Goal: Task Accomplishment & Management: Manage account settings

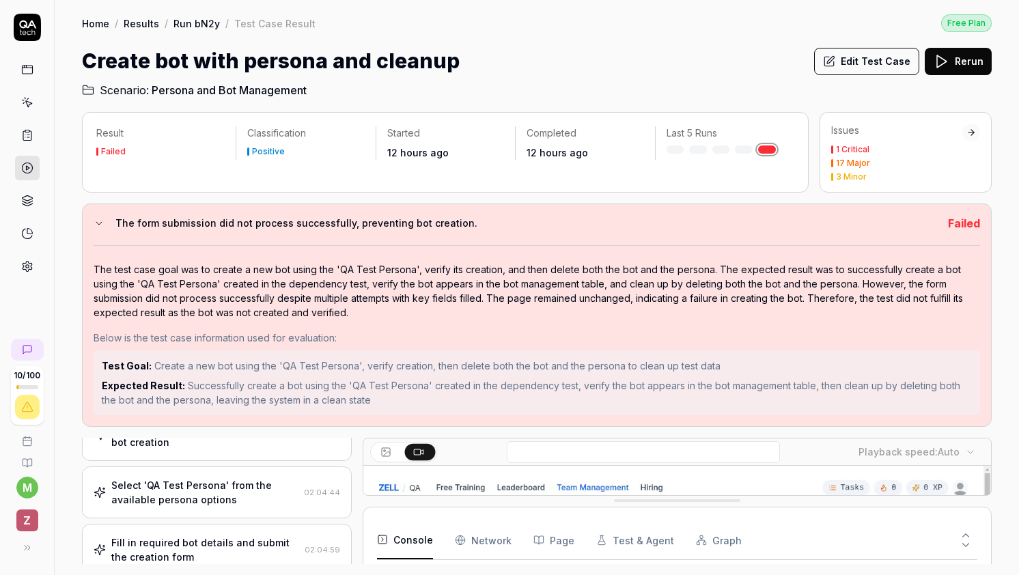
scroll to position [147, 0]
click at [105, 227] on button "The form submission did not process successfully, preventing bot creation." at bounding box center [515, 223] width 843 height 16
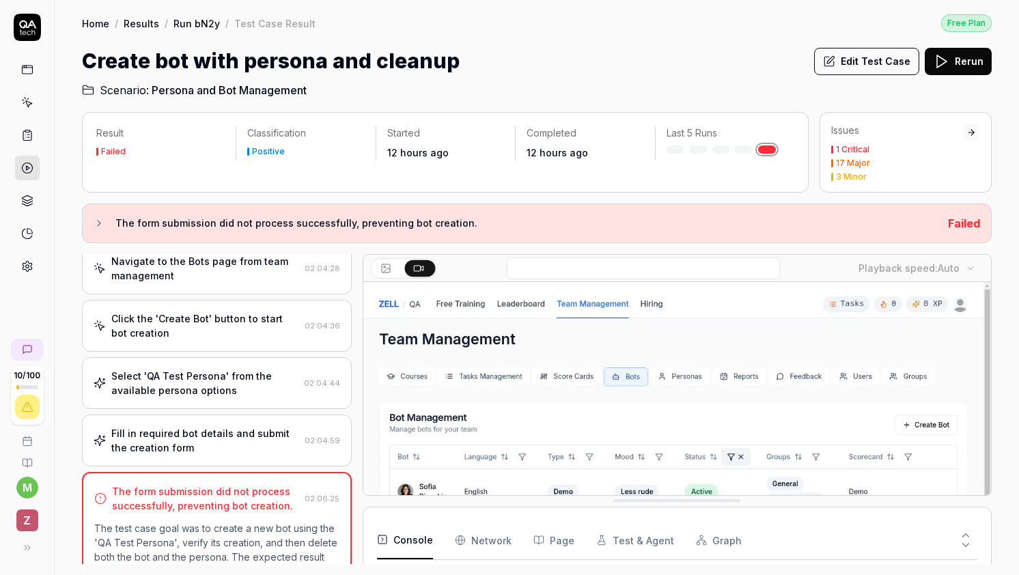
scroll to position [0, 0]
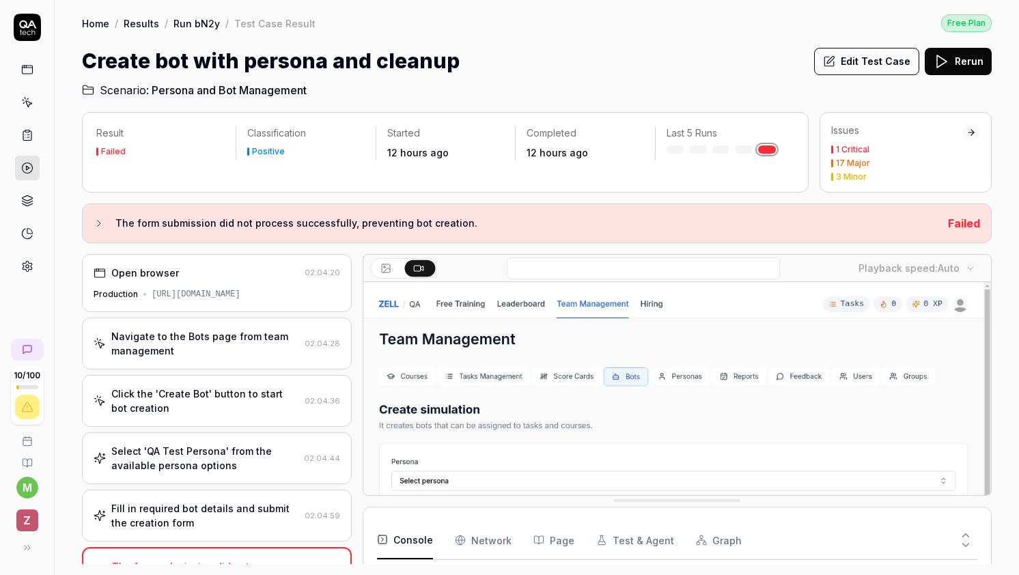
click at [886, 72] on button "Edit Test Case" at bounding box center [866, 61] width 105 height 27
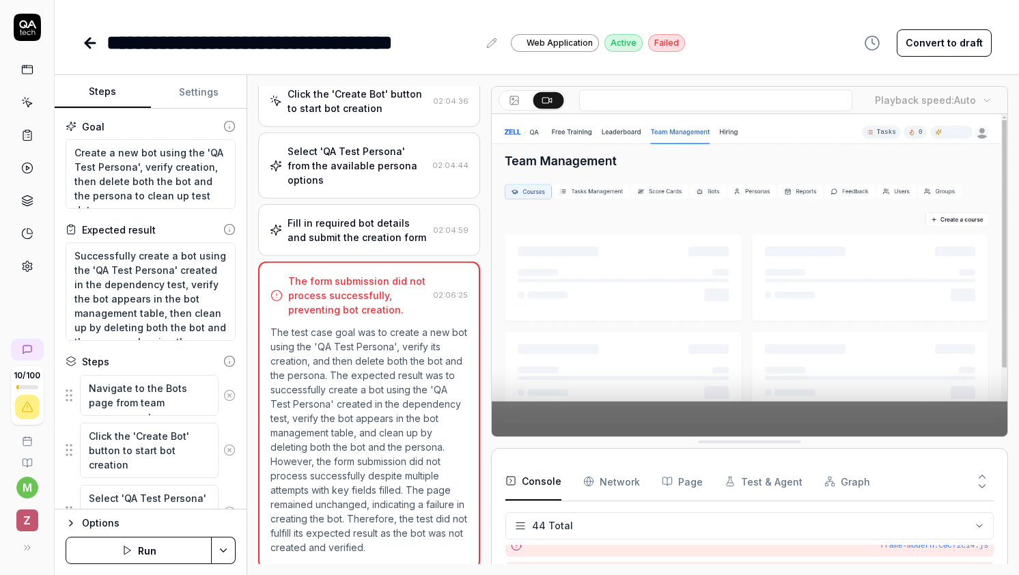
scroll to position [123, 0]
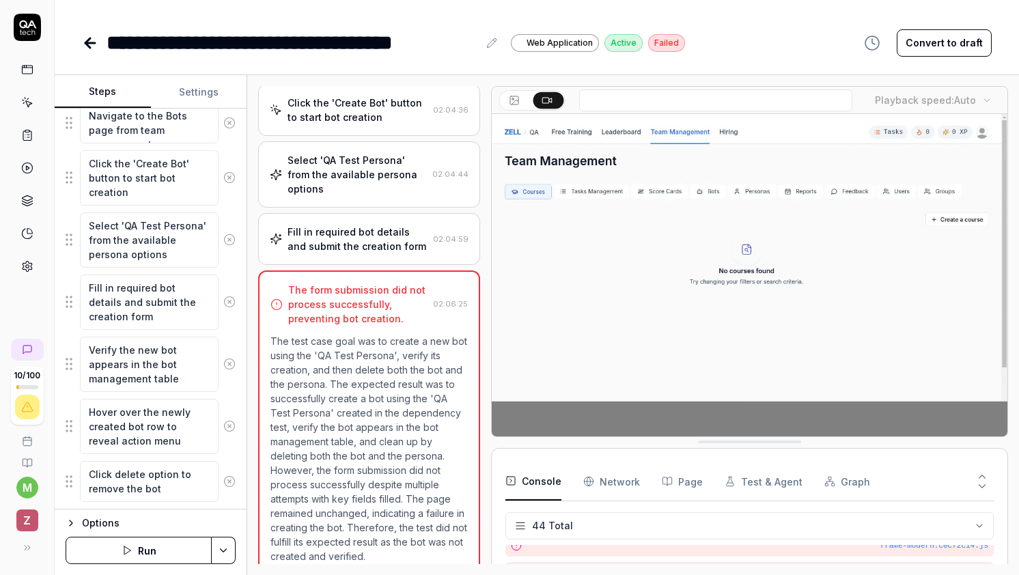
scroll to position [272, 0]
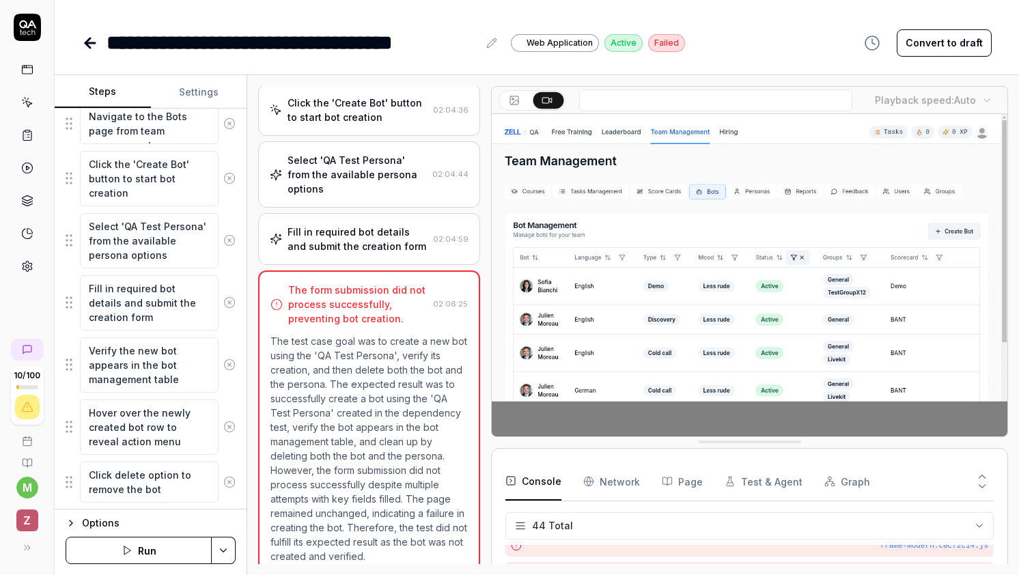
click at [87, 46] on icon at bounding box center [90, 43] width 16 height 16
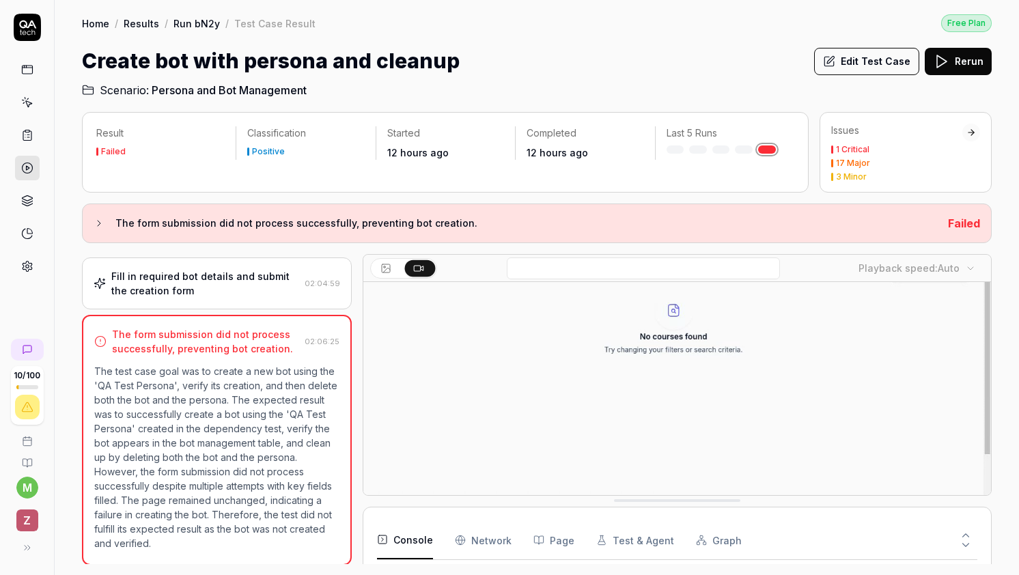
scroll to position [178, 0]
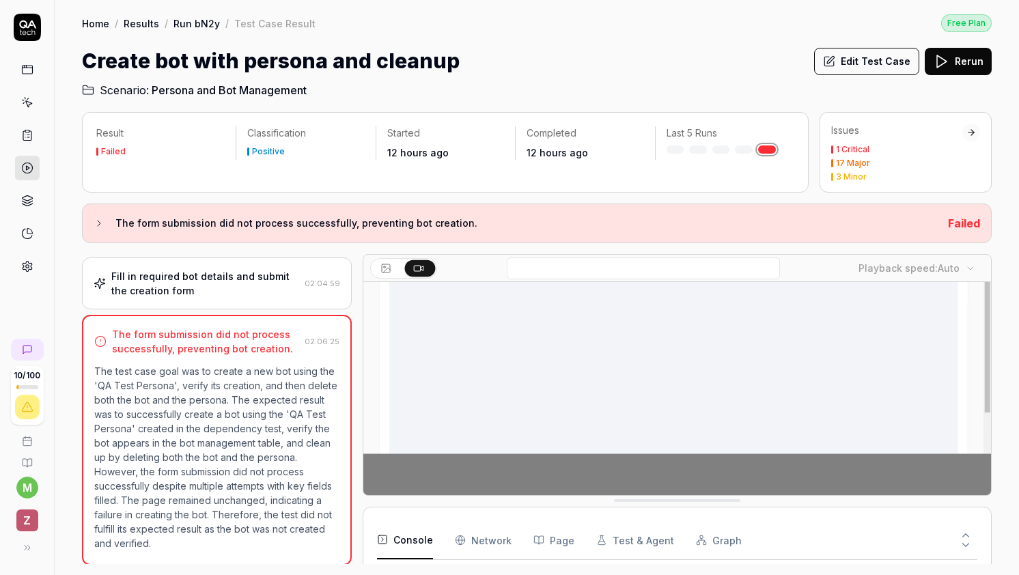
click at [195, 285] on div "Fill in required bot details and submit the creation form" at bounding box center [205, 283] width 188 height 29
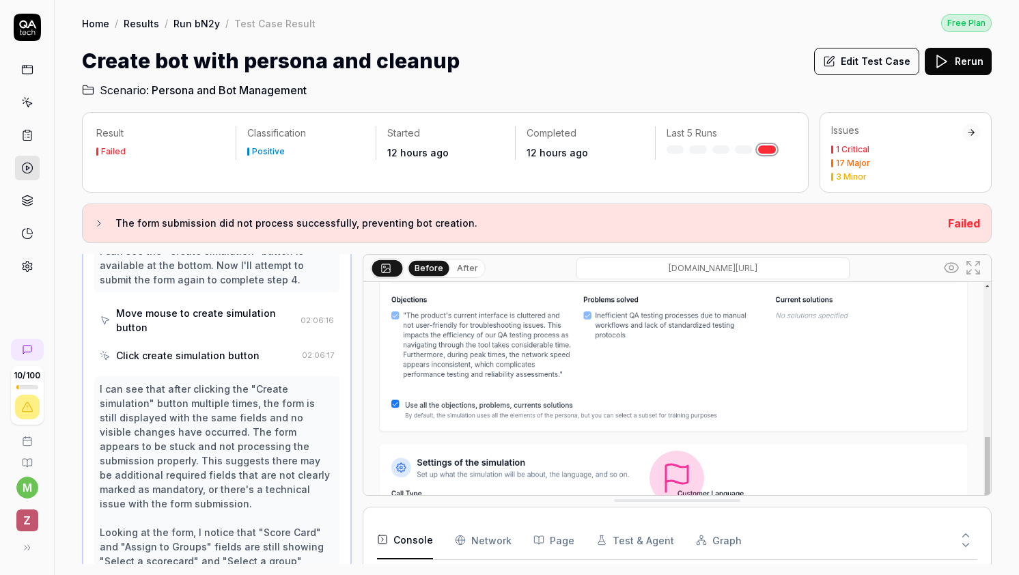
scroll to position [2581, 0]
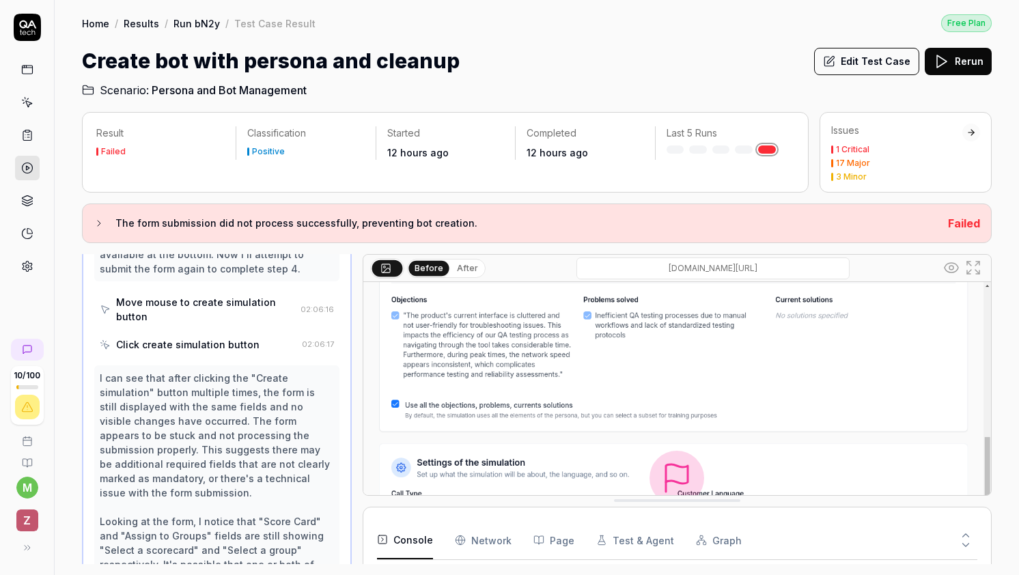
click at [37, 169] on link at bounding box center [27, 168] width 25 height 25
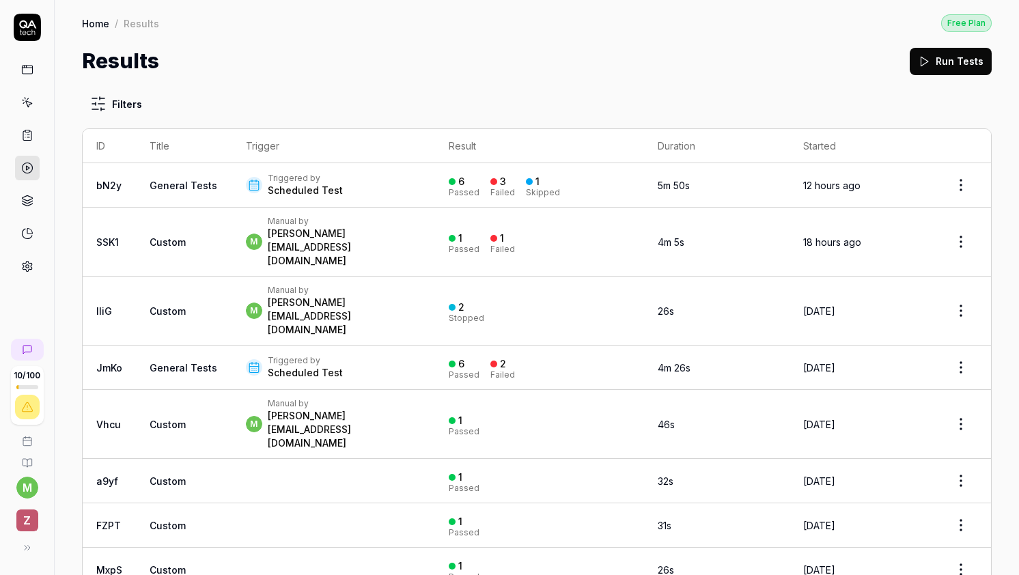
click at [333, 182] on div "Triggered by" at bounding box center [305, 178] width 75 height 11
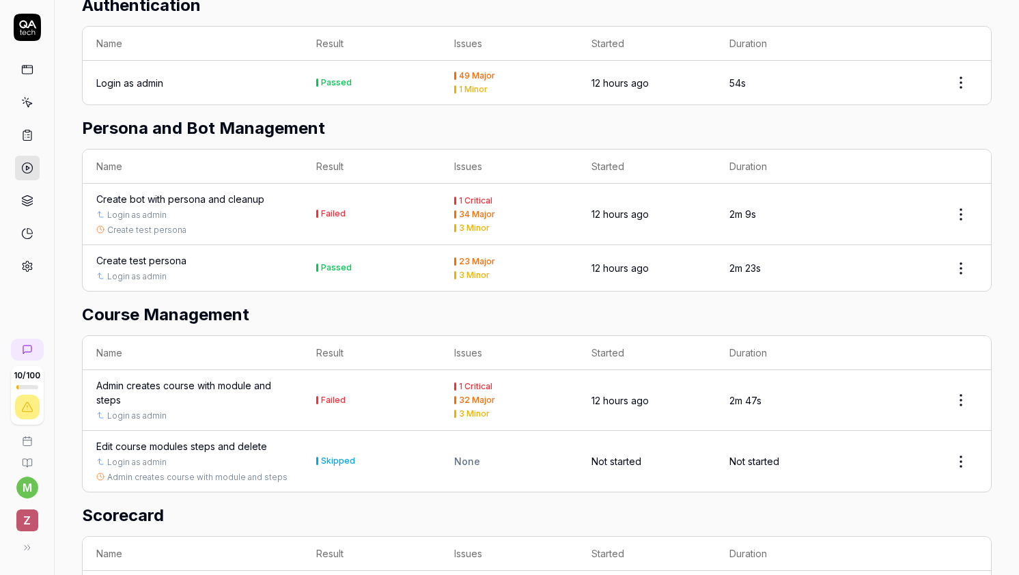
scroll to position [815, 0]
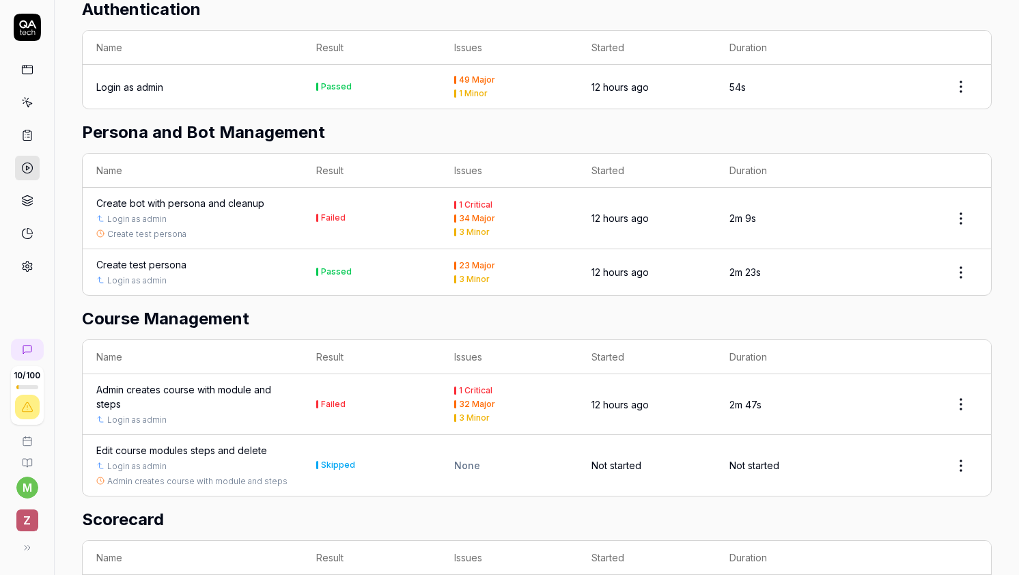
click at [321, 268] on div "Passed" at bounding box center [336, 272] width 31 height 8
click at [959, 266] on html "10 / 100 m Z Home / Results / Run: bN2y Free Plan Home / Results / Run: bN2y Fr…" at bounding box center [509, 287] width 1019 height 575
click at [137, 257] on html "10 / 100 m Z Home / Results / Run: bN2y Free Plan Home / Results / Run: bN2y Fr…" at bounding box center [509, 287] width 1019 height 575
click at [137, 257] on div "Create test persona" at bounding box center [141, 264] width 90 height 14
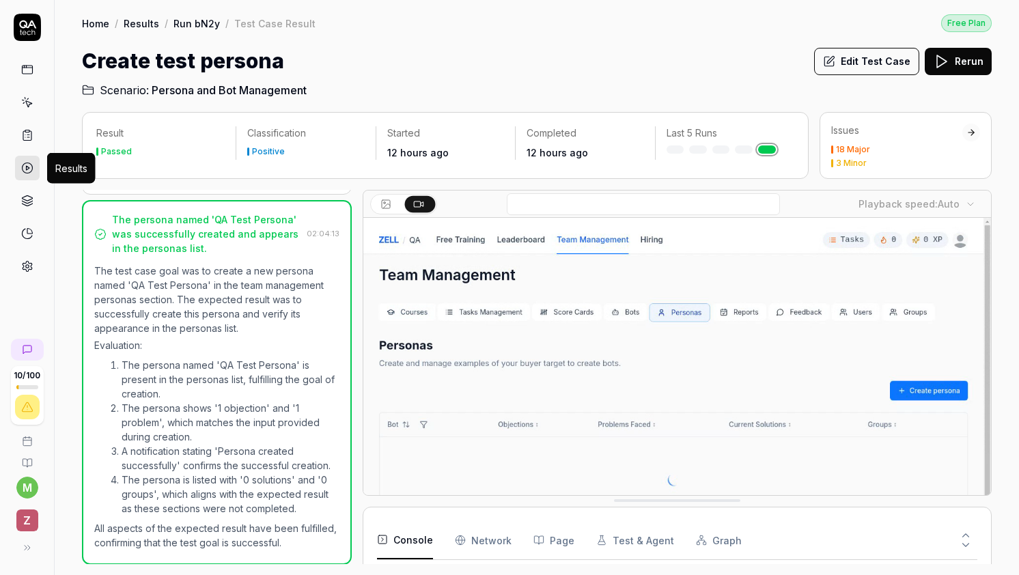
scroll to position [909, 0]
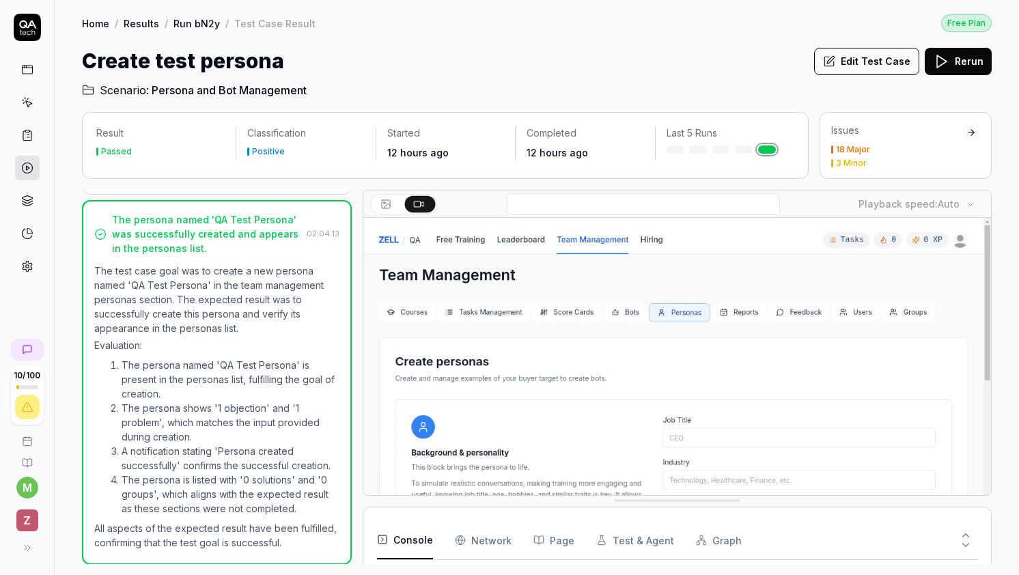
click at [881, 70] on button "Edit Test Case" at bounding box center [866, 61] width 105 height 27
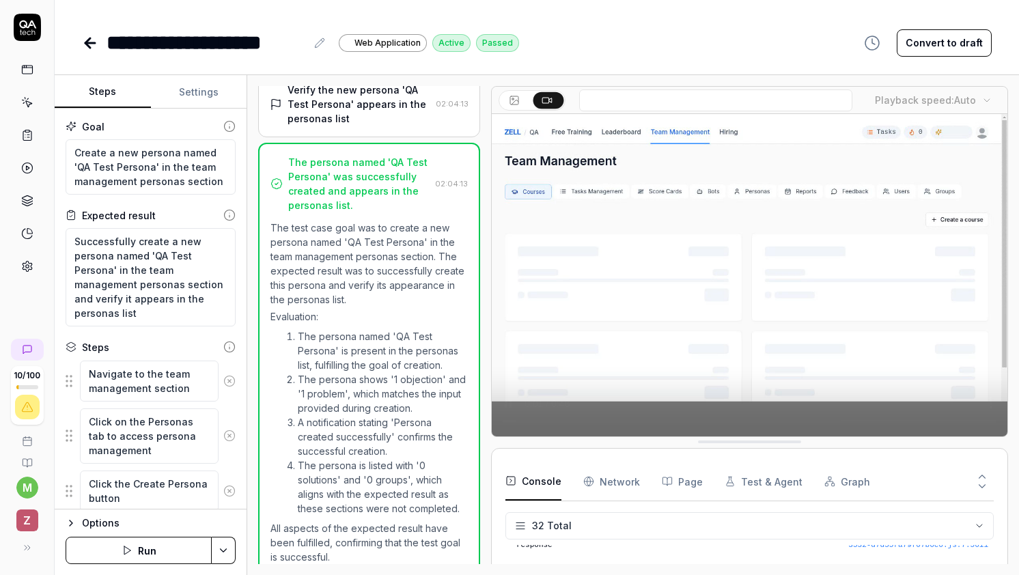
scroll to position [610, 0]
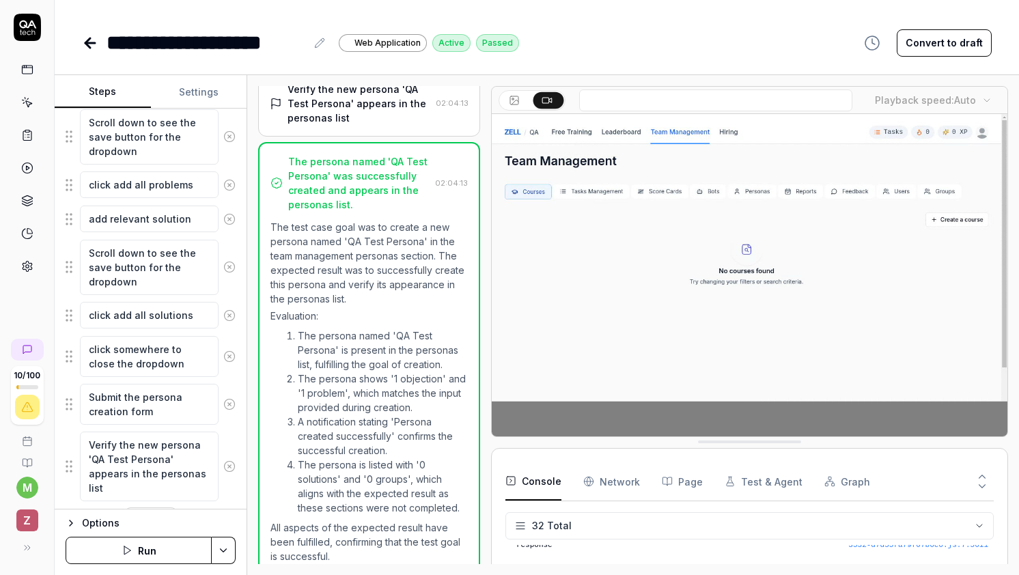
scroll to position [766, 0]
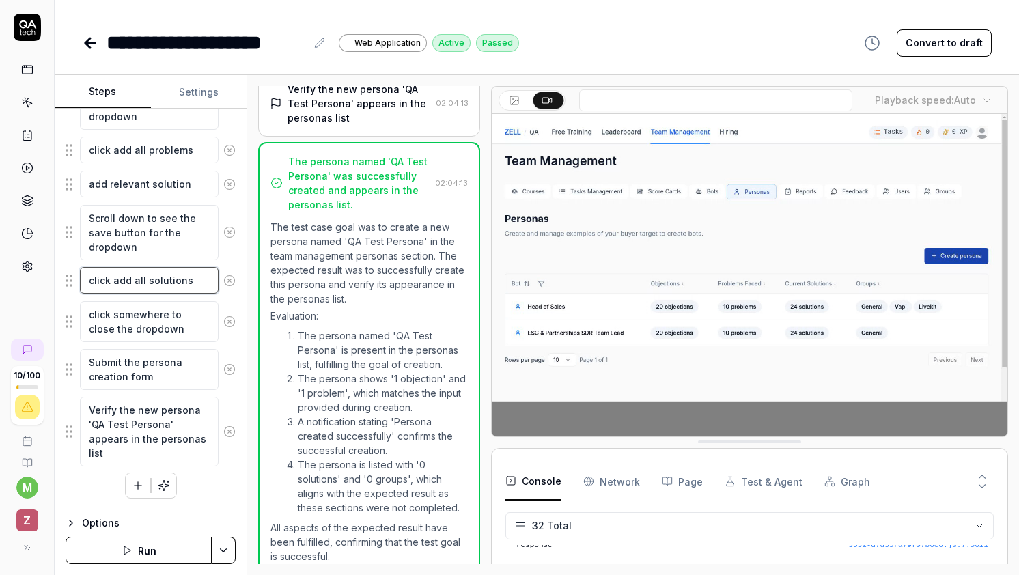
click at [138, 279] on textarea "click add all solutions" at bounding box center [149, 280] width 139 height 27
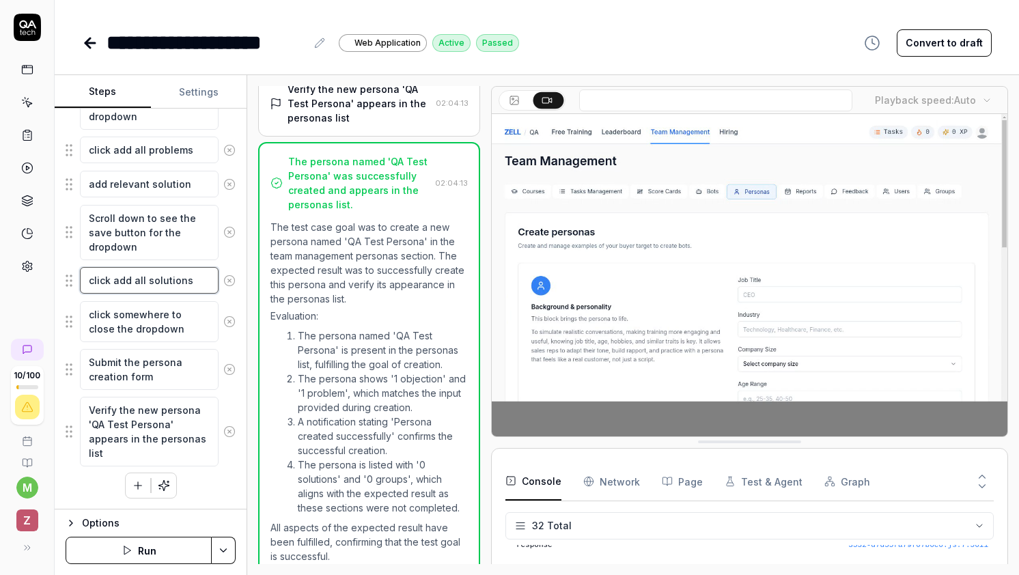
click at [138, 279] on textarea "click add all solutions" at bounding box center [149, 280] width 139 height 27
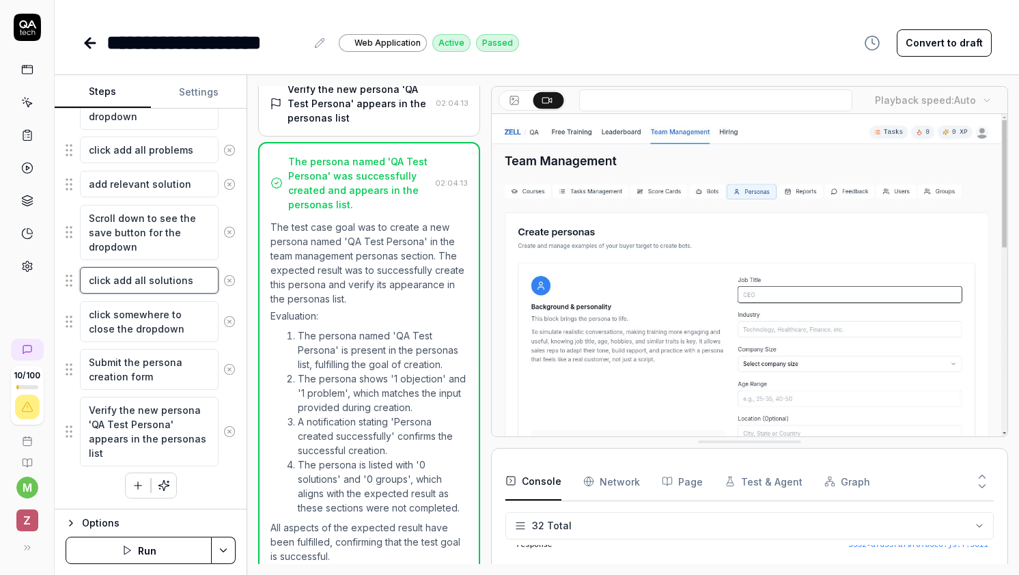
type textarea "*"
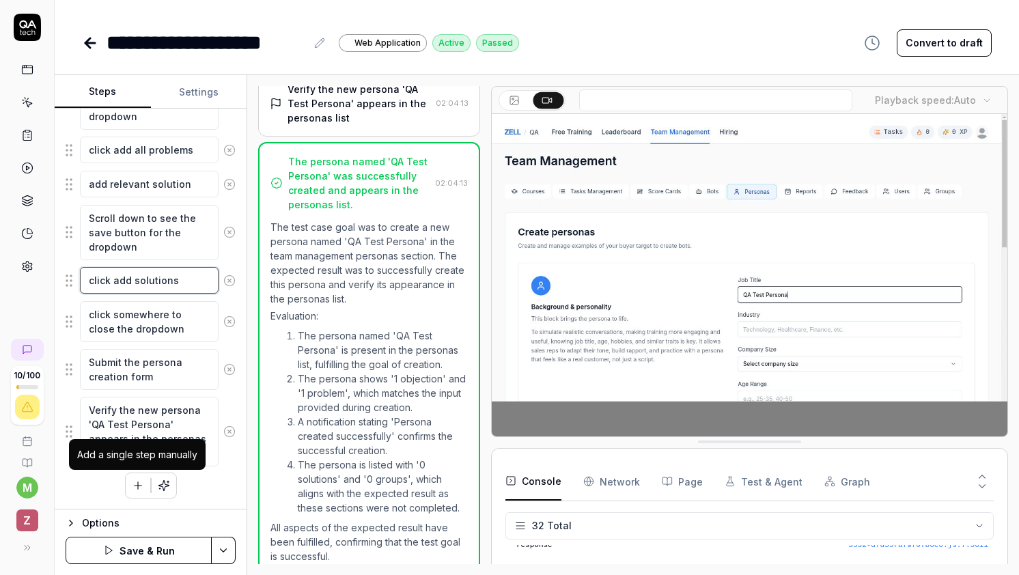
type textarea "click add solutions"
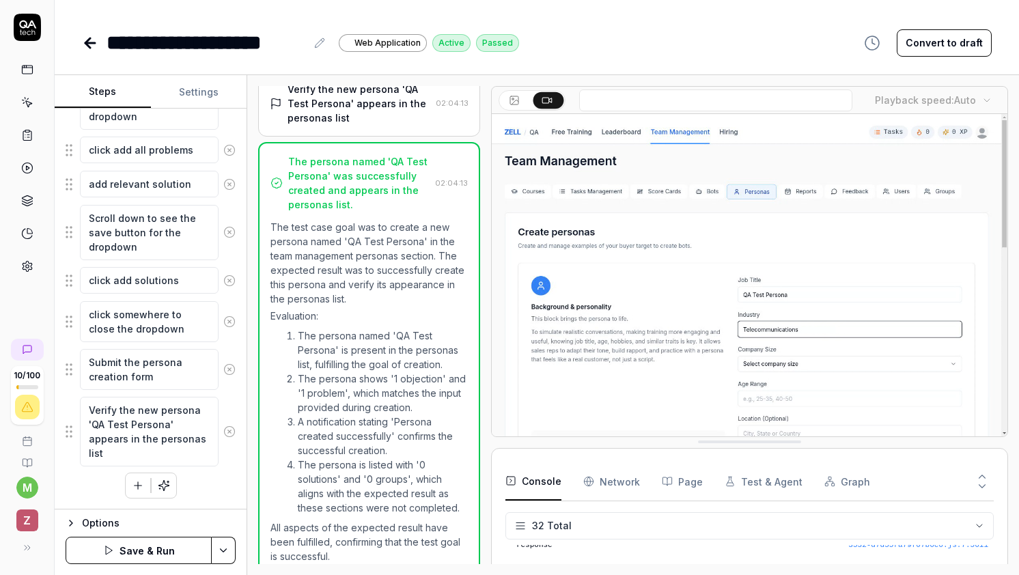
click at [139, 480] on icon "button" at bounding box center [138, 485] width 12 height 12
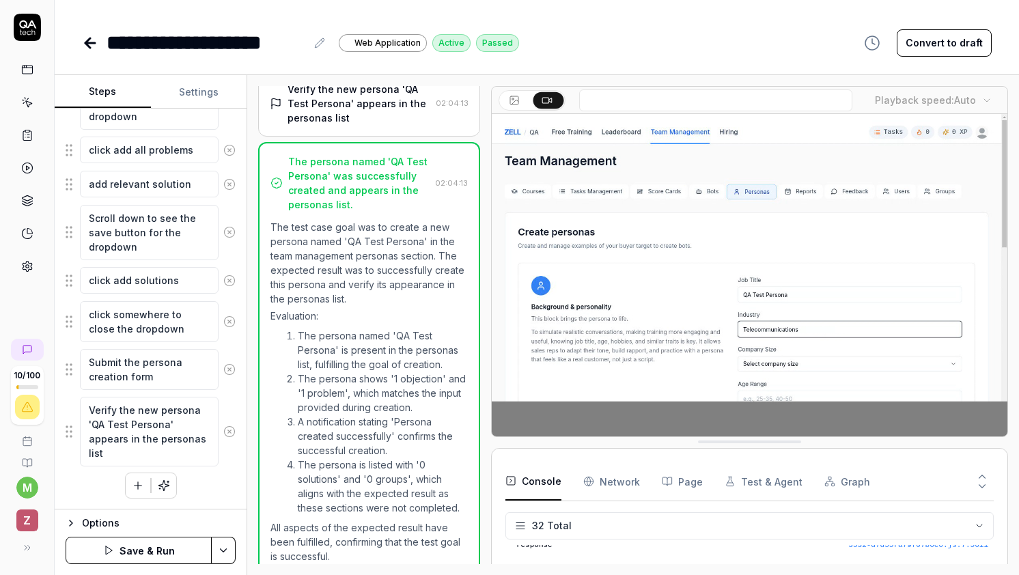
scroll to position [800, 0]
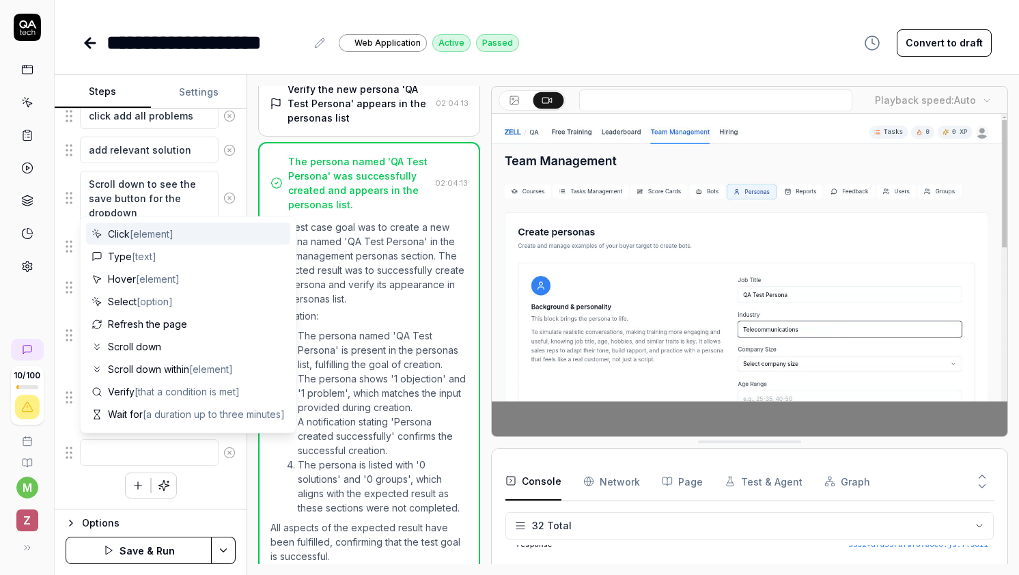
type textarea "*"
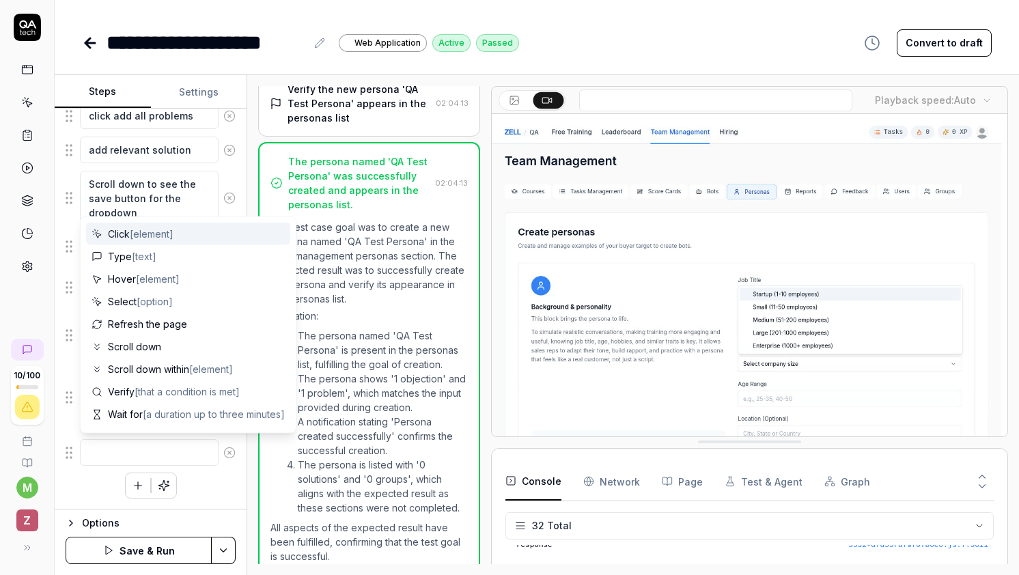
type textarea "a"
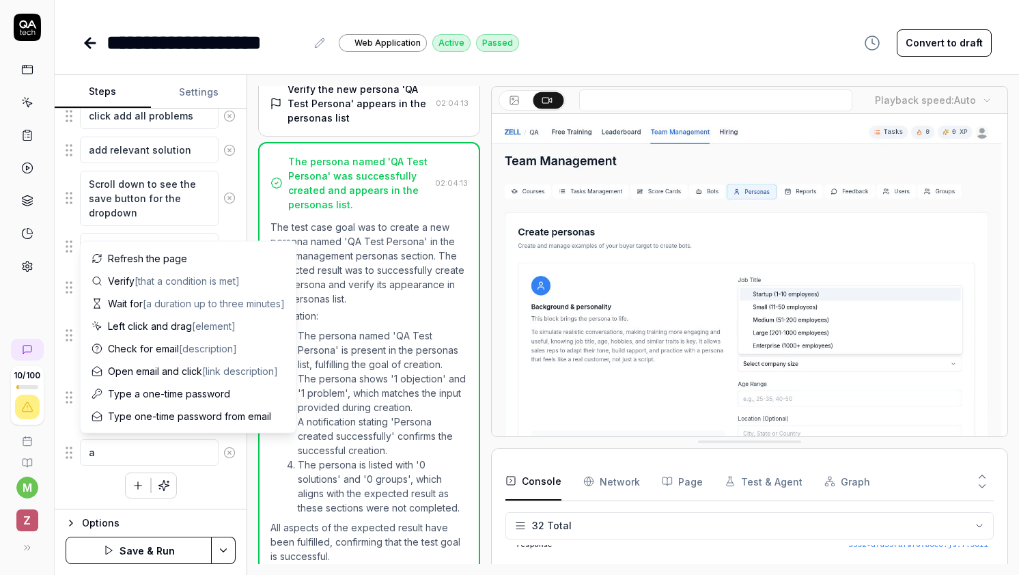
type textarea "*"
type textarea "ad"
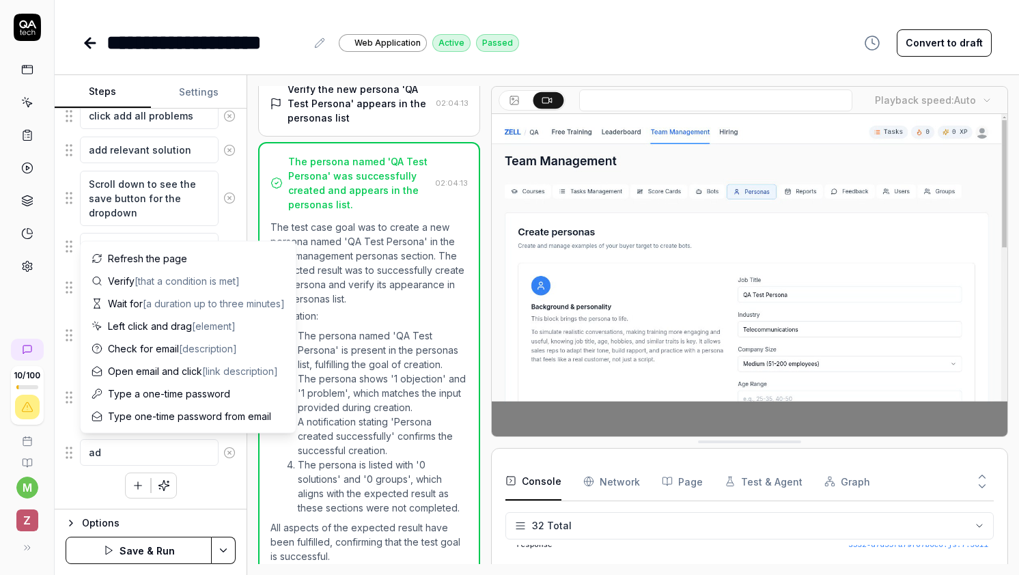
type textarea "*"
type textarea "add"
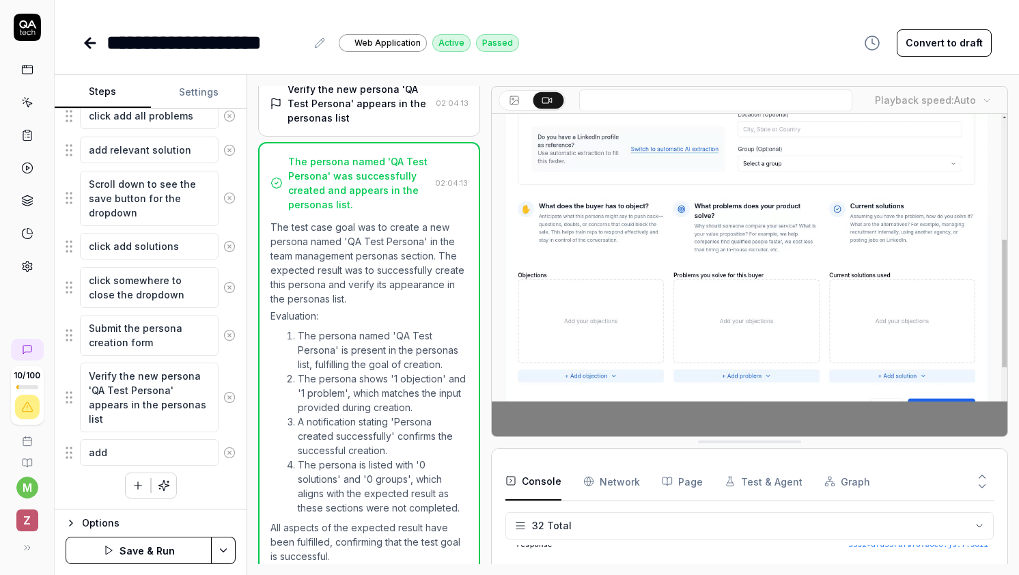
type textarea "*"
type textarea "add"
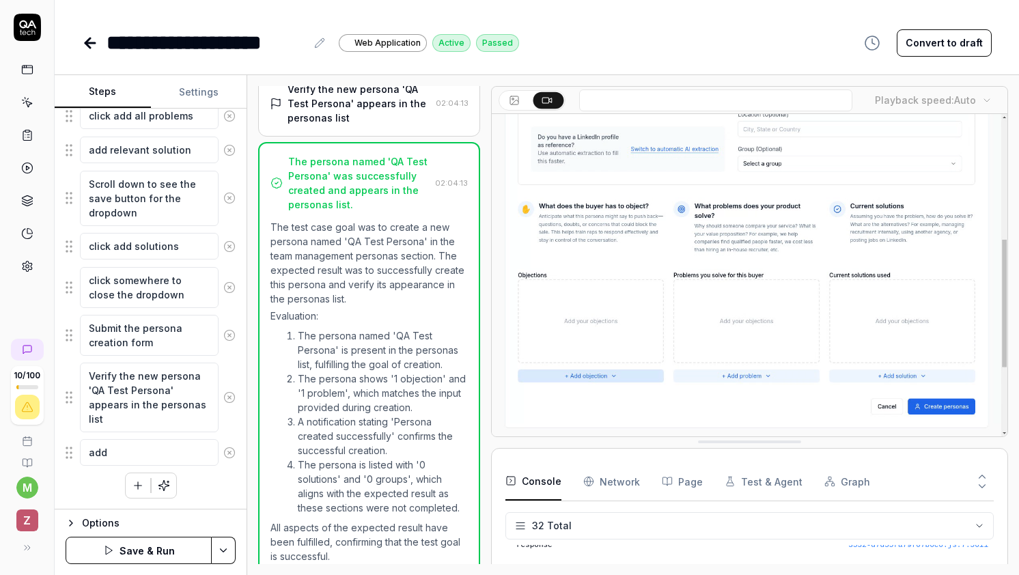
type textarea "*"
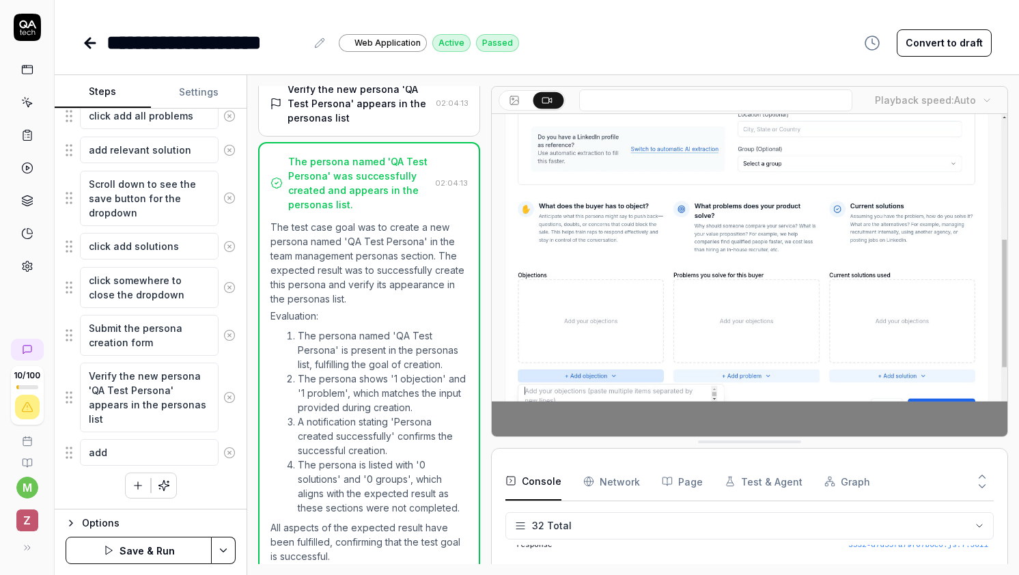
type textarea "add r"
type textarea "*"
type textarea "add re"
type textarea "*"
type textarea "add rel"
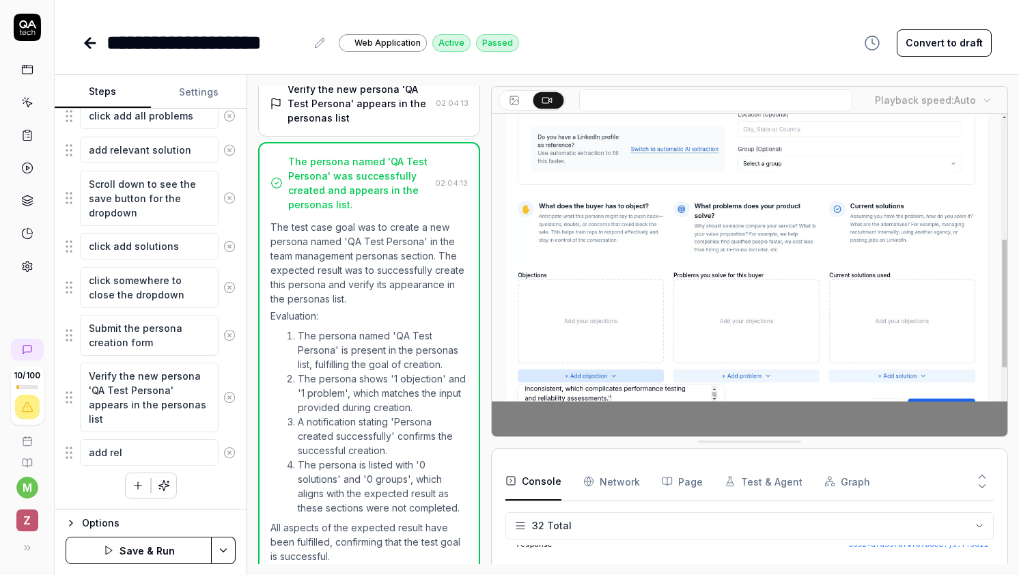
type textarea "*"
type textarea "add rele"
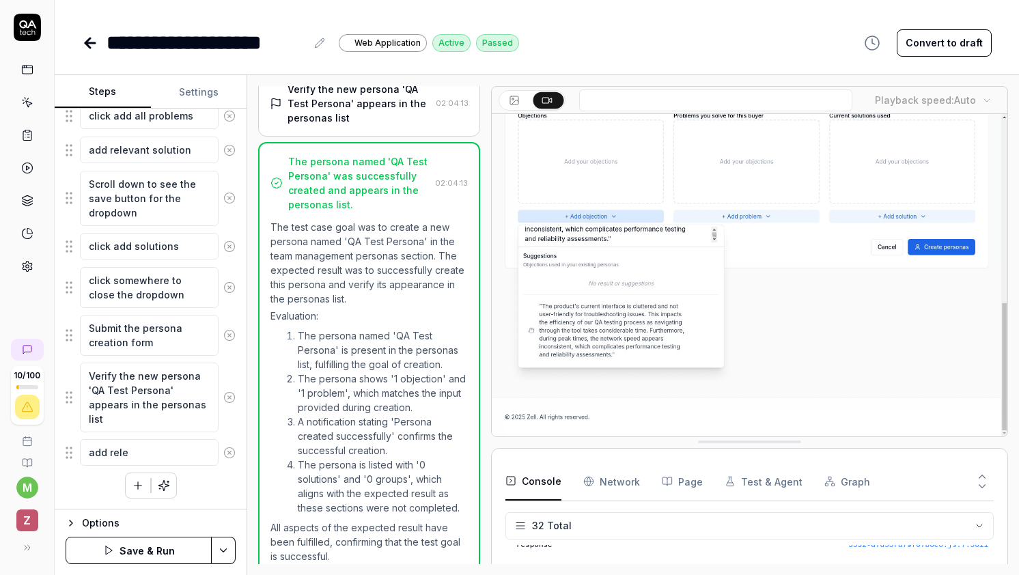
type textarea "*"
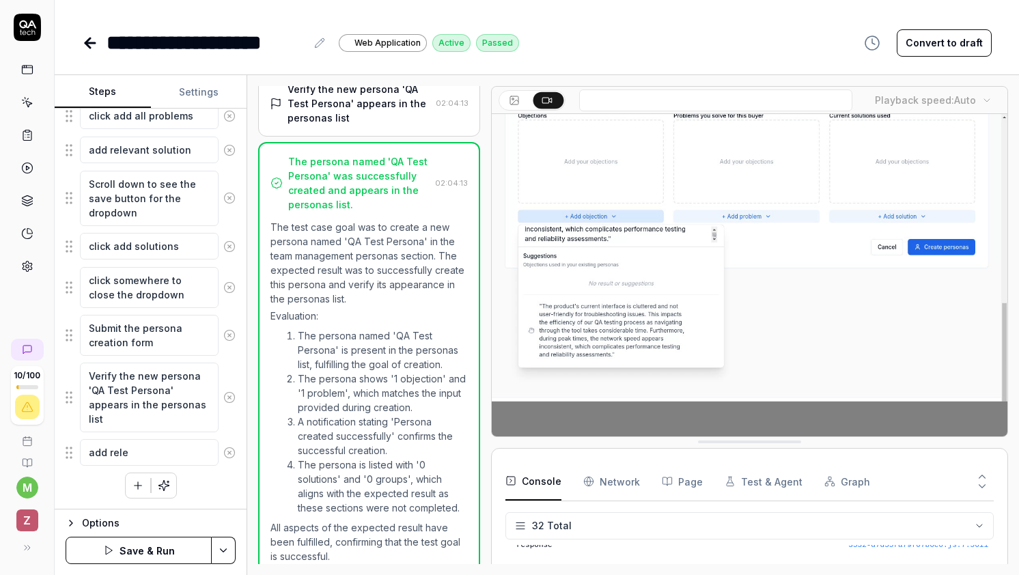
type textarea "add relev"
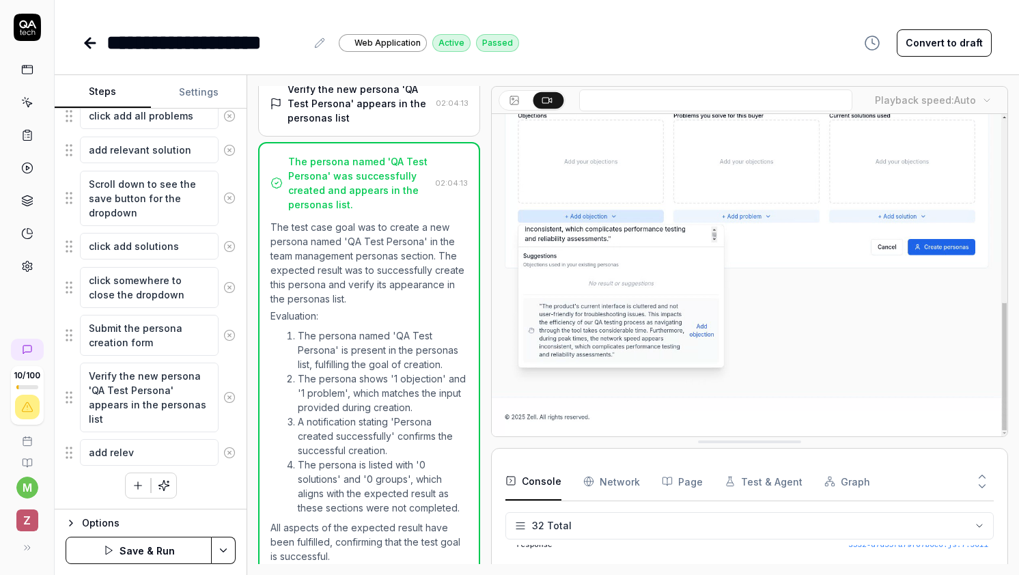
type textarea "*"
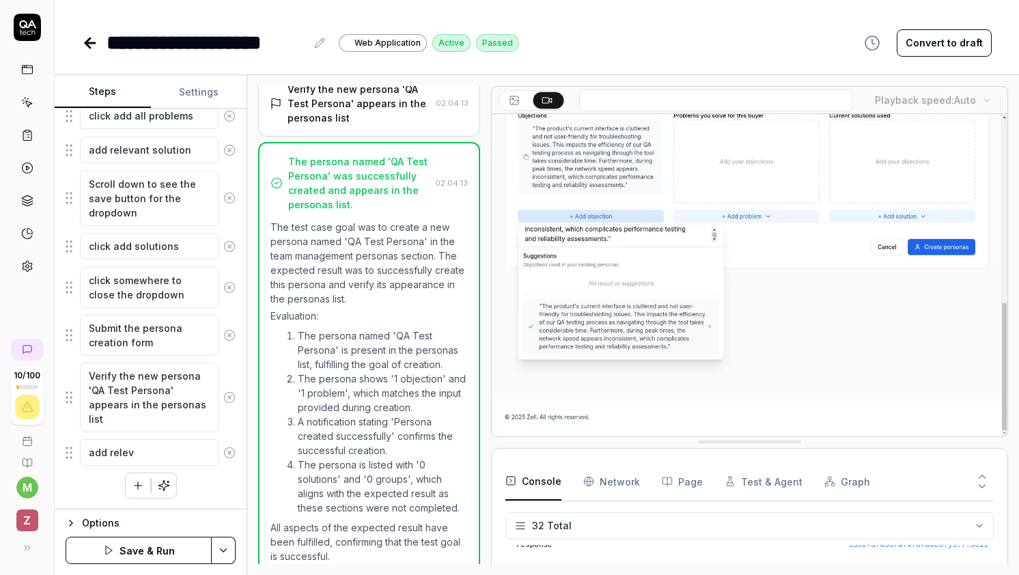
type textarea "add releva"
type textarea "*"
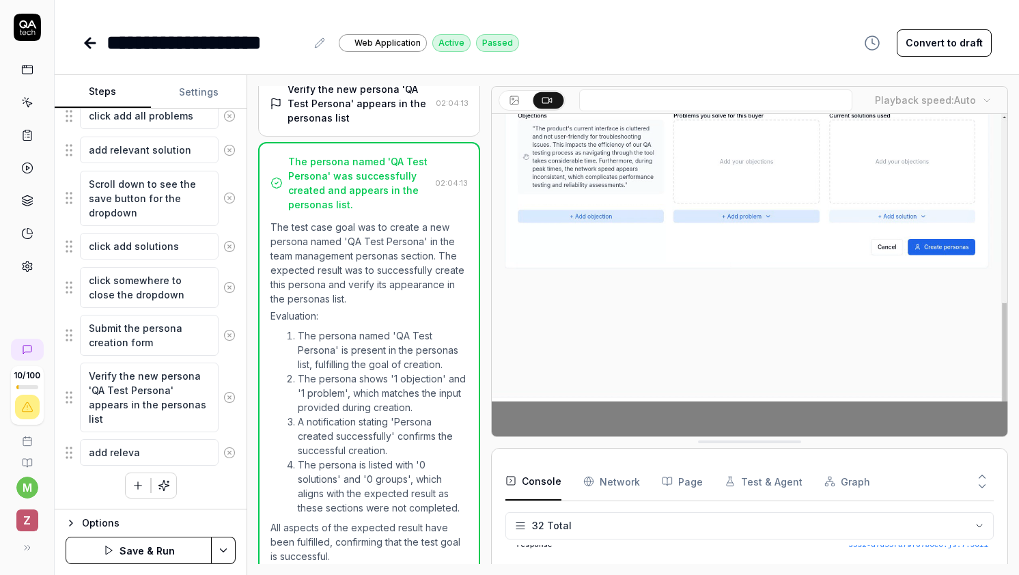
type textarea "add relevan"
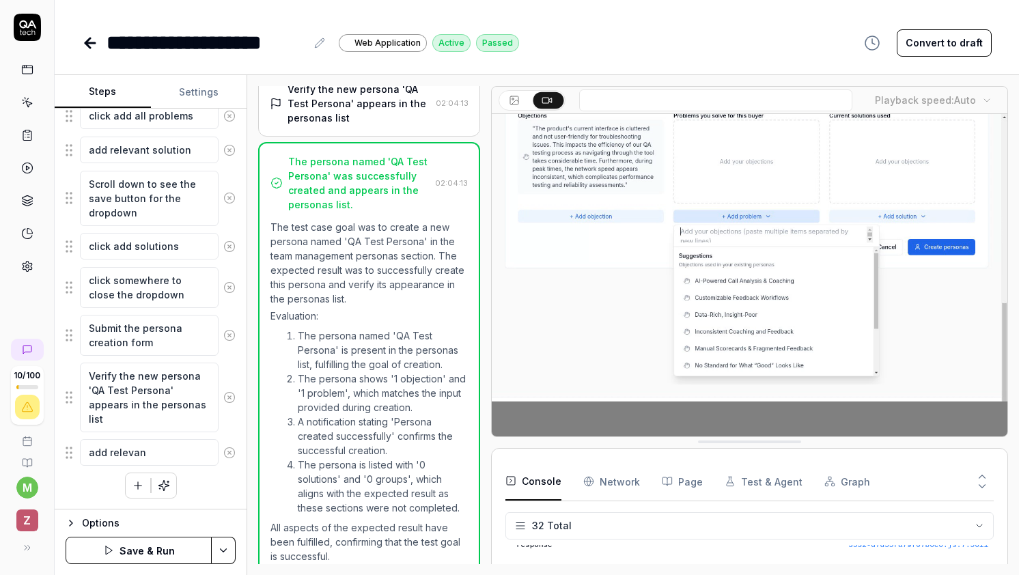
type textarea "*"
type textarea "add relevant"
type textarea "*"
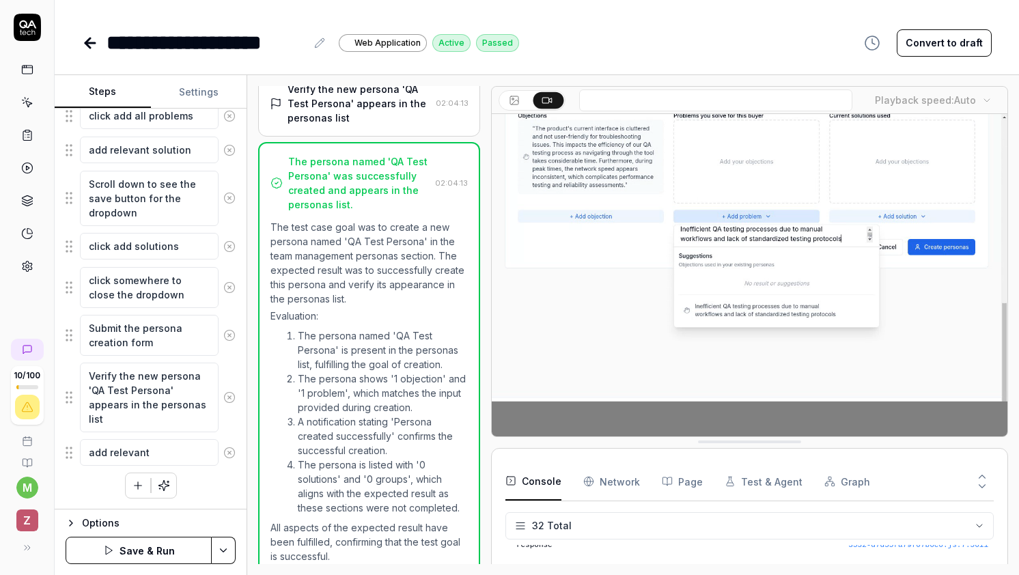
type textarea "add relevant"
type textarea "*"
type textarea "add relevant s"
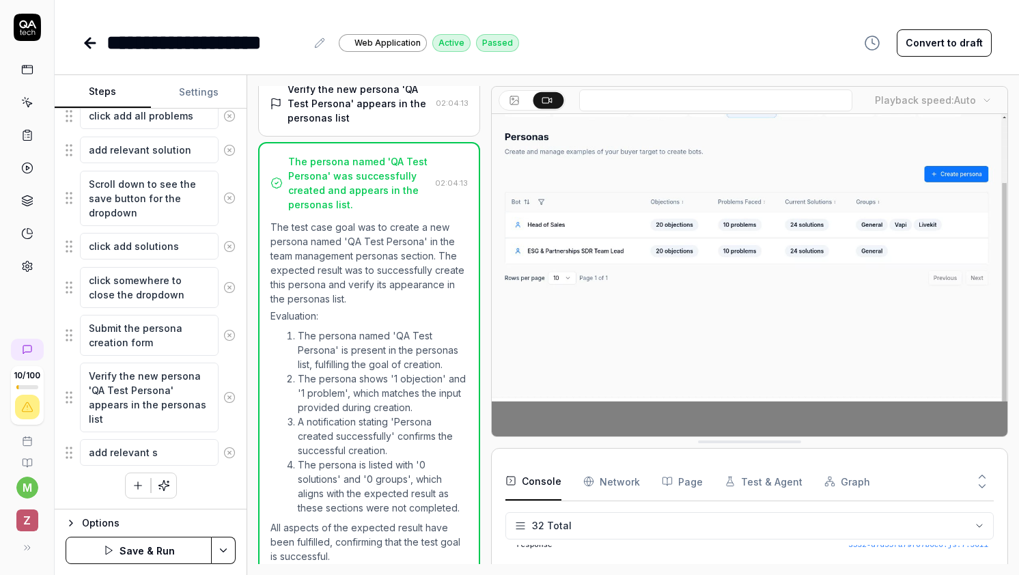
type textarea "*"
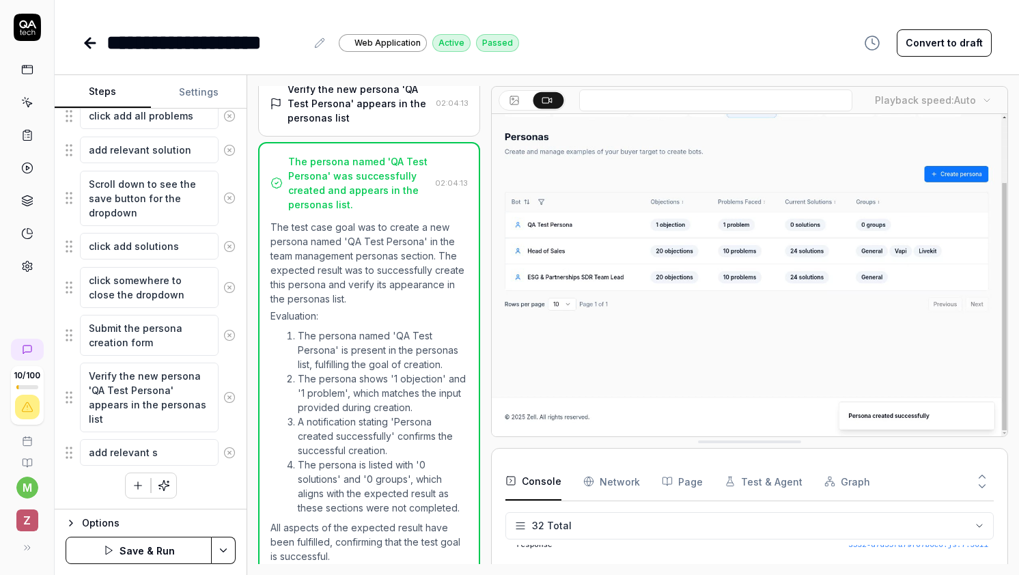
type textarea "add relevant so"
type textarea "*"
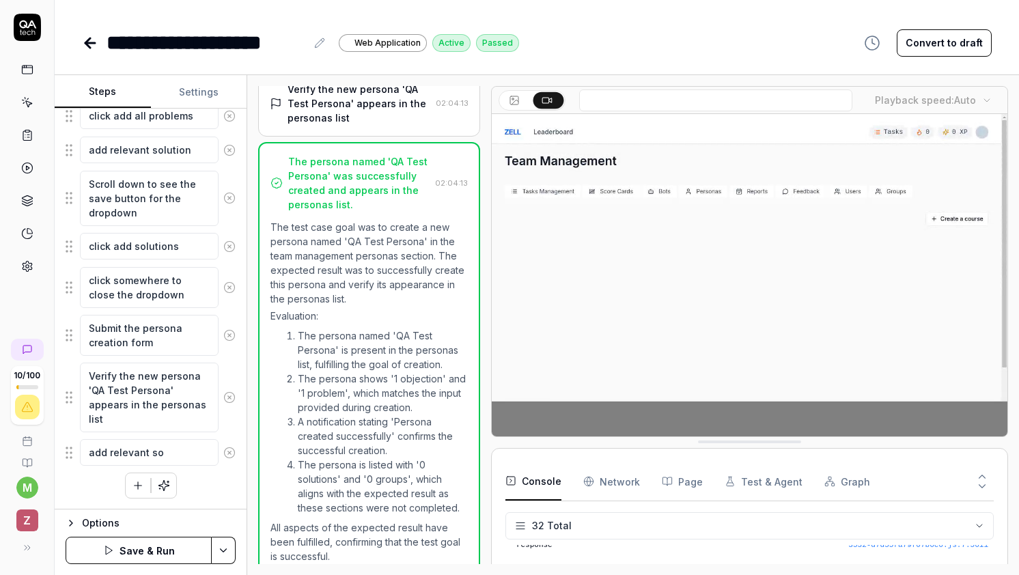
type textarea "add relevant sol"
type textarea "*"
type textarea "add relevant solu"
type textarea "*"
type textarea "add relevant solut"
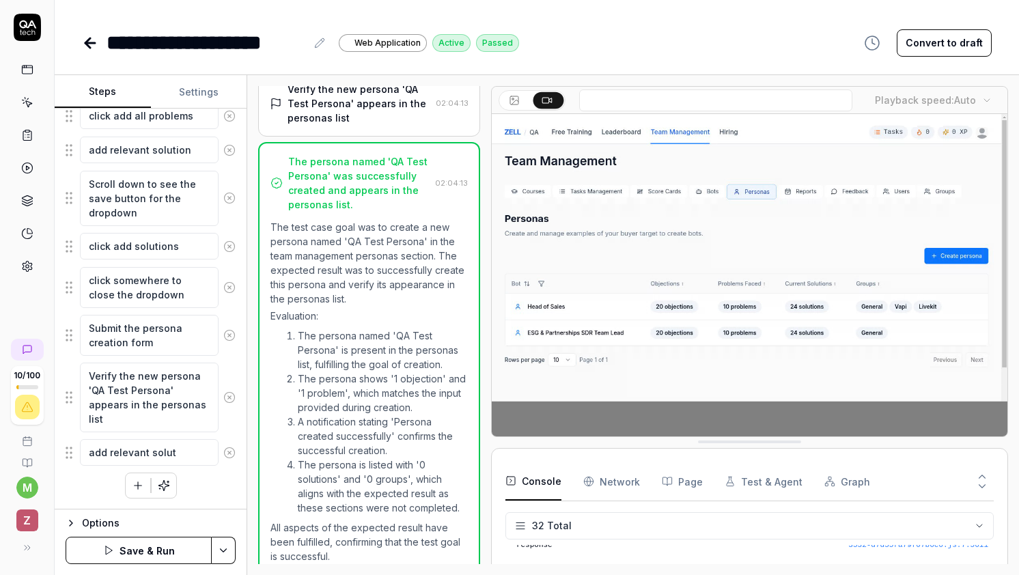
type textarea "*"
type textarea "add relevant soluti"
type textarea "*"
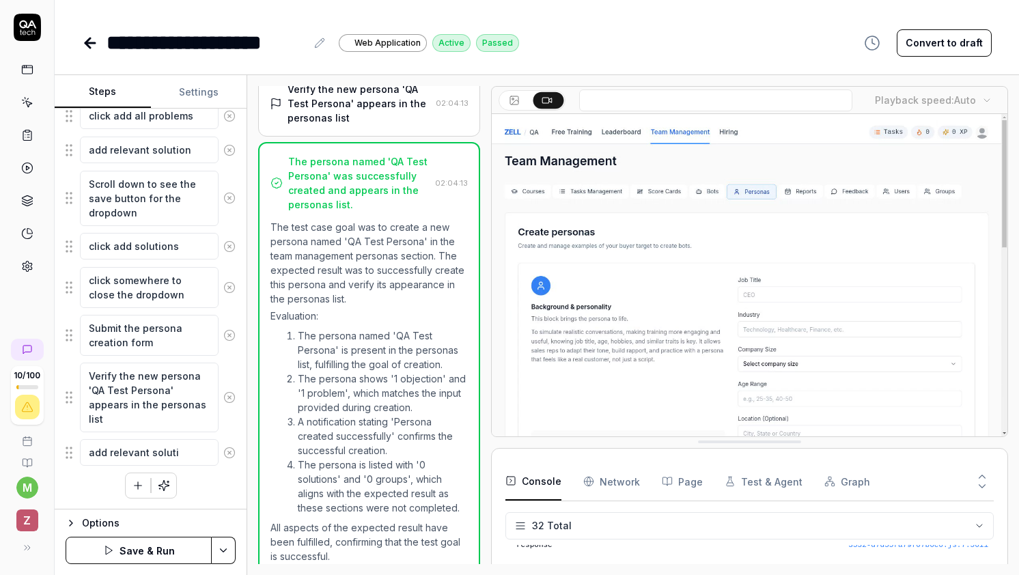
type textarea "add relevant solutio"
type textarea "*"
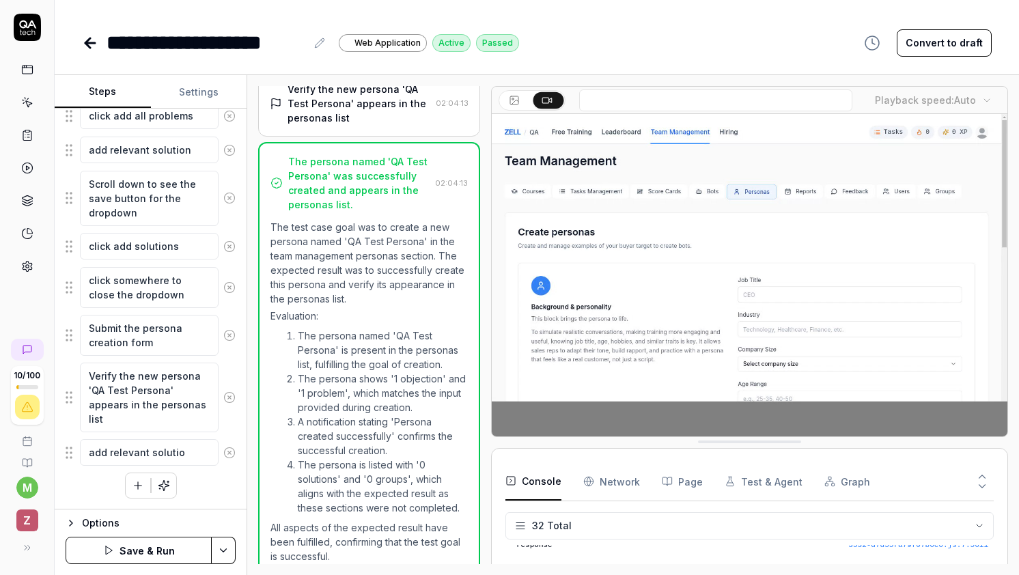
type textarea "add relevant solution"
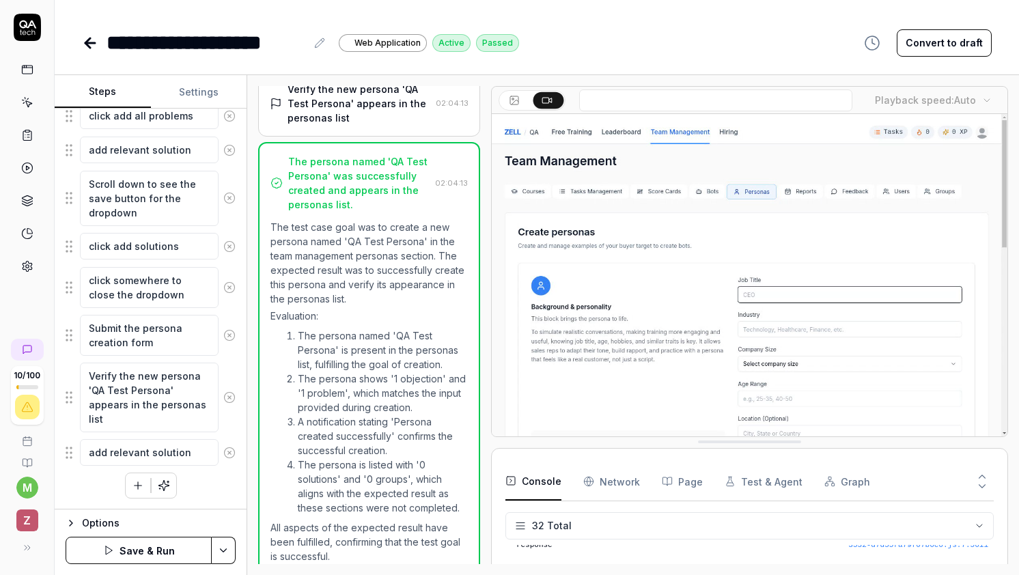
type textarea "*"
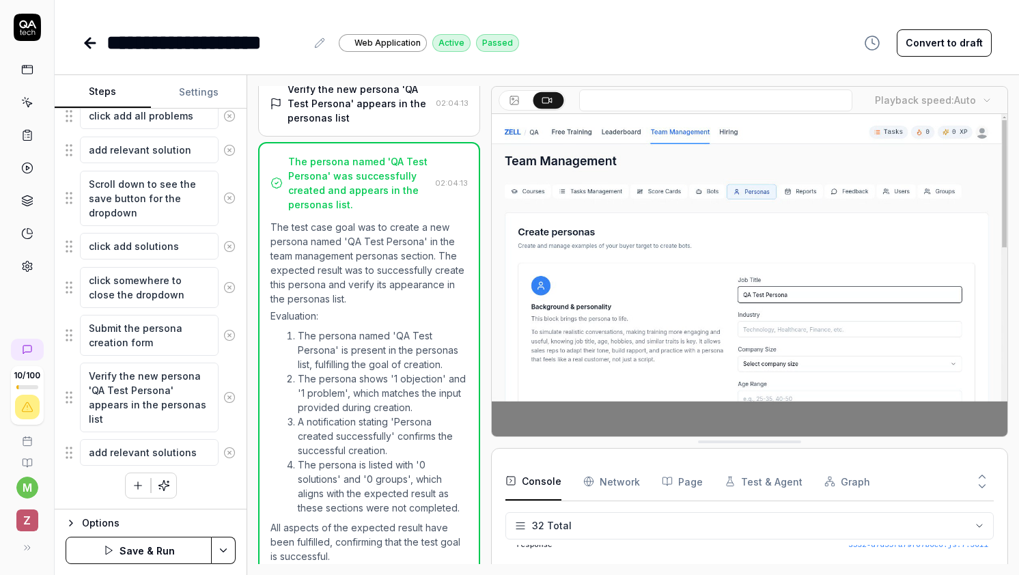
type textarea "add relevant solutions"
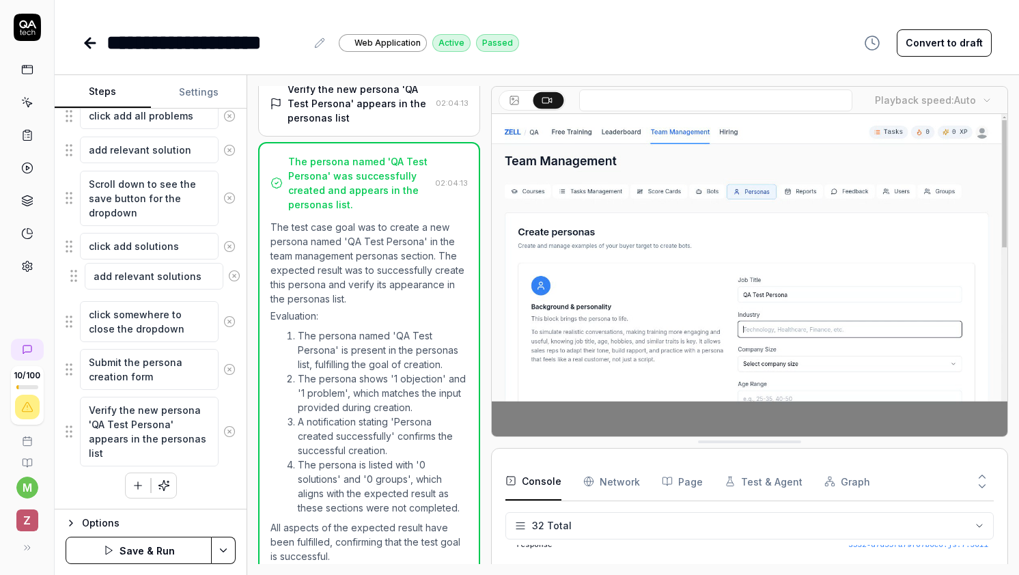
drag, startPoint x: 66, startPoint y: 455, endPoint x: 70, endPoint y: 279, distance: 176.2
click at [70, 279] on fieldset "Navigate to the team management section Click on the Personas tab to access per…" at bounding box center [151, 14] width 170 height 908
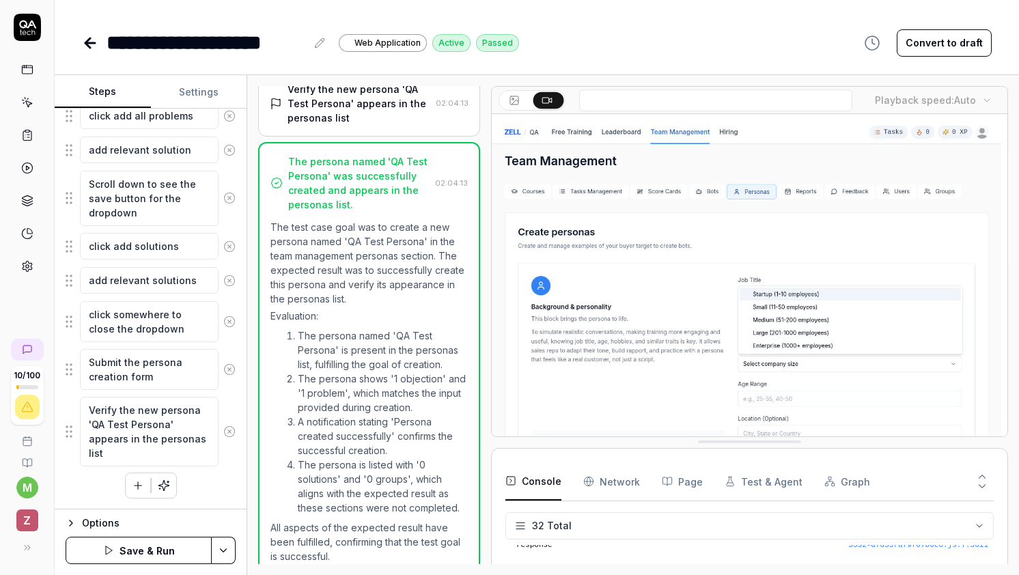
click at [167, 547] on button "Save & Run" at bounding box center [139, 550] width 146 height 27
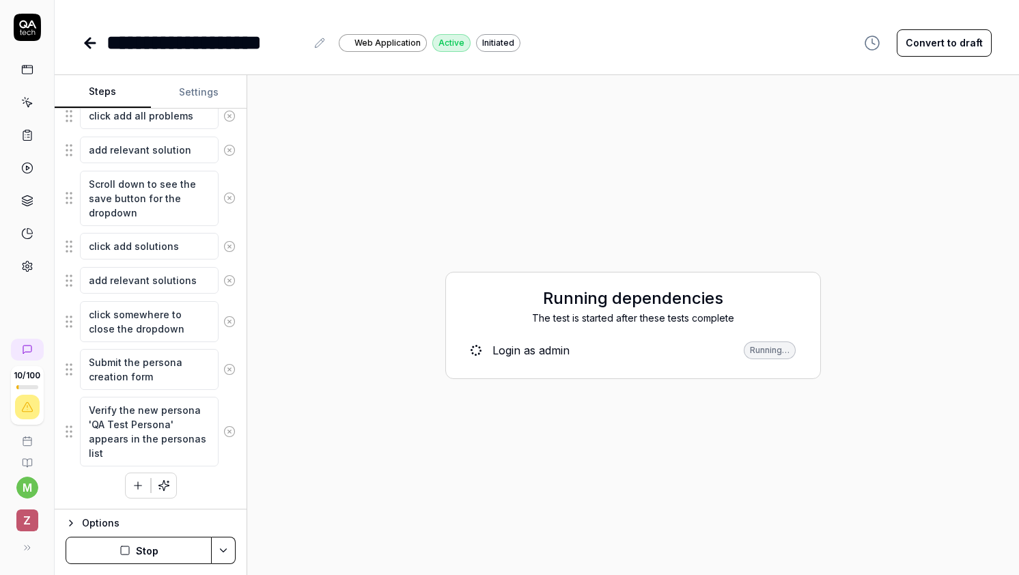
click at [154, 550] on button "Stop" at bounding box center [139, 550] width 146 height 27
click at [227, 552] on html "**********" at bounding box center [509, 287] width 1019 height 575
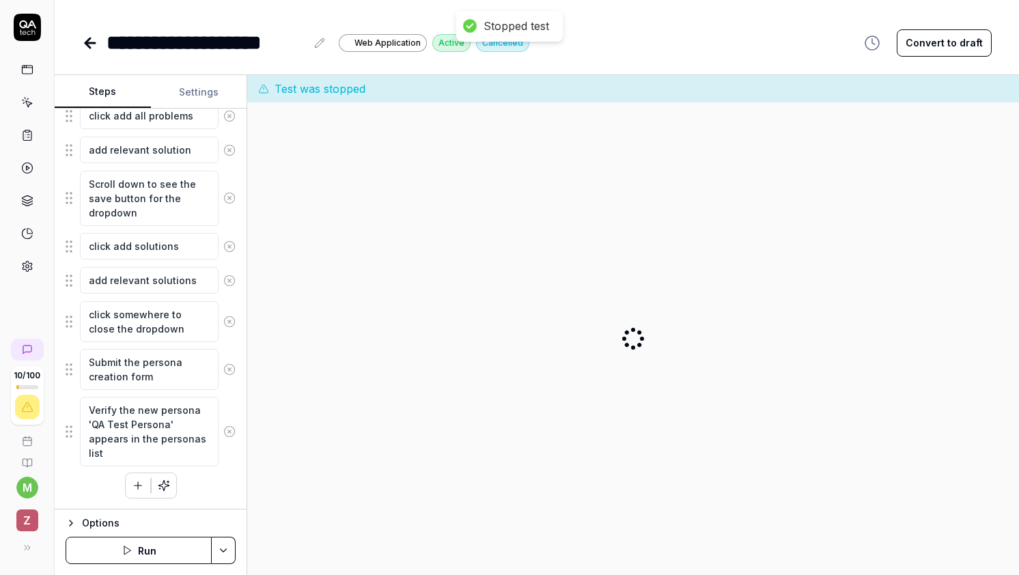
click at [221, 558] on html "**********" at bounding box center [509, 287] width 1019 height 575
click at [89, 43] on icon at bounding box center [90, 43] width 10 height 0
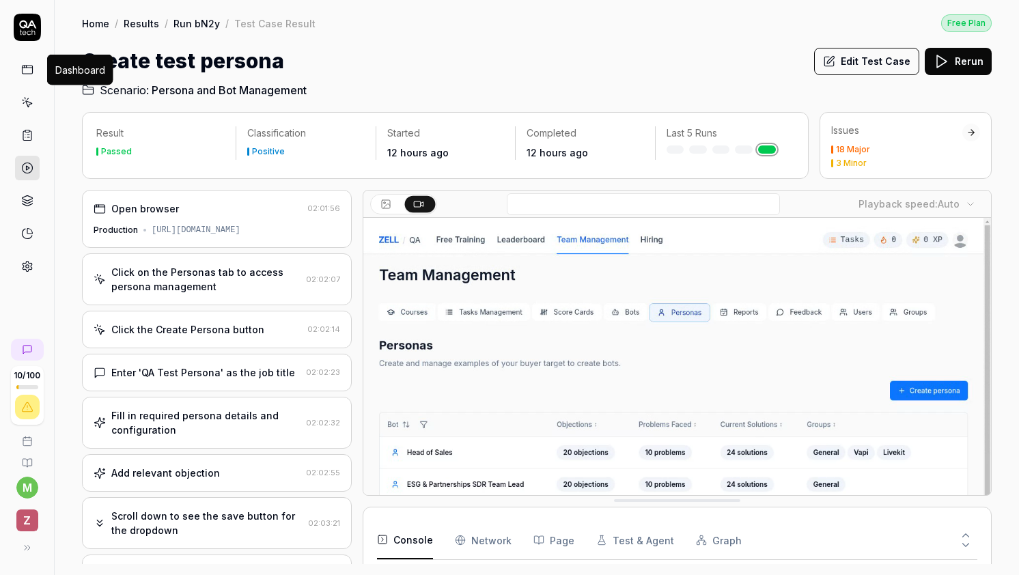
click at [27, 75] on icon at bounding box center [27, 70] width 12 height 12
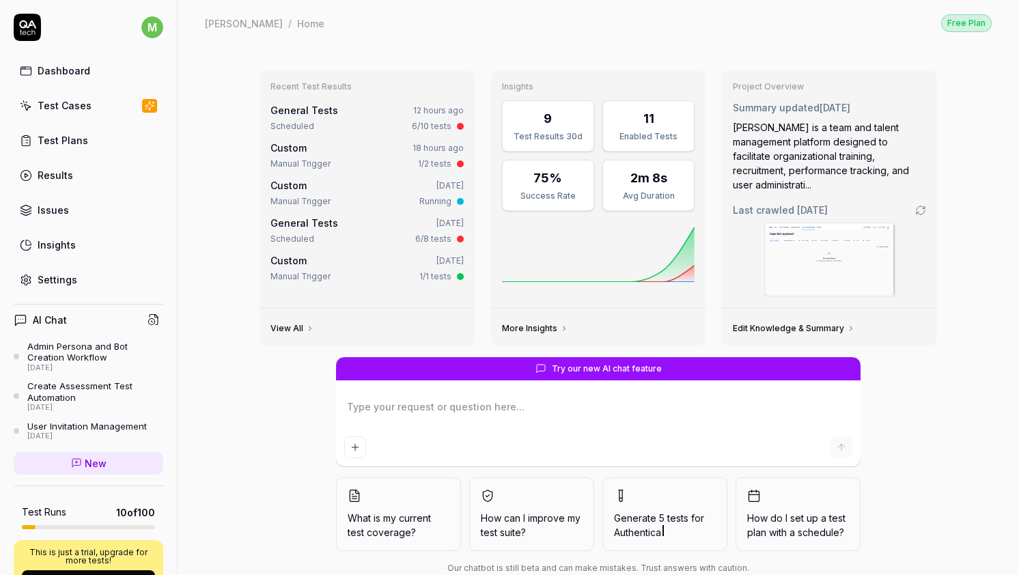
click at [121, 141] on link "Test Plans" at bounding box center [89, 140] width 150 height 27
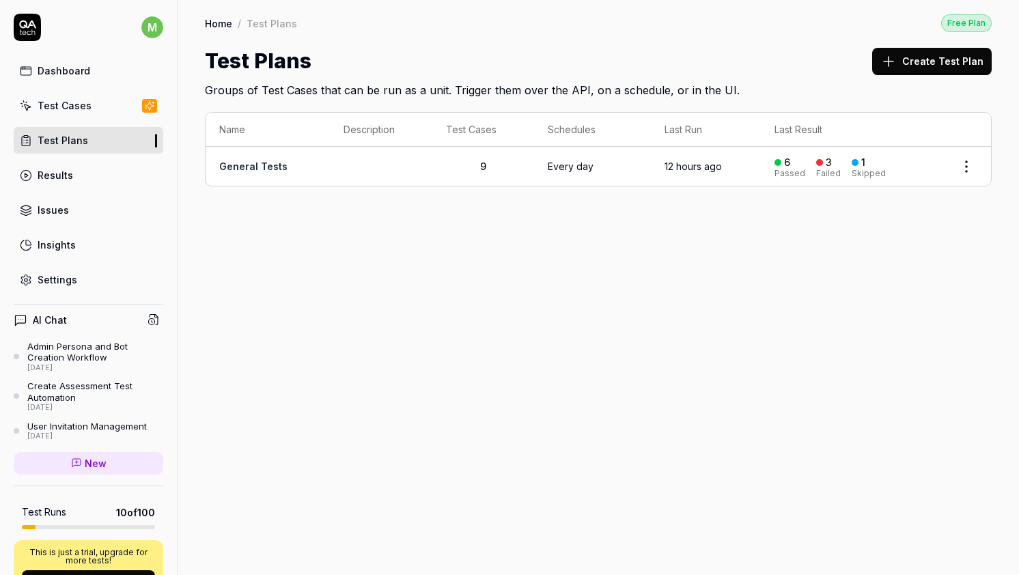
click at [290, 164] on td "General Tests" at bounding box center [268, 166] width 124 height 39
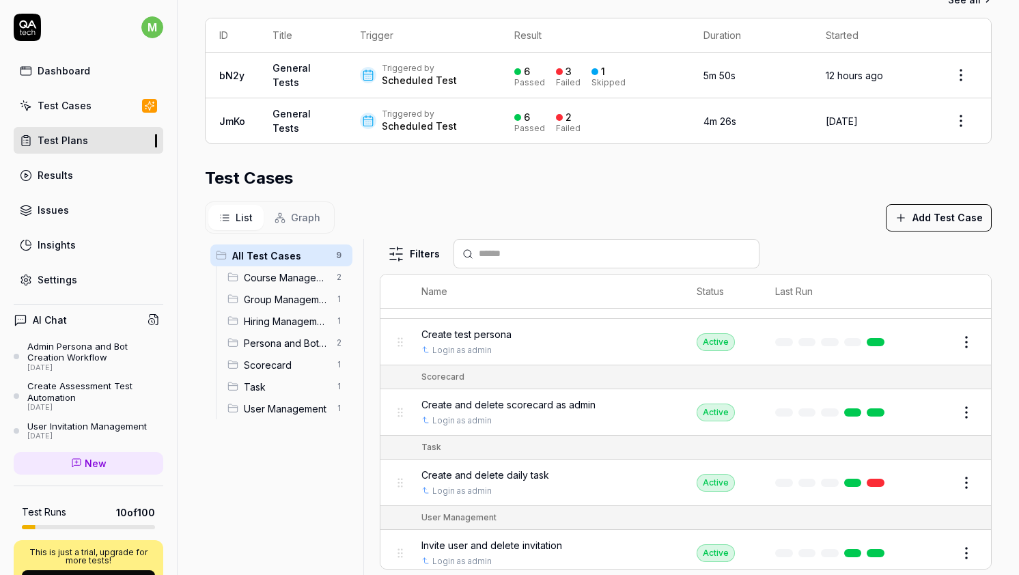
scroll to position [324, 0]
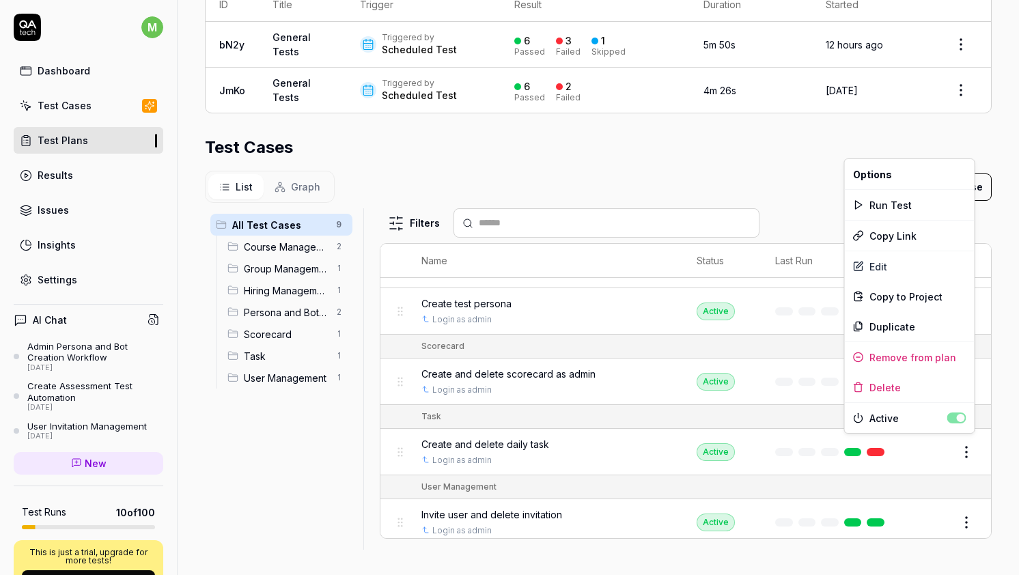
click at [966, 446] on html "**********" at bounding box center [509, 287] width 1019 height 575
click at [901, 204] on div "Run Test" at bounding box center [910, 205] width 130 height 30
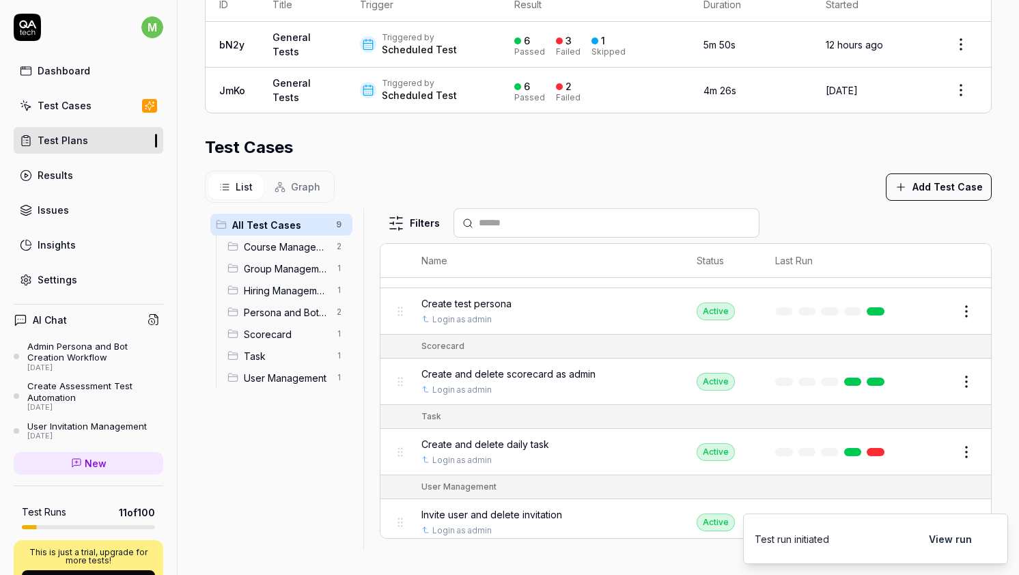
click at [962, 539] on button "View run" at bounding box center [950, 538] width 59 height 27
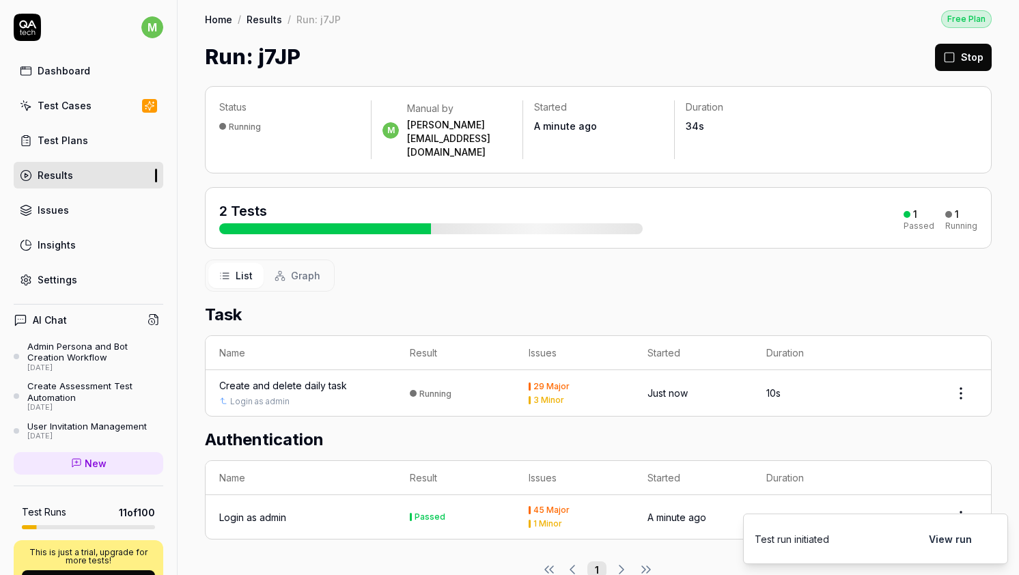
click at [322, 378] on div "Create and delete daily task" at bounding box center [283, 385] width 128 height 14
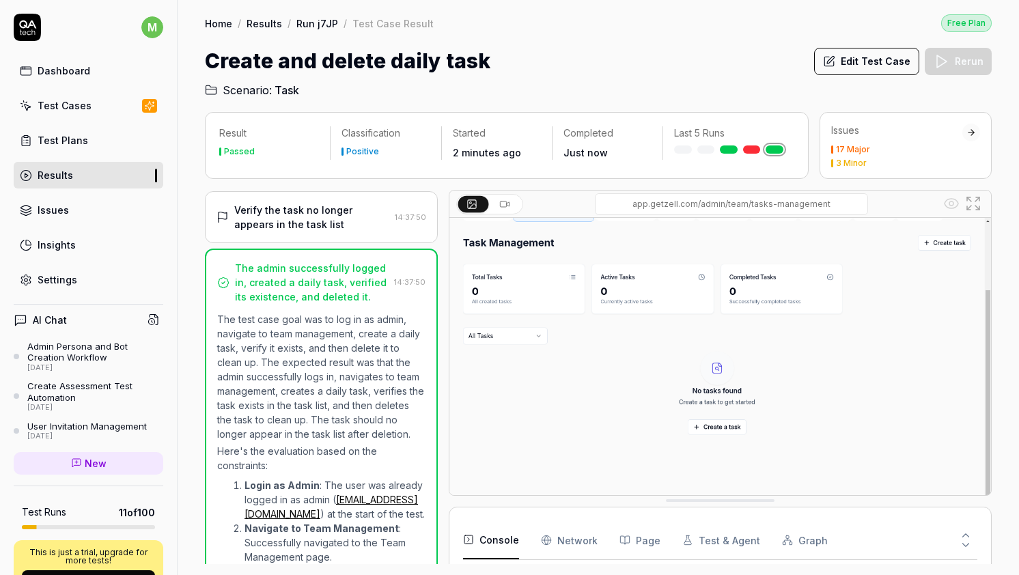
scroll to position [393, 0]
click at [81, 184] on link "Results" at bounding box center [89, 175] width 150 height 27
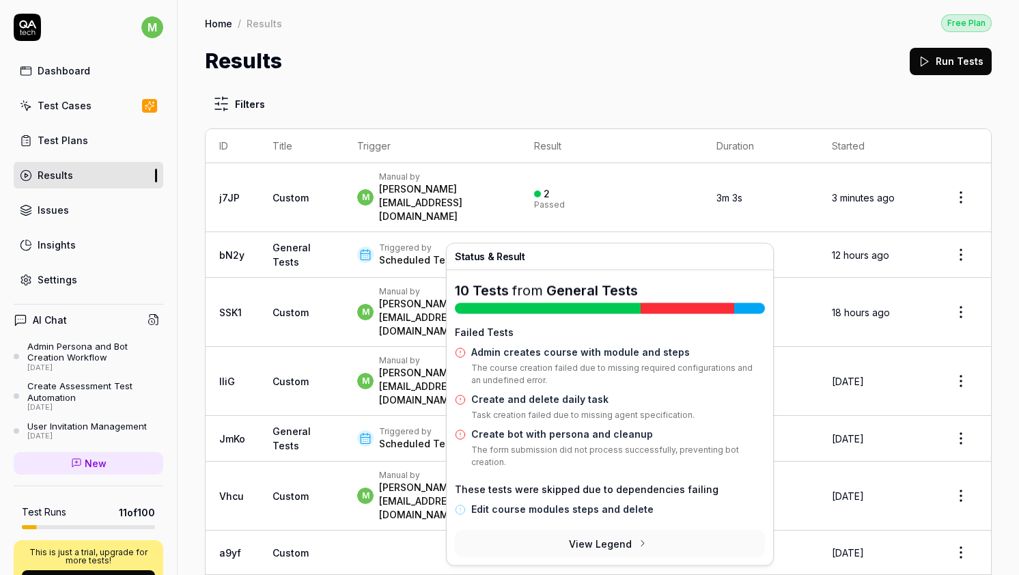
click at [576, 258] on div "Failed" at bounding box center [588, 262] width 25 height 8
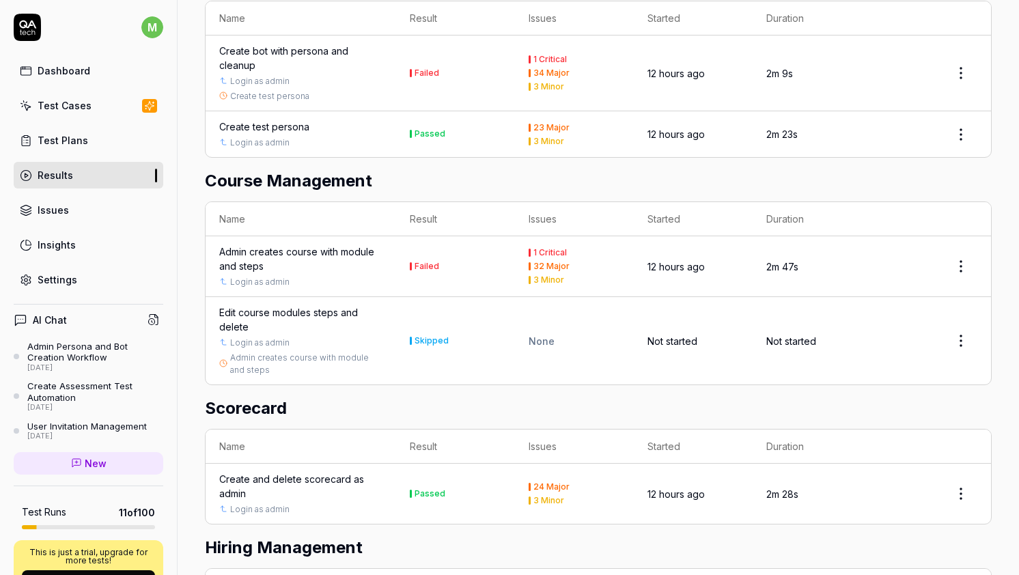
scroll to position [1007, 0]
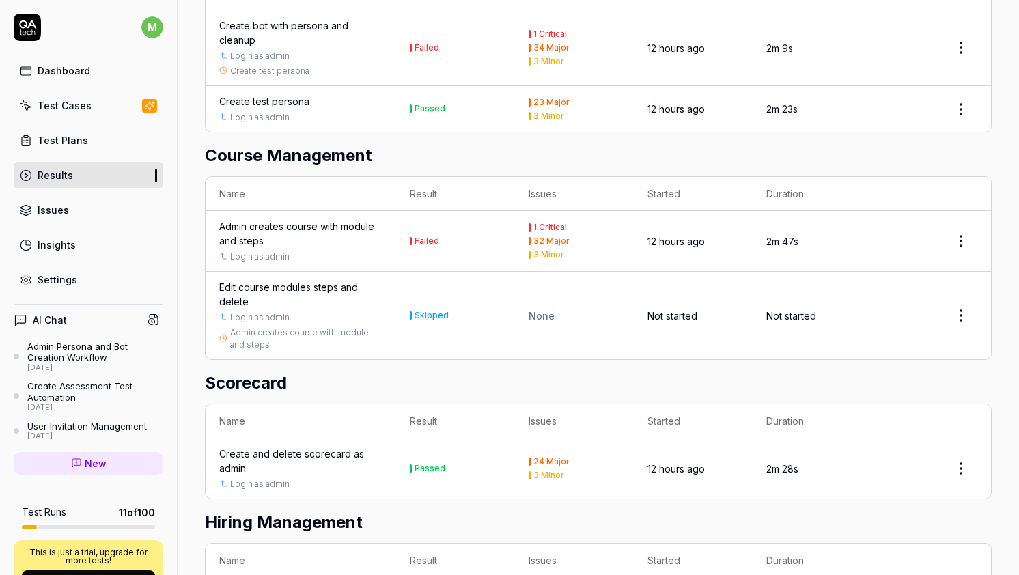
click at [326, 221] on div "Admin creates course with module and steps" at bounding box center [300, 233] width 163 height 29
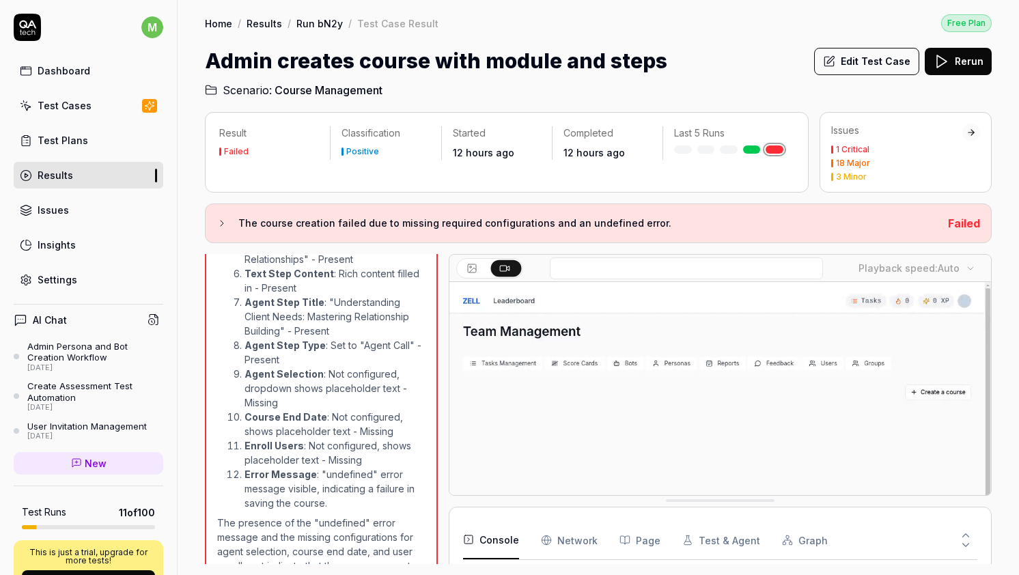
scroll to position [1164, 0]
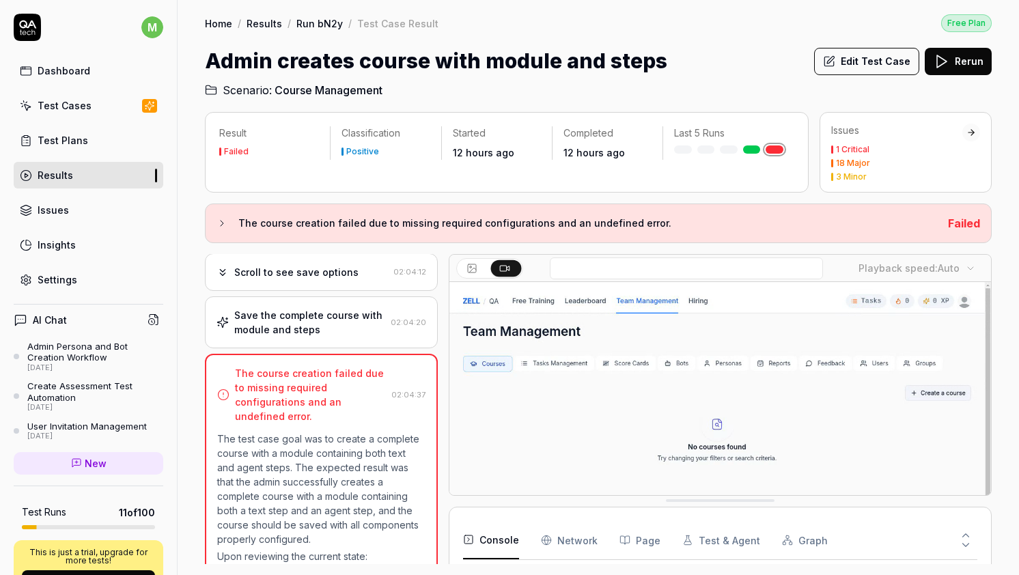
click at [342, 308] on div "Save the complete course with module and steps" at bounding box center [309, 322] width 151 height 29
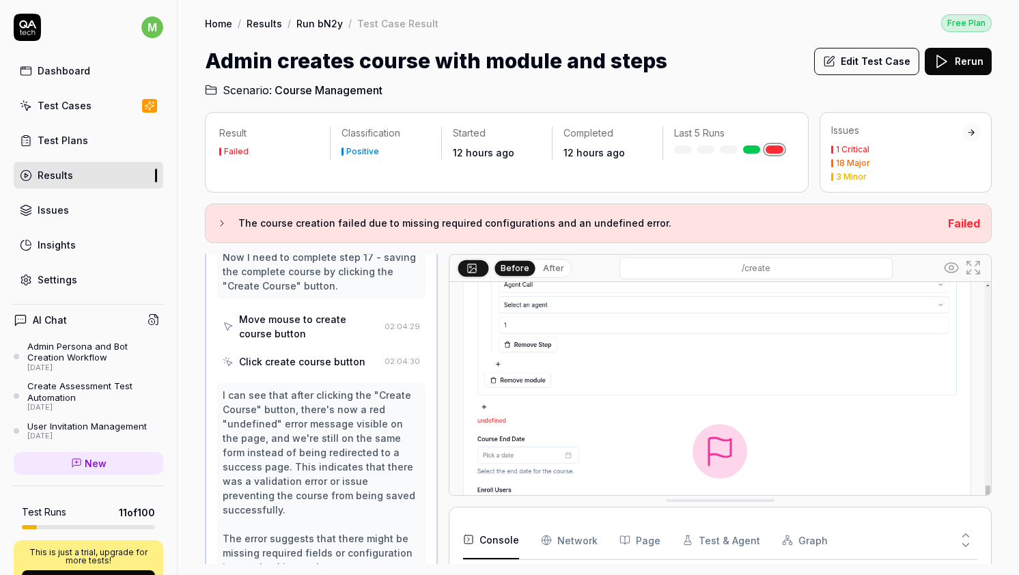
scroll to position [1405, 0]
click at [974, 264] on icon at bounding box center [973, 268] width 16 height 16
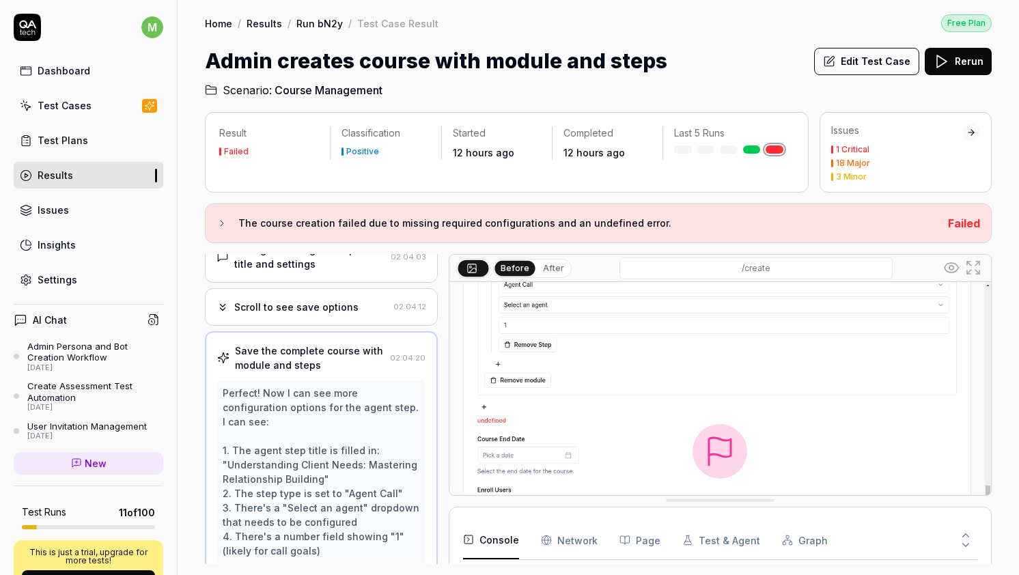
scroll to position [611, 0]
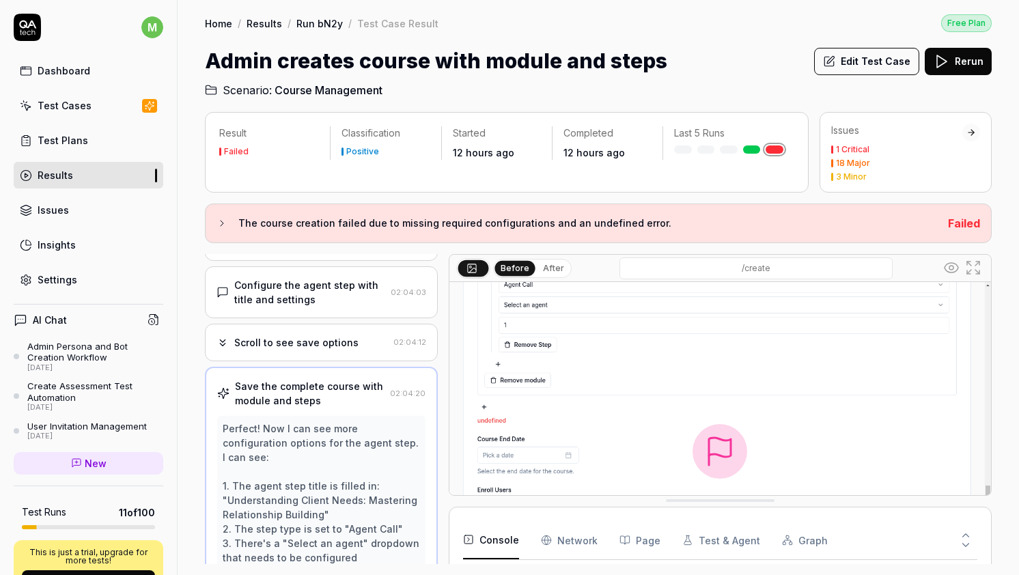
click at [307, 379] on div "Save the complete course with module and steps" at bounding box center [310, 393] width 150 height 29
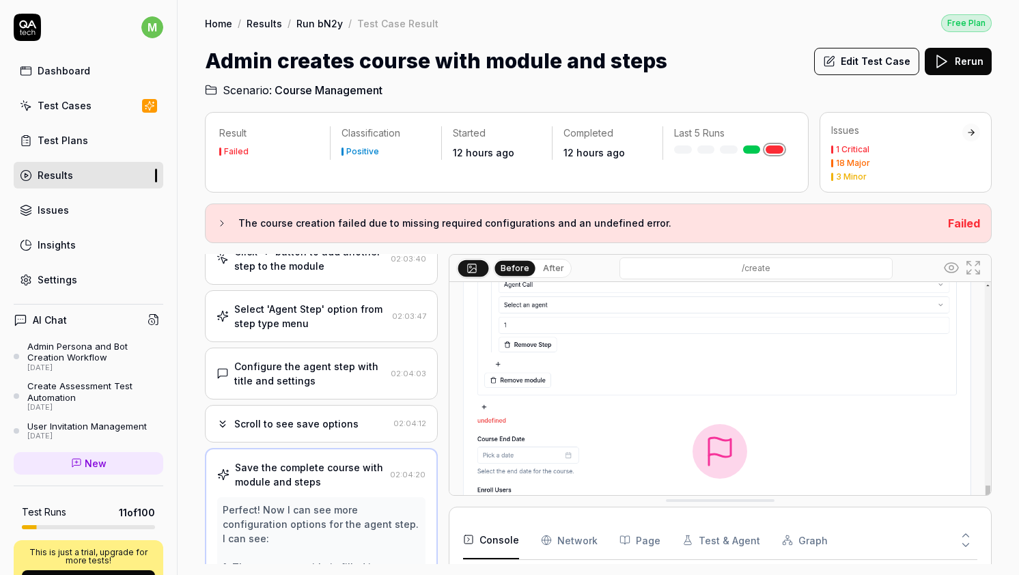
scroll to position [528, 0]
click at [323, 361] on div "Configure the agent step with title and settings" at bounding box center [309, 375] width 151 height 29
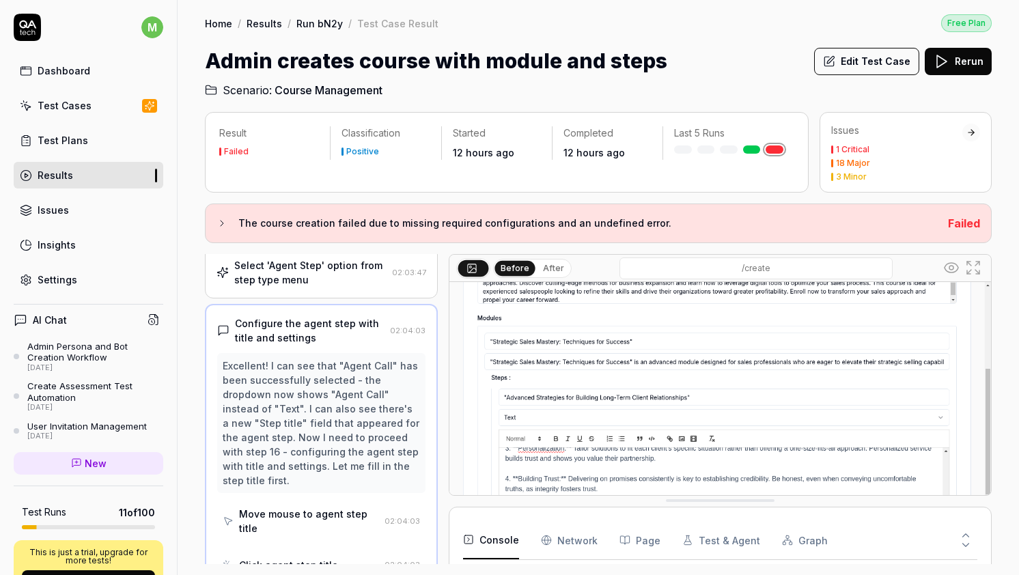
scroll to position [574, 0]
click at [651, 318] on img at bounding box center [720, 451] width 542 height 339
click at [666, 362] on img at bounding box center [720, 451] width 542 height 339
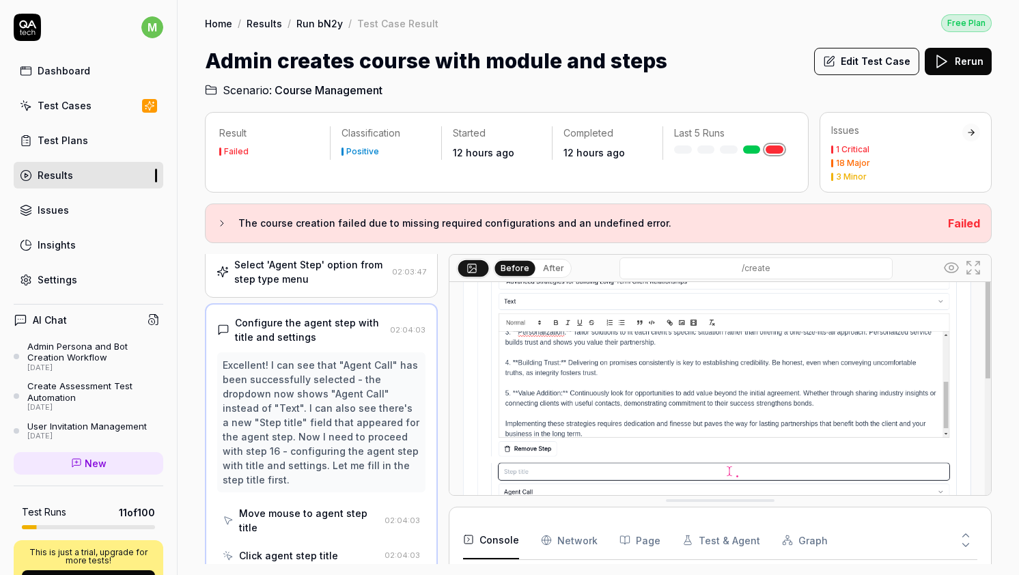
scroll to position [124, 0]
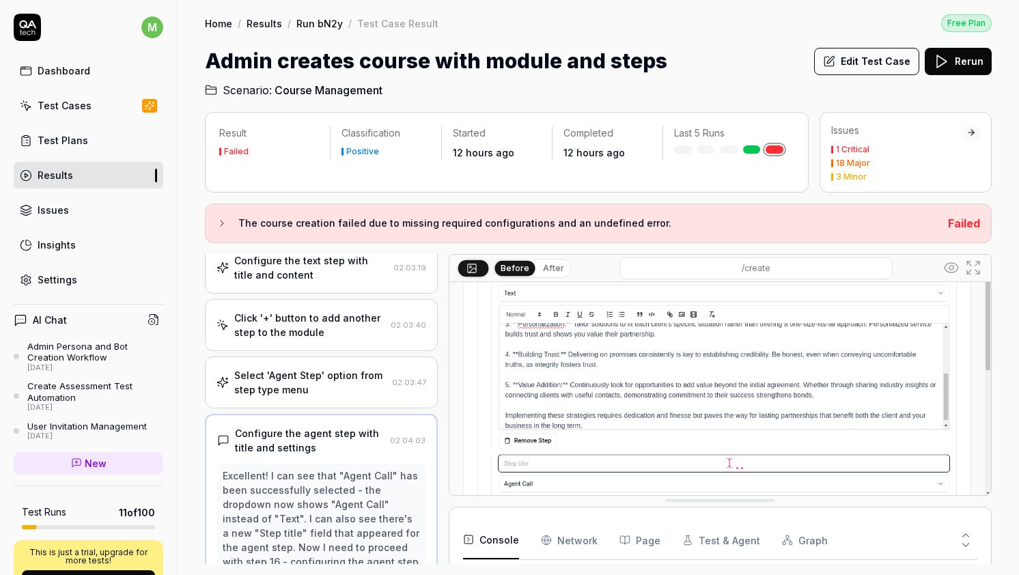
click at [368, 368] on div "Select 'Agent Step' option from step type menu" at bounding box center [310, 382] width 152 height 29
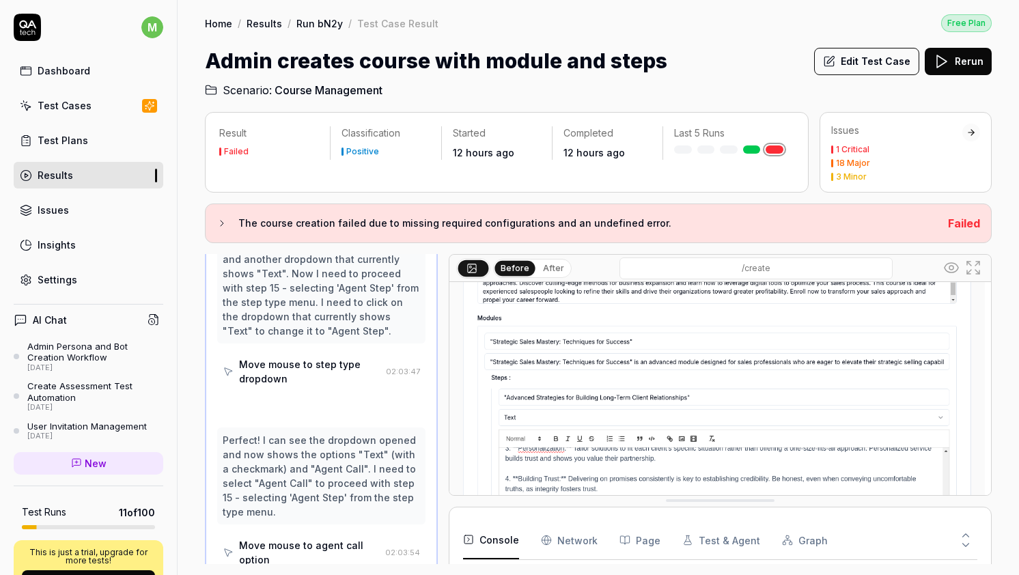
scroll to position [684, 0]
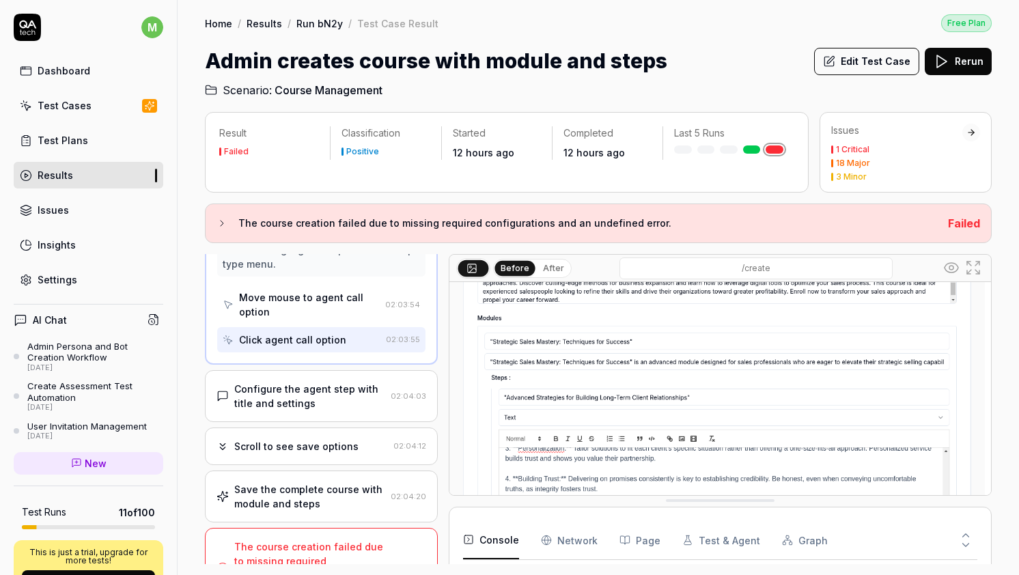
click at [350, 428] on div "Scroll to see save options 02:04:12" at bounding box center [321, 447] width 233 height 38
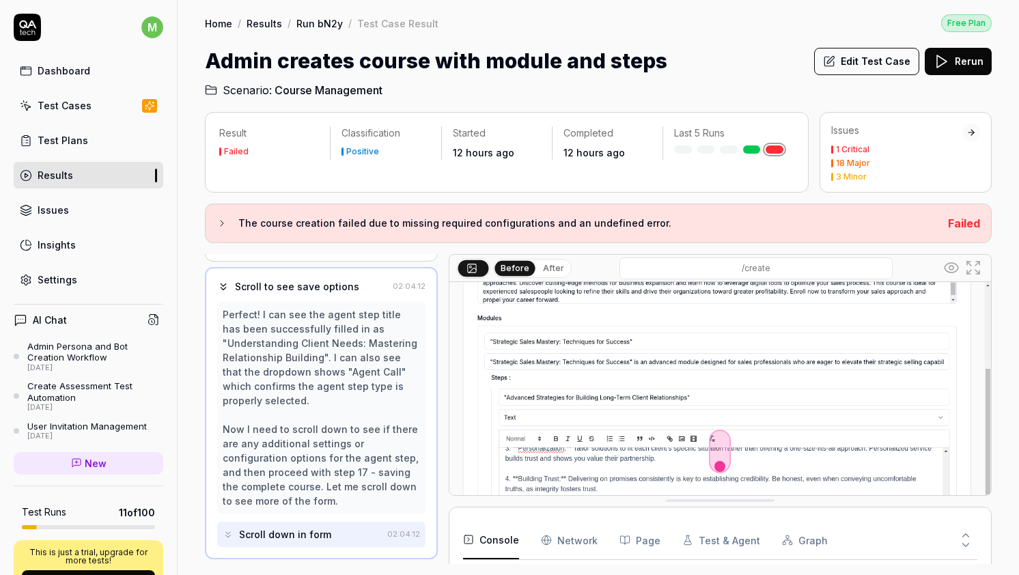
scroll to position [761, 0]
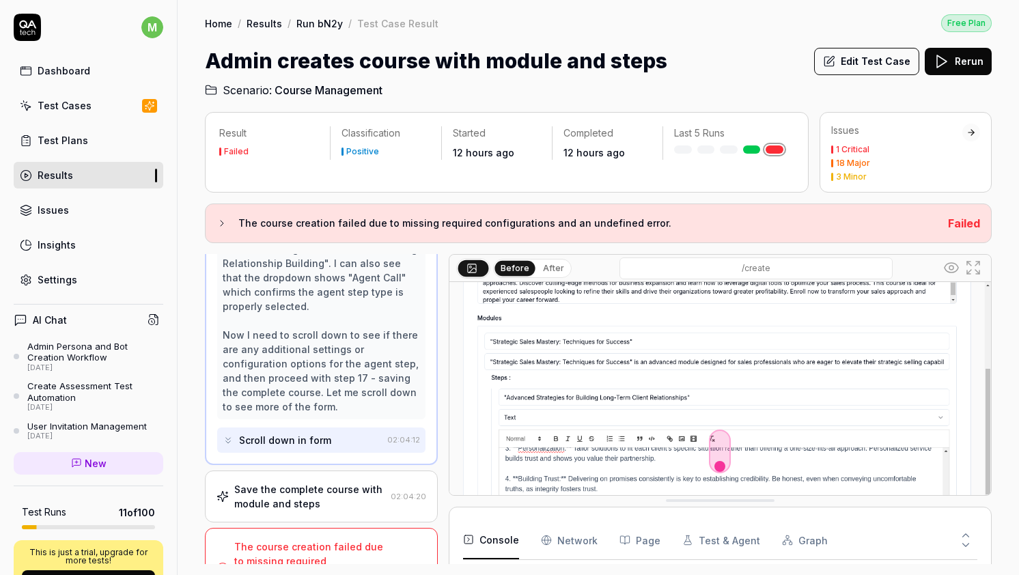
click at [350, 428] on div "Scroll down in form" at bounding box center [302, 440] width 159 height 25
click at [249, 428] on div "Scroll down in form" at bounding box center [302, 440] width 159 height 25
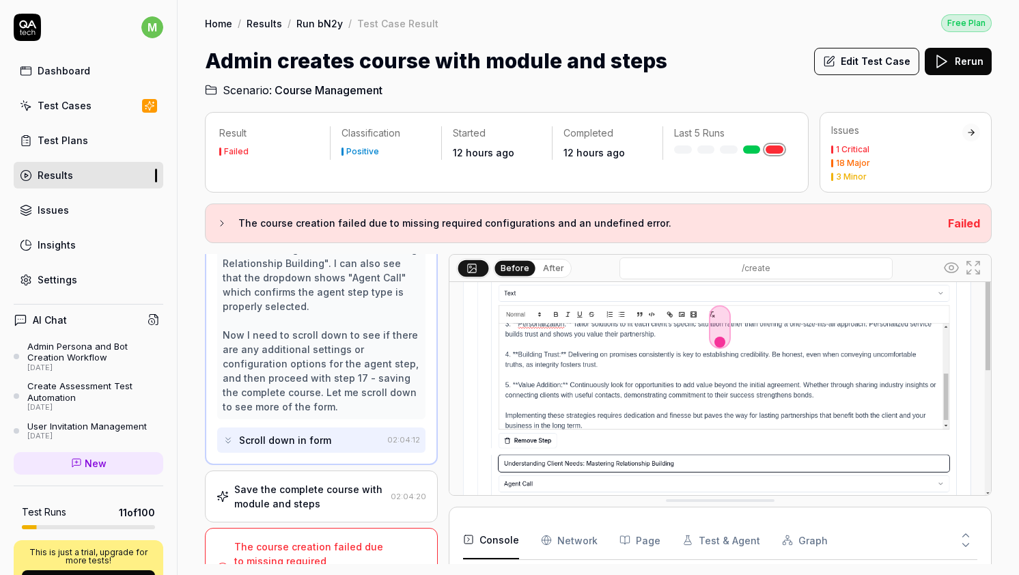
click at [286, 482] on div "Save the complete course with module and steps" at bounding box center [309, 496] width 151 height 29
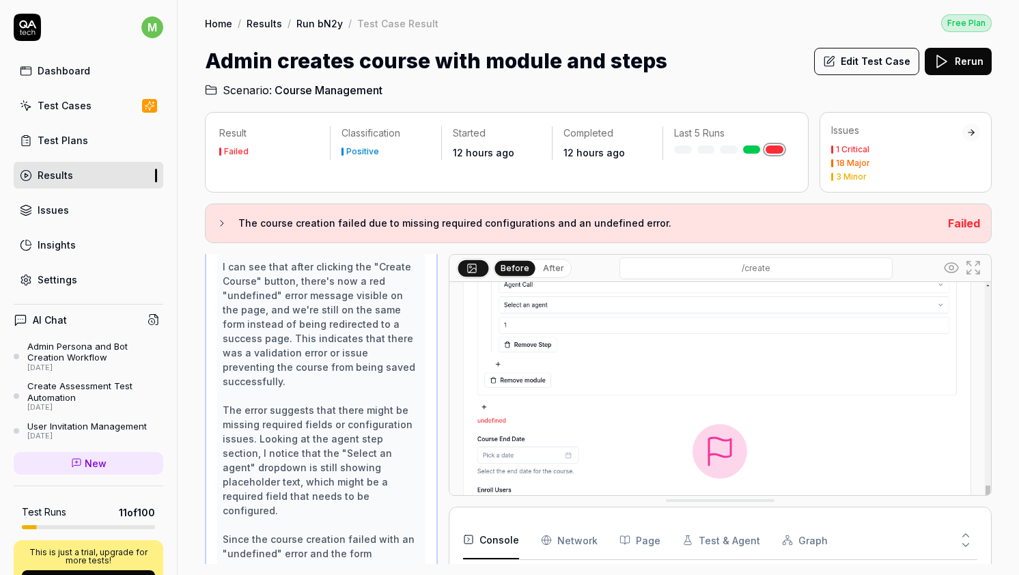
scroll to position [1540, 0]
click at [647, 380] on img at bounding box center [720, 451] width 542 height 339
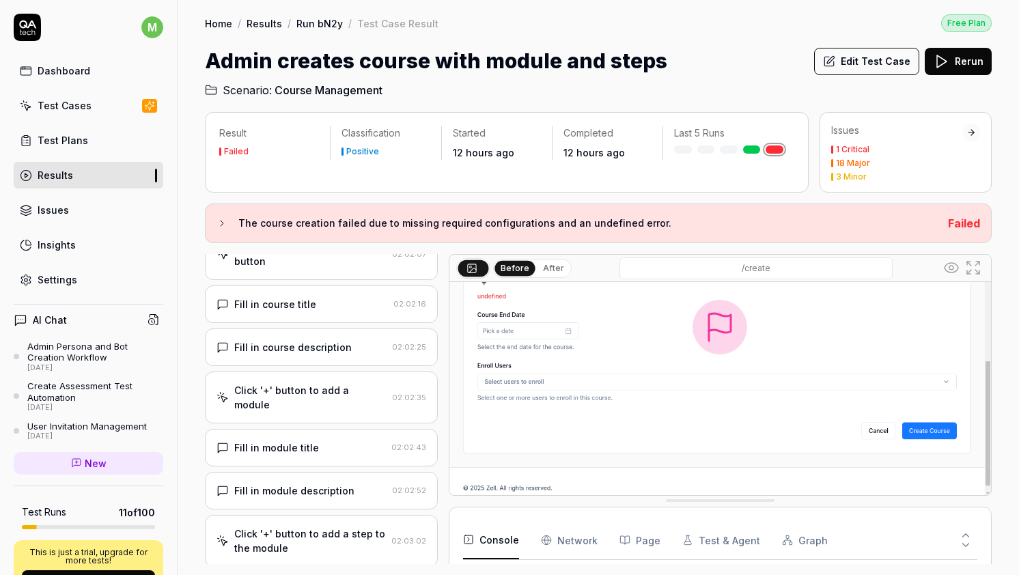
scroll to position [18, 0]
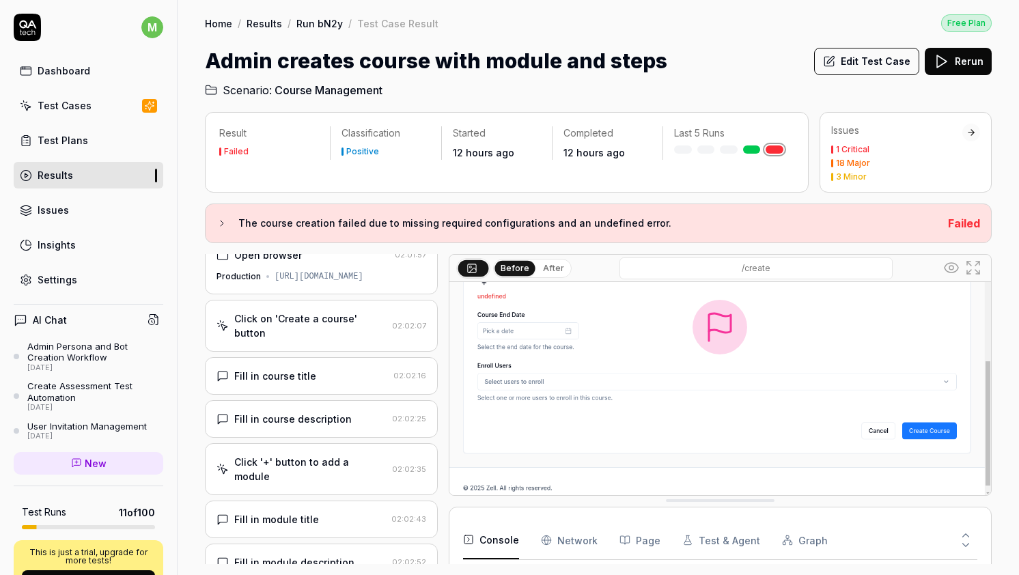
click at [878, 67] on button "Edit Test Case" at bounding box center [866, 61] width 105 height 27
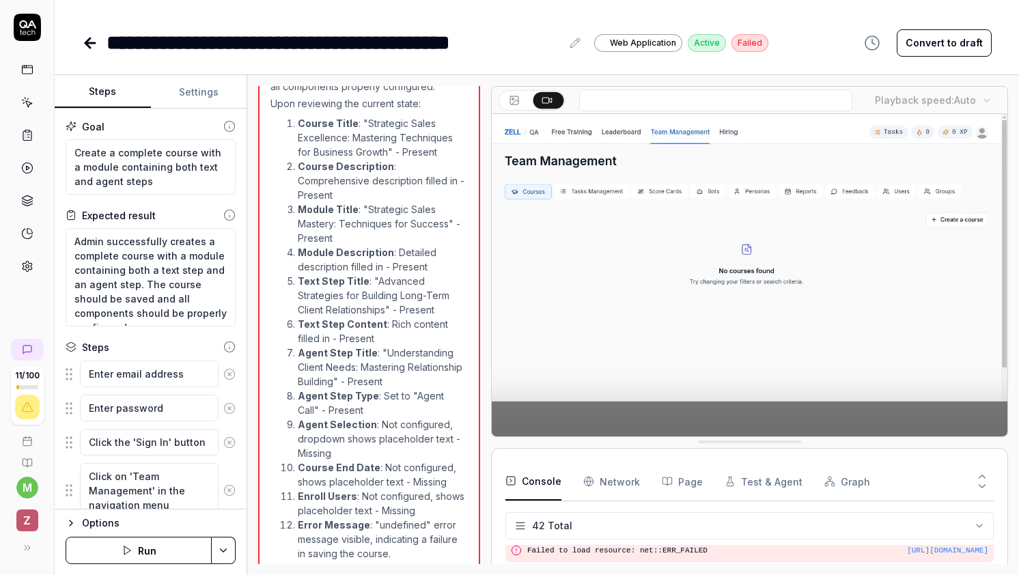
scroll to position [1040, 0]
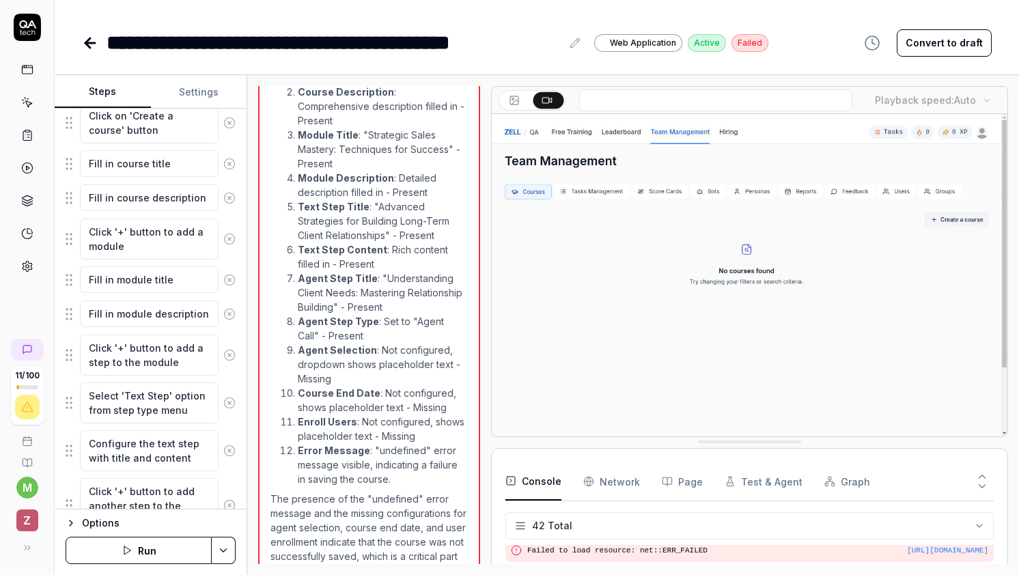
scroll to position [444, 0]
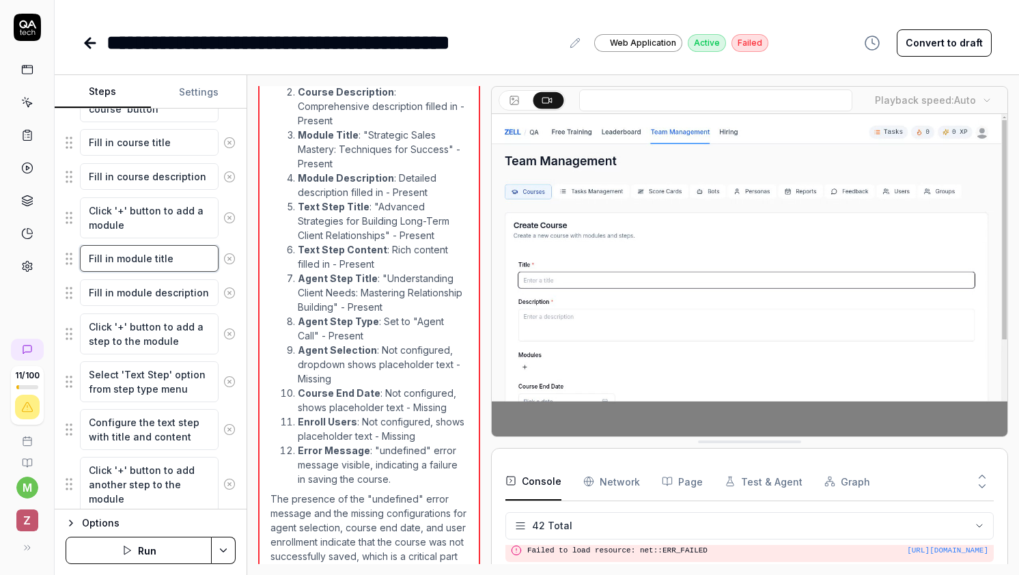
click at [185, 262] on textarea "Fill in module title" at bounding box center [149, 258] width 139 height 27
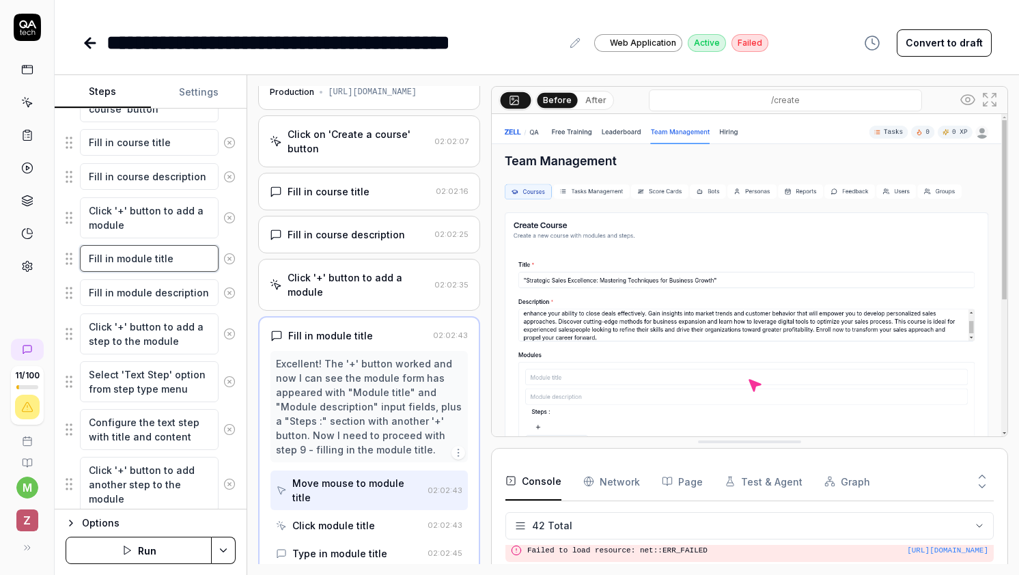
scroll to position [34, 0]
click at [171, 302] on textarea "Fill in module description" at bounding box center [149, 292] width 139 height 27
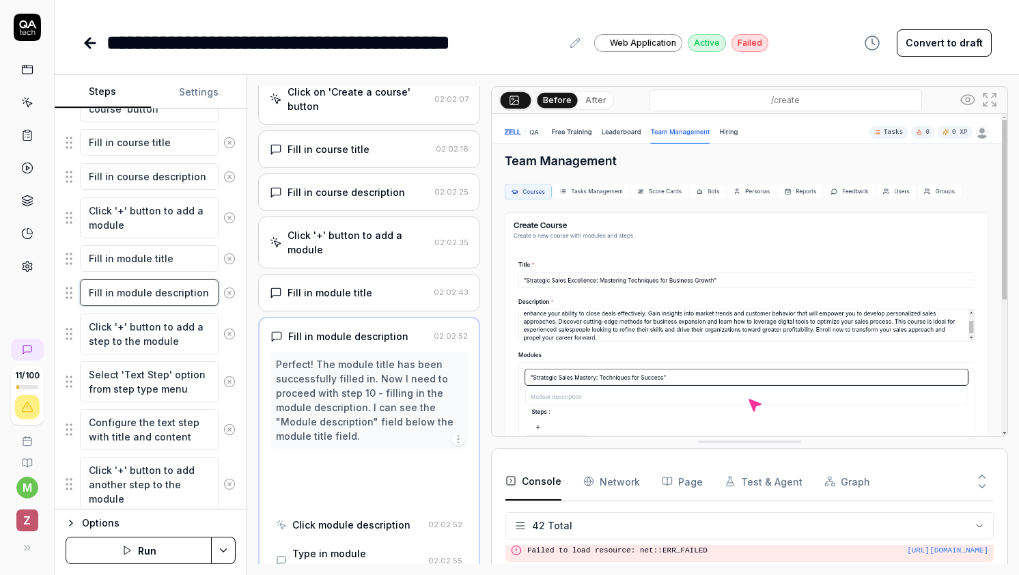
scroll to position [77, 0]
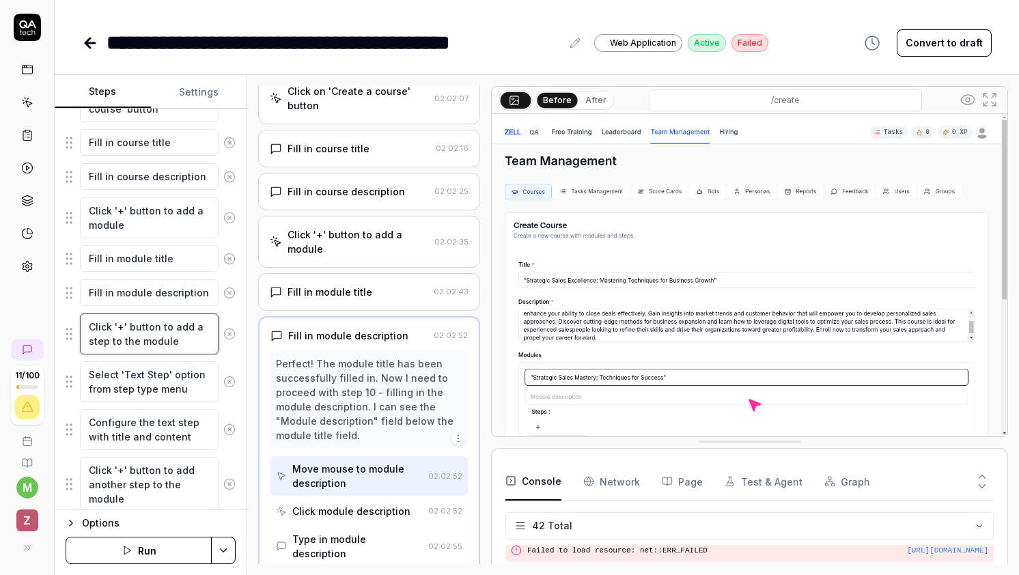
click at [168, 332] on textarea "Click '+' button to add a step to the module" at bounding box center [149, 333] width 139 height 41
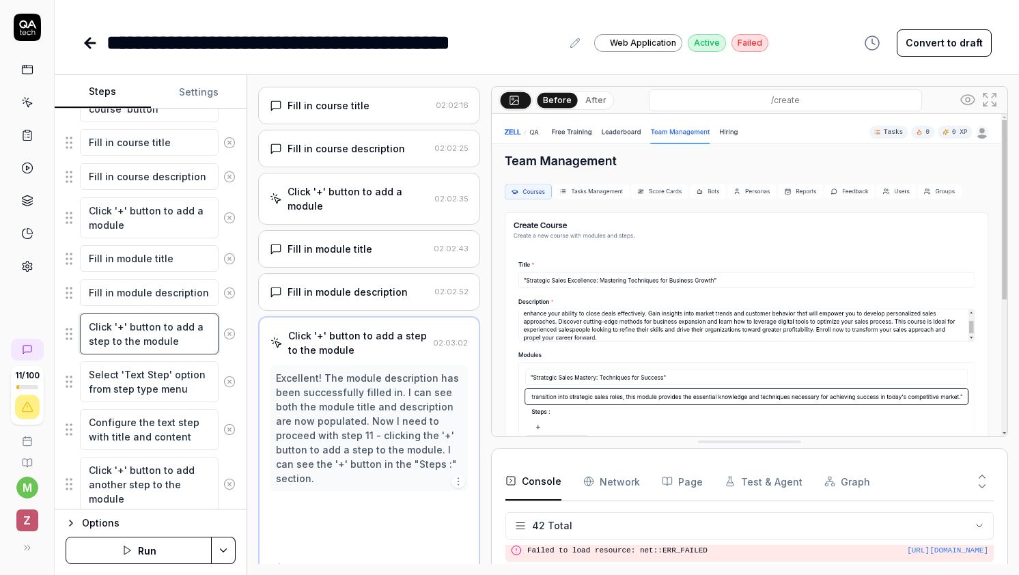
scroll to position [121, 0]
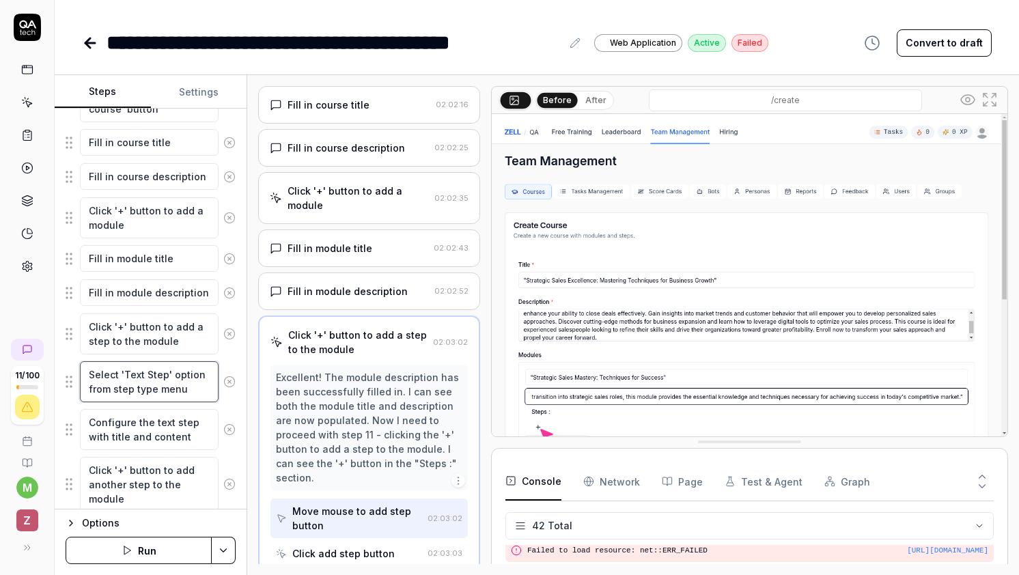
click at [168, 374] on textarea "Select 'Text Step' option from step type menu" at bounding box center [149, 381] width 139 height 41
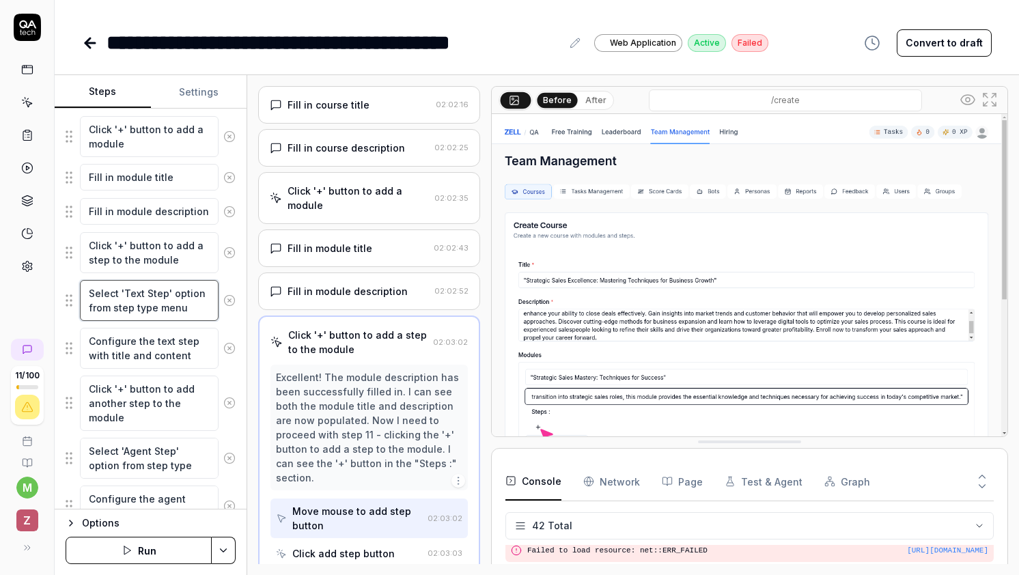
scroll to position [538, 0]
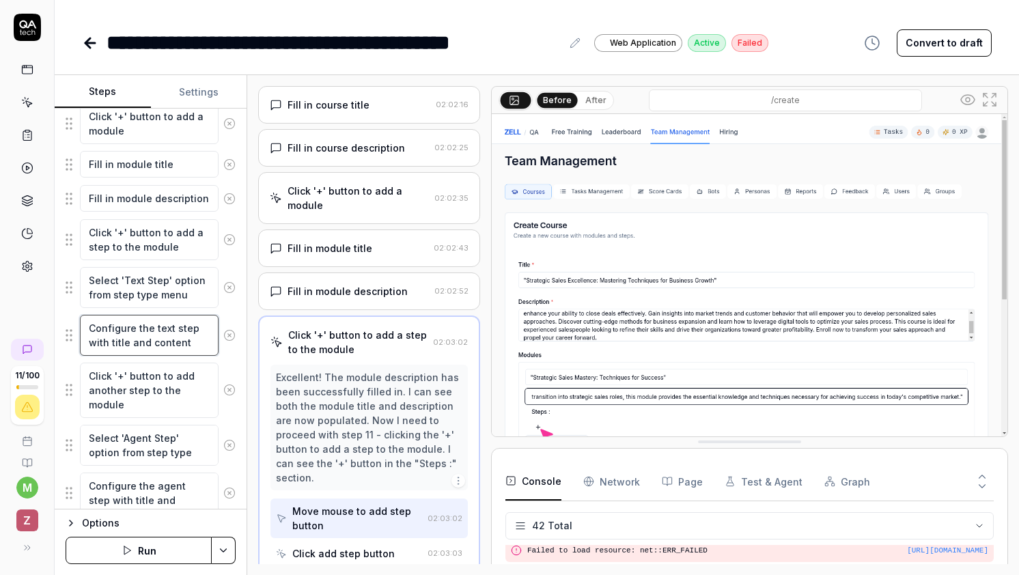
click at [156, 341] on textarea "Configure the text step with title and content" at bounding box center [149, 335] width 139 height 41
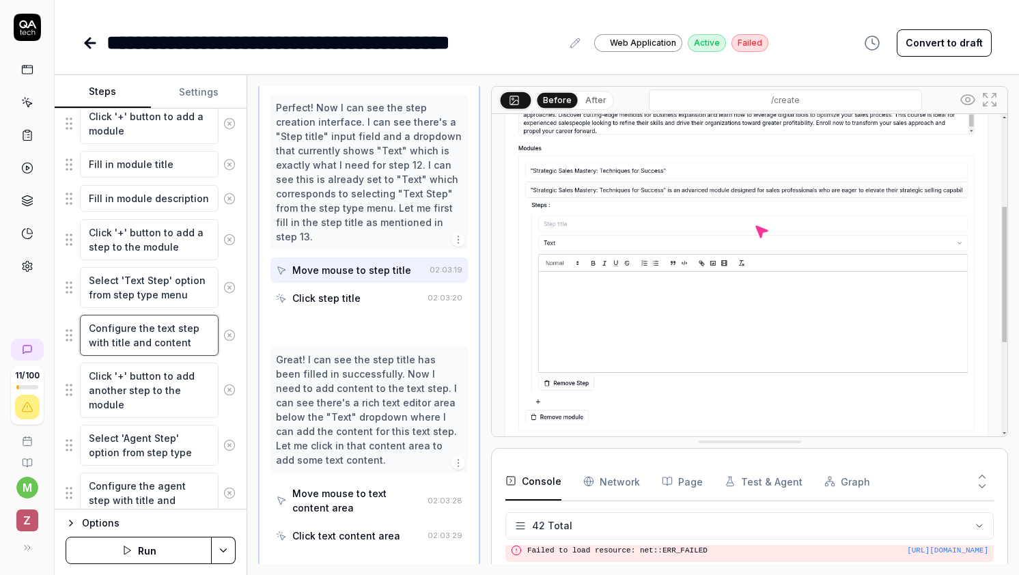
scroll to position [501, 0]
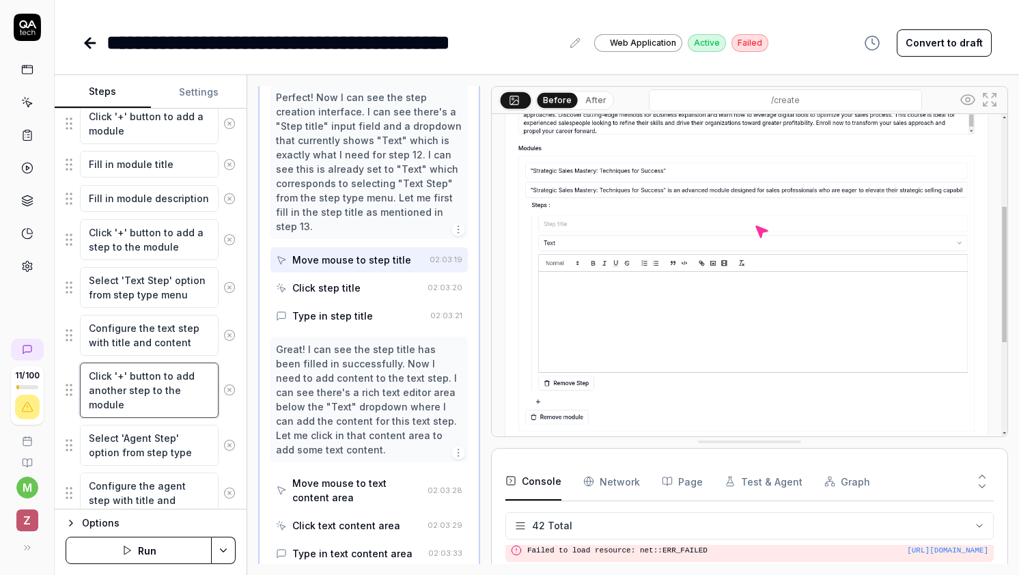
click at [152, 378] on textarea "Click '+' button to add another step to the module" at bounding box center [149, 390] width 139 height 55
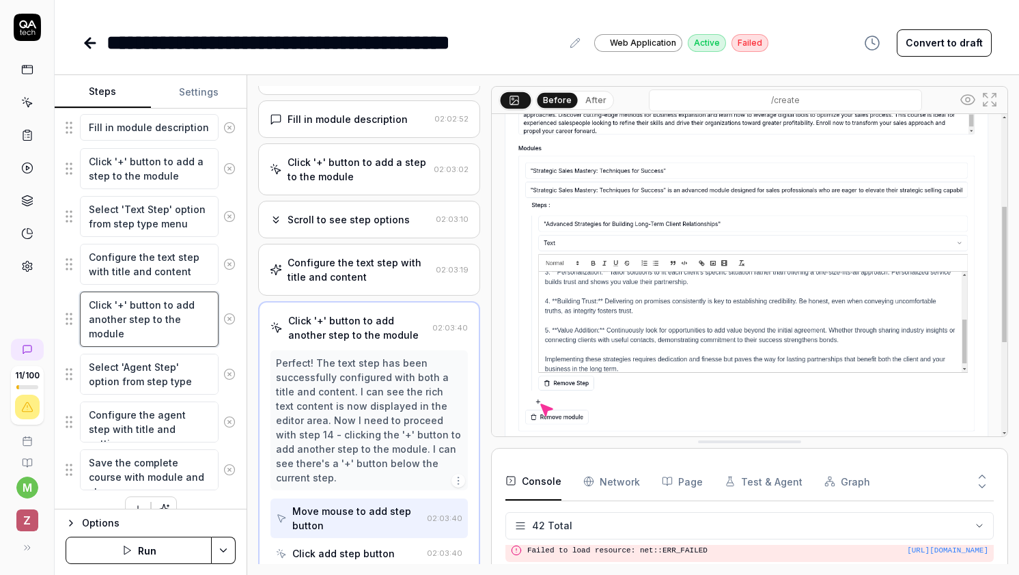
scroll to position [619, 0]
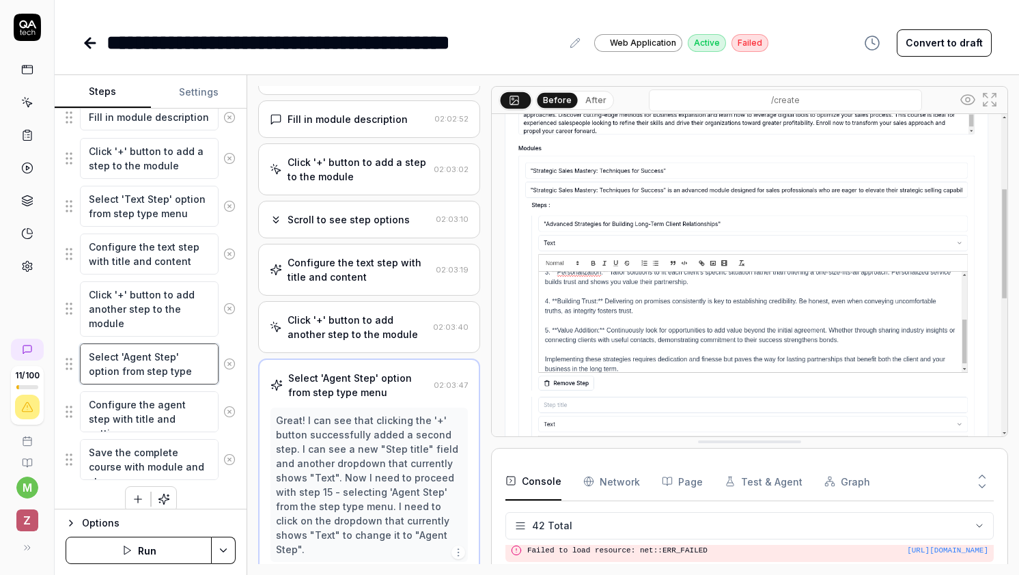
click at [152, 378] on textarea "Select 'Agent Step' option from step type menu" at bounding box center [149, 364] width 139 height 41
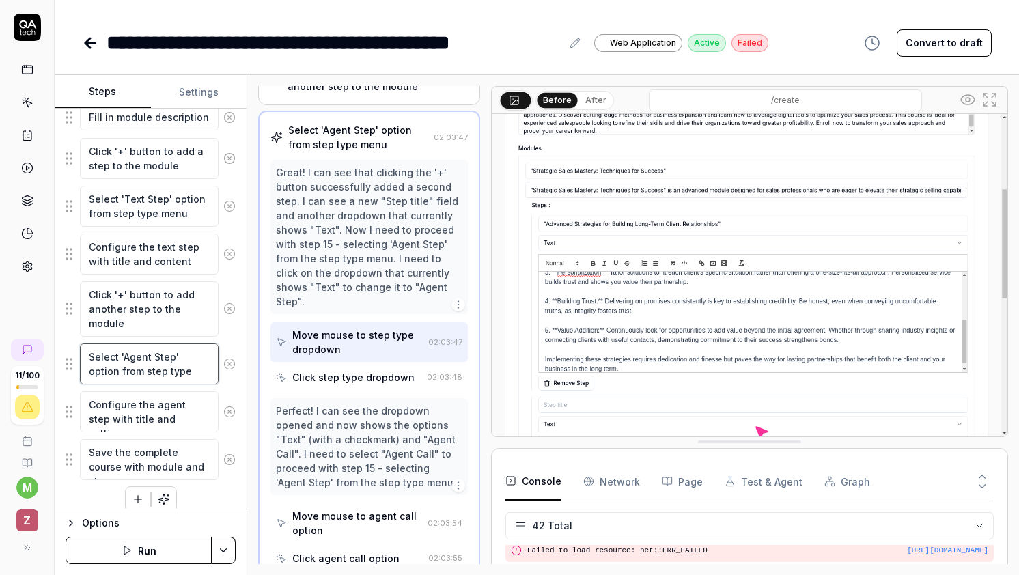
scroll to position [546, 0]
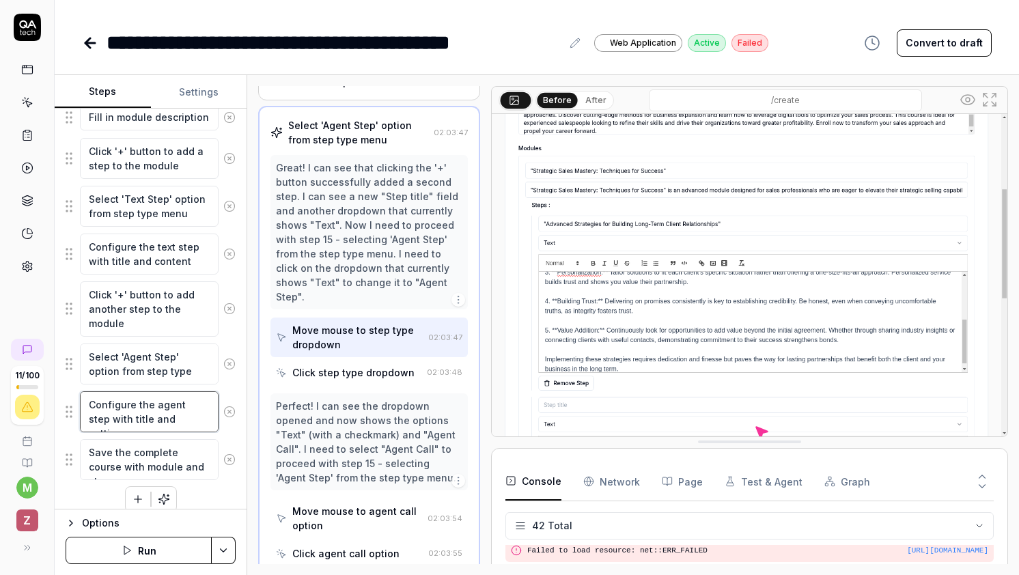
click at [151, 406] on textarea "Configure the agent step with title and settings" at bounding box center [149, 411] width 139 height 41
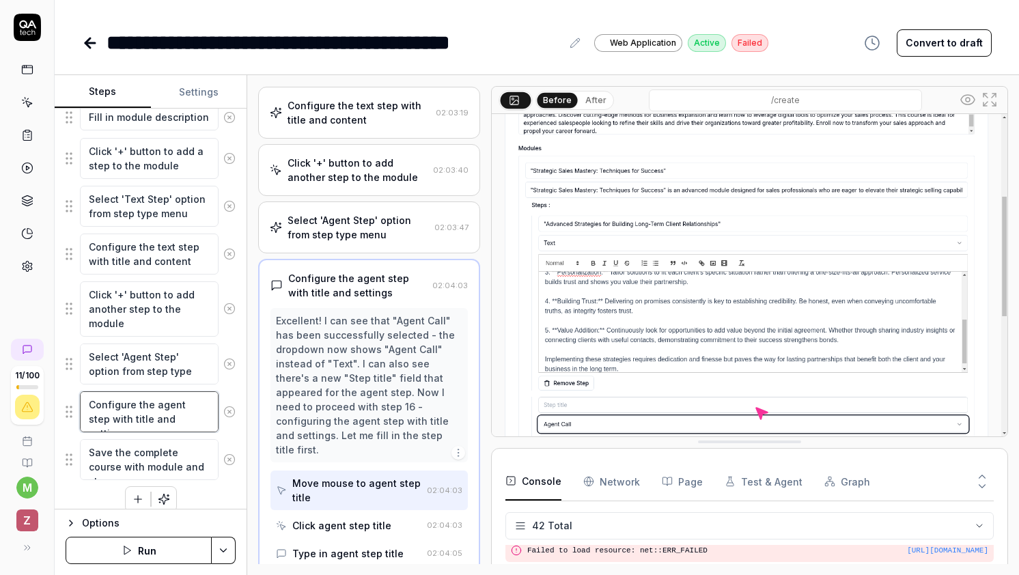
scroll to position [633, 0]
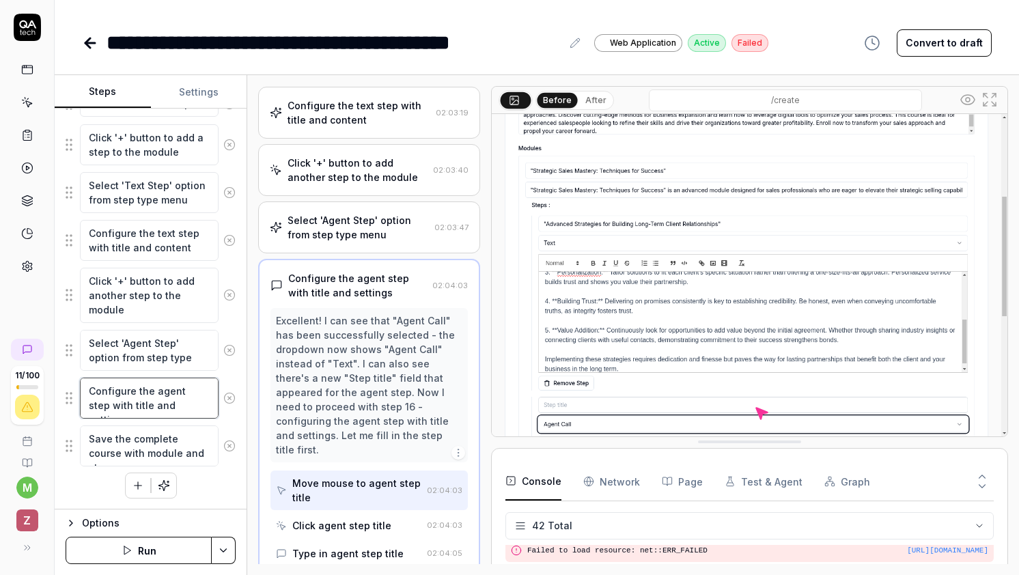
click at [204, 401] on textarea "Configure the agent step with title and settings" at bounding box center [149, 398] width 139 height 41
drag, startPoint x: 204, startPoint y: 401, endPoint x: 70, endPoint y: 382, distance: 135.1
click at [70, 382] on div "Configure the agent step with title and settings" at bounding box center [151, 398] width 170 height 42
click at [196, 403] on textarea "Configure the agent step with title and settings" at bounding box center [149, 398] width 139 height 41
type textarea "*"
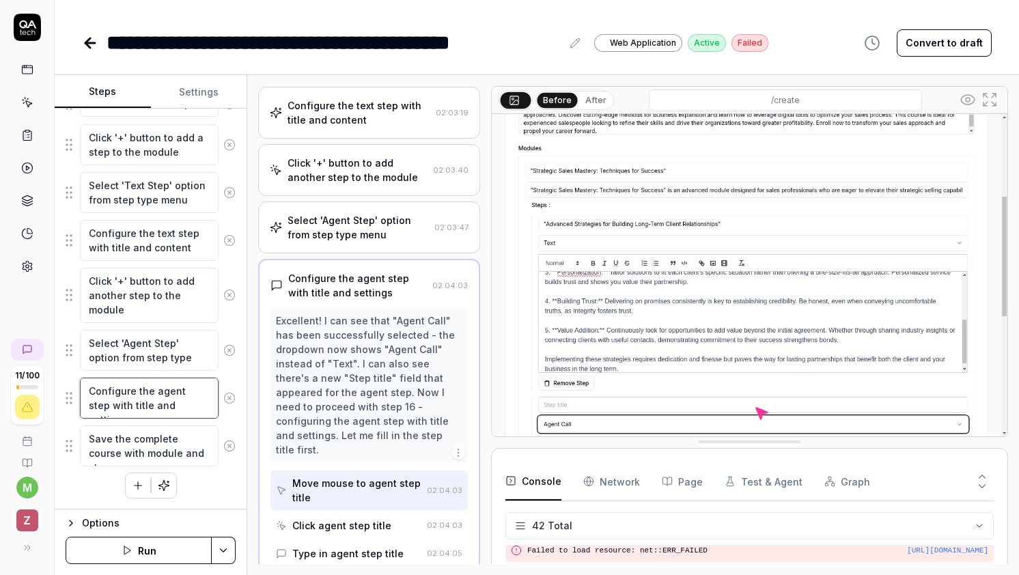
type textarea "Configure the agent step with title and setting"
type textarea "*"
type textarea "Configure the agent step with title and settin"
type textarea "*"
type textarea "Configure the agent step with title and setti"
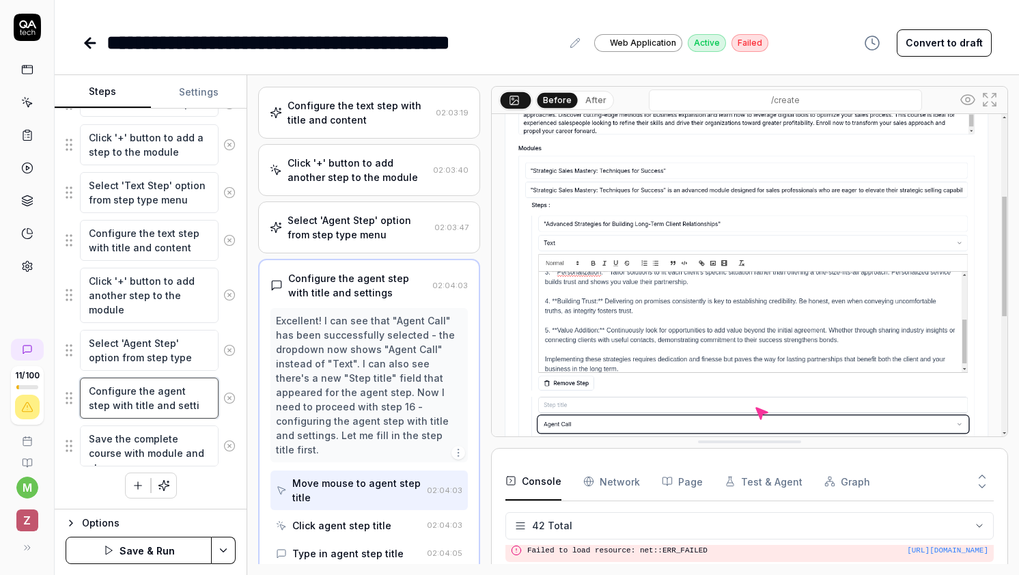
type textarea "*"
type textarea "Configure the agent step with title and sett"
type textarea "*"
type textarea "Configure the agent step with title and set"
type textarea "*"
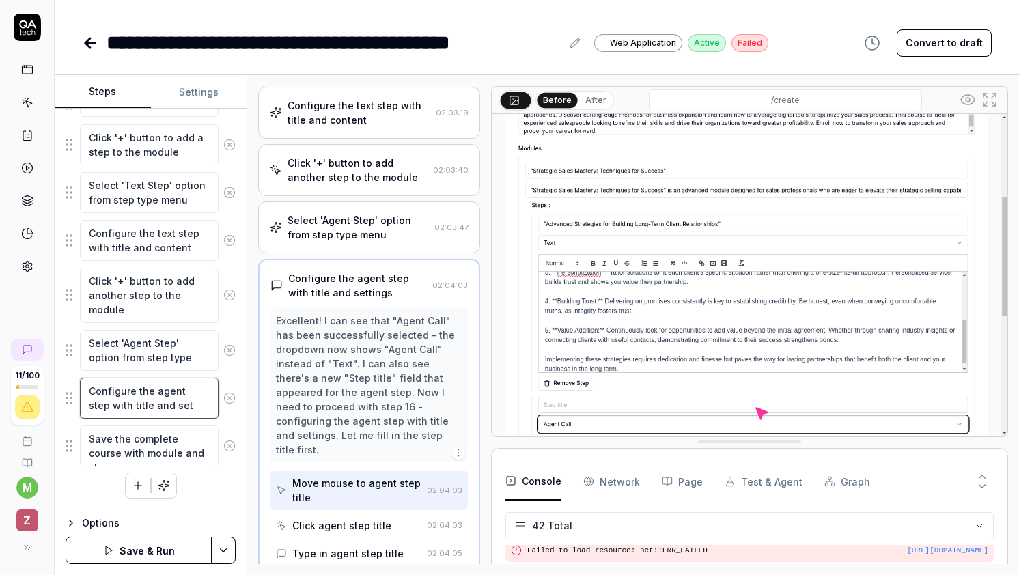
type textarea "Configure the agent step with title and se"
type textarea "*"
type textarea "Configure the agent step with title and s"
type textarea "*"
type textarea "Configure the agent step with title and"
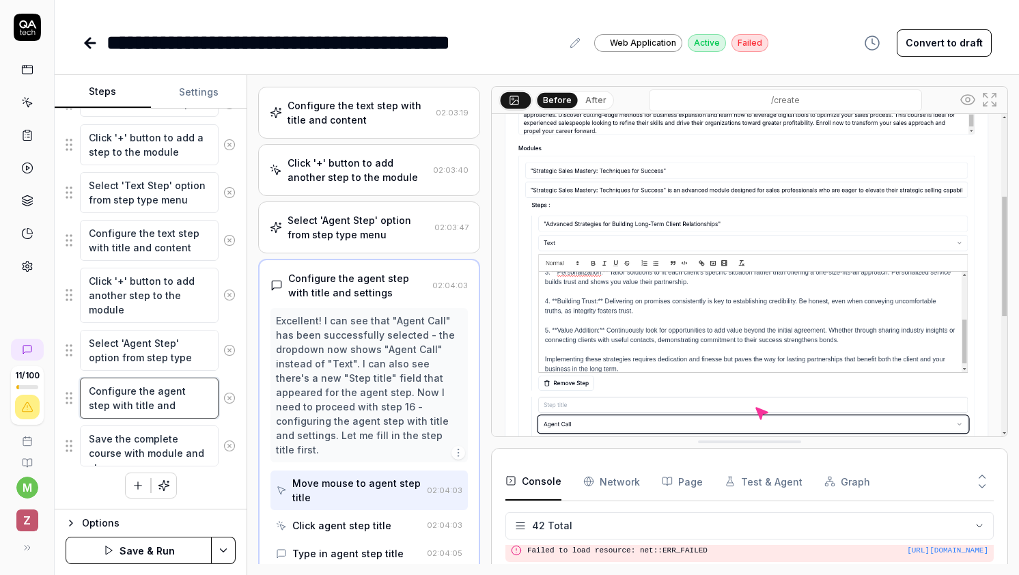
type textarea "*"
type textarea "Configure the agent step with title and"
type textarea "*"
type textarea "Configure the agent step with title an"
type textarea "*"
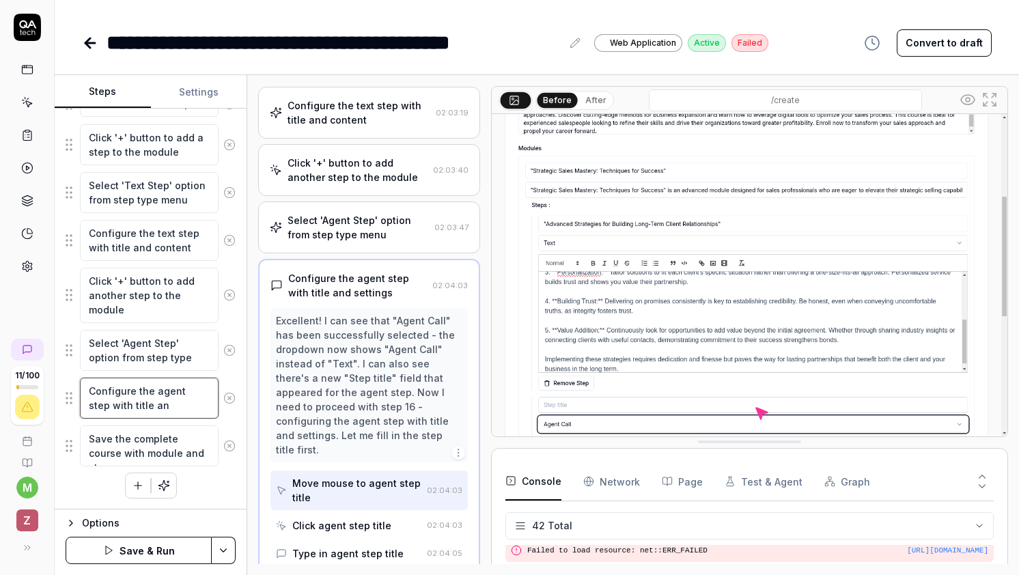
type textarea "Configure the agent step with title a"
type textarea "*"
type textarea "Configure the agent step with title"
type textarea "*"
type textarea "Configure the agent step with title"
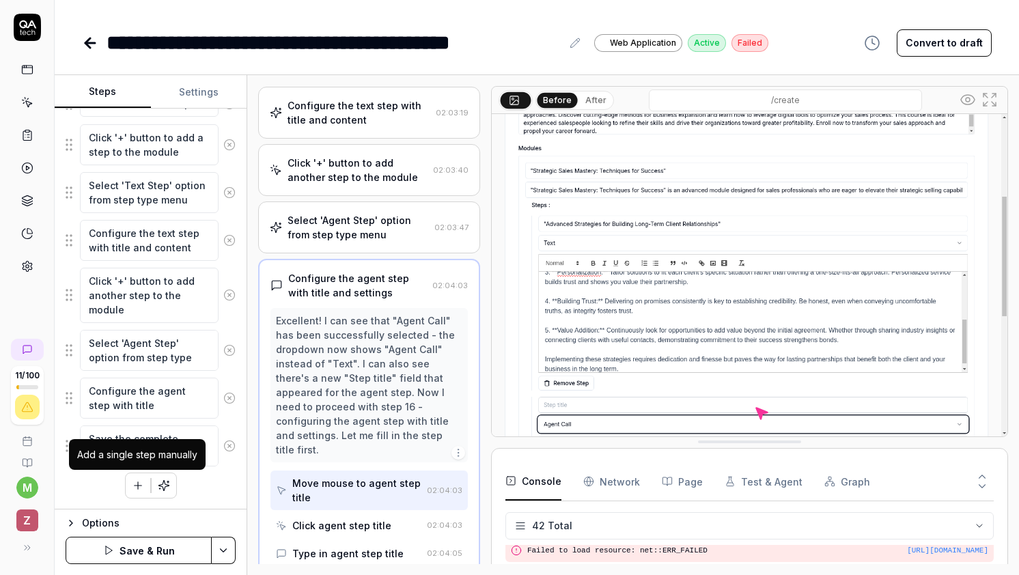
click at [141, 483] on icon "button" at bounding box center [138, 485] width 12 height 12
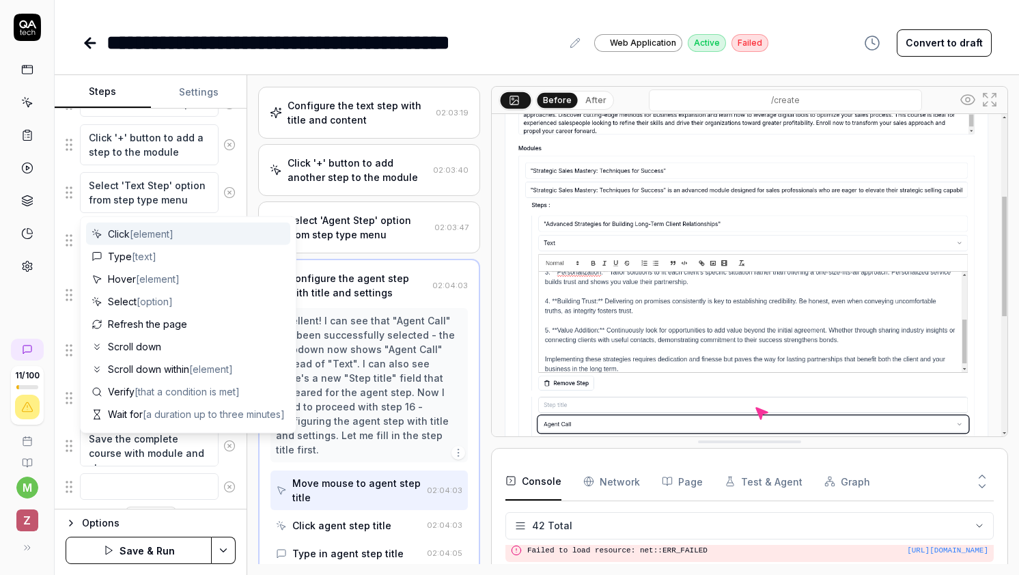
scroll to position [667, 0]
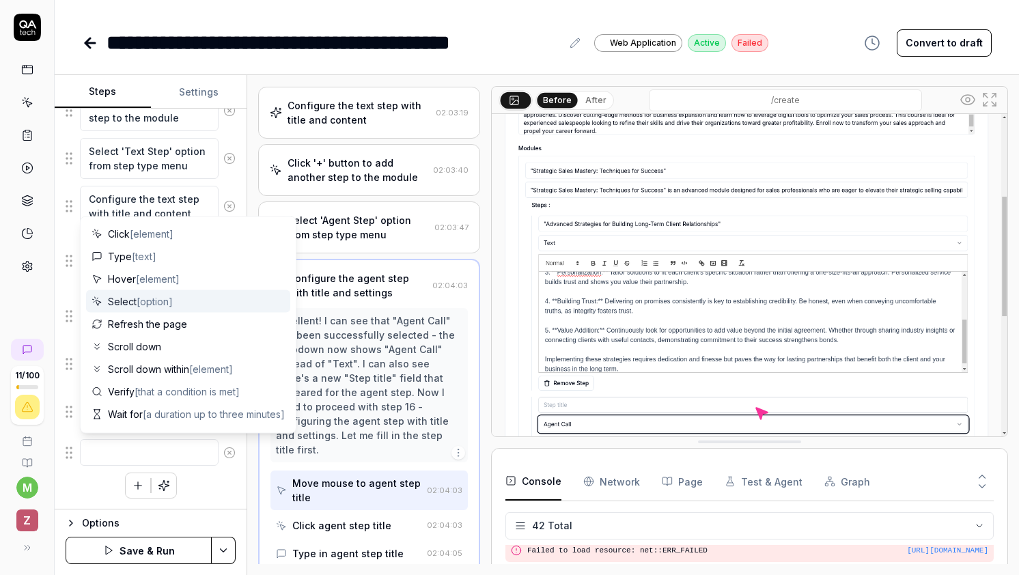
click at [169, 299] on span "[option]" at bounding box center [155, 302] width 36 height 12
type textarea "*"
type textarea "Select"
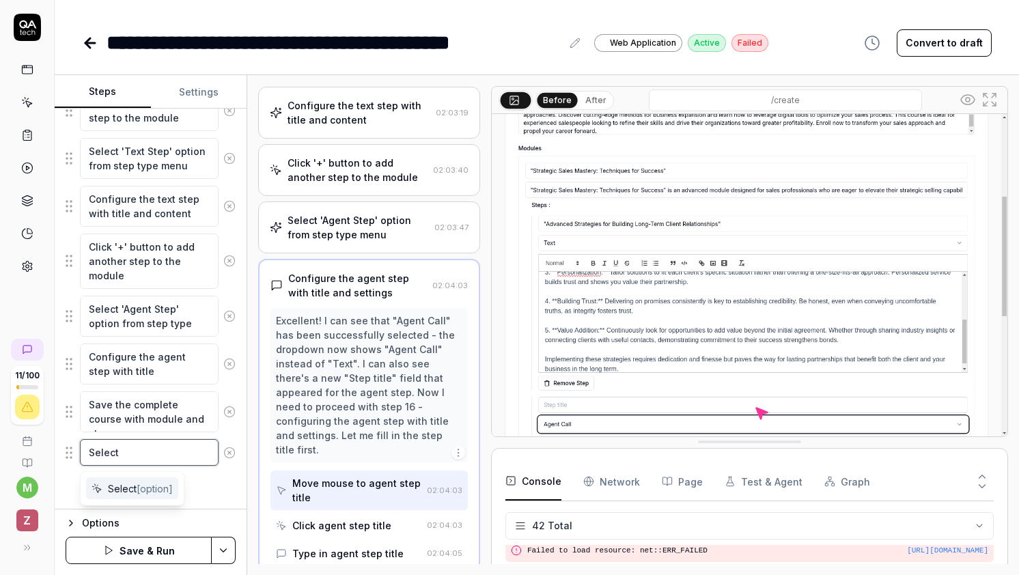
type textarea "*"
type textarea "Select a"
type textarea "*"
type textarea "Select a"
type textarea "*"
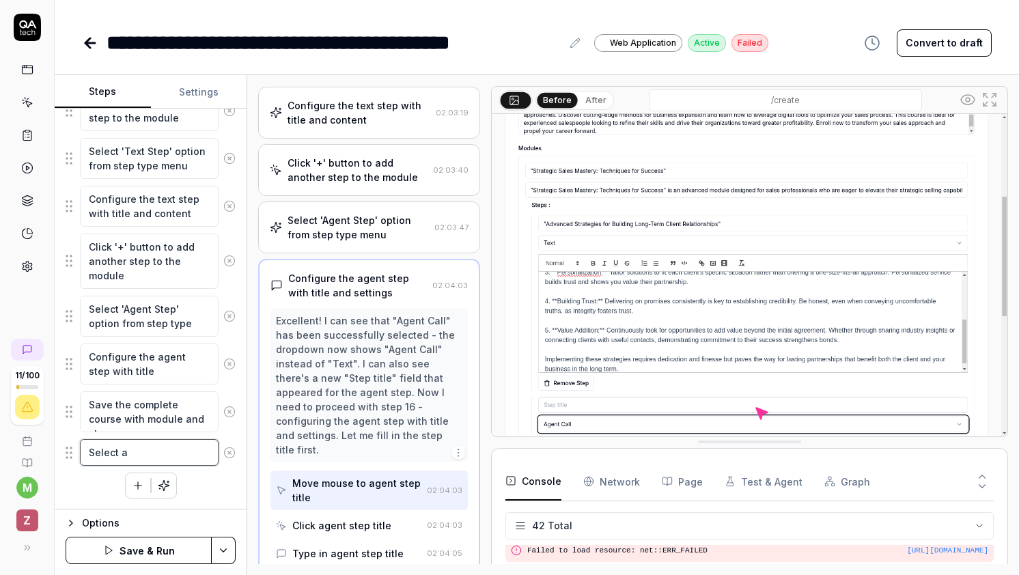
type textarea "Select a a"
type textarea "*"
type textarea "Select a ag"
type textarea "*"
type textarea "Select a age"
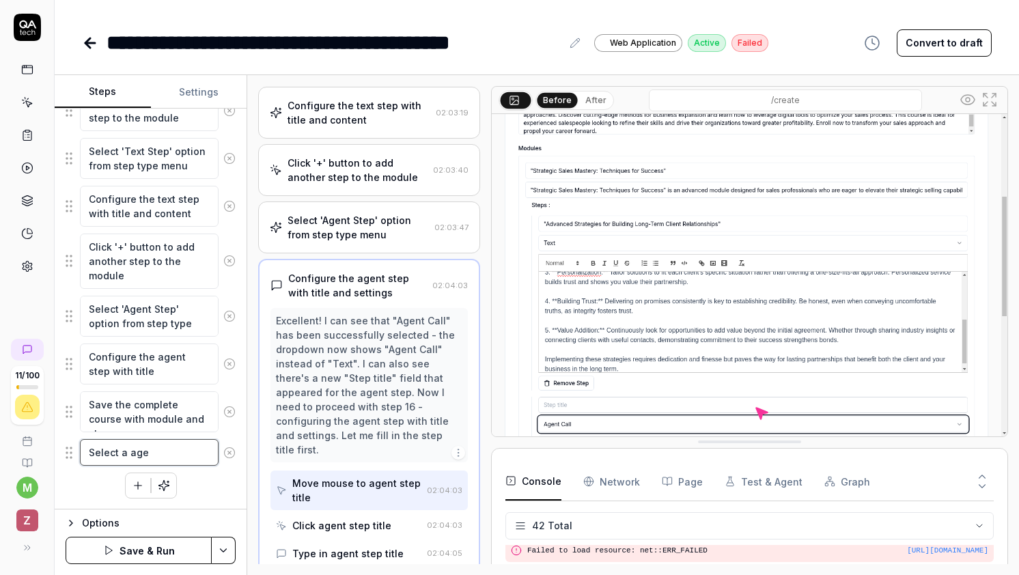
type textarea "*"
type textarea "Select a agen"
type textarea "*"
type textarea "Select a agent"
type textarea "*"
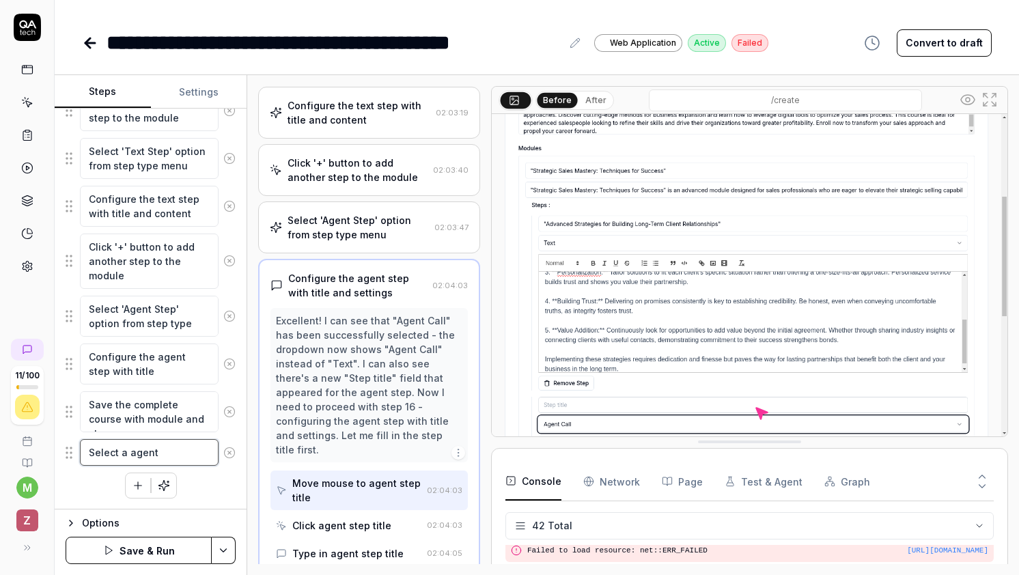
type textarea "Select a agent"
type textarea "*"
type textarea "Select a agent f"
type textarea "*"
type textarea "Select a agent fr"
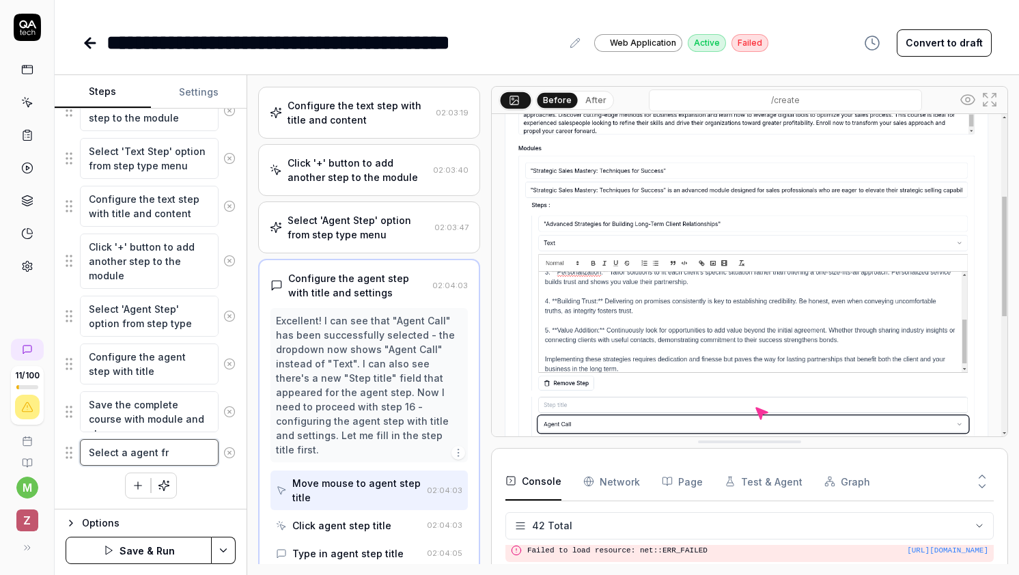
type textarea "*"
type textarea "Select a agent fro"
type textarea "*"
type textarea "Select a agent [PERSON_NAME]"
type textarea "*"
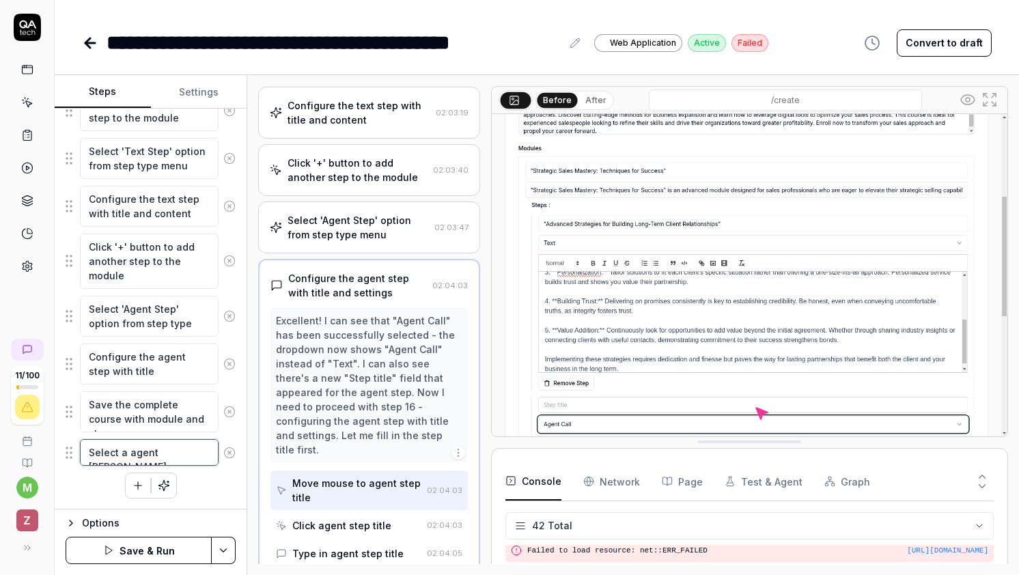
type textarea "Select a agent [PERSON_NAME]"
type textarea "*"
type textarea "Select a agent from t"
type textarea "*"
type textarea "Select a agent from th"
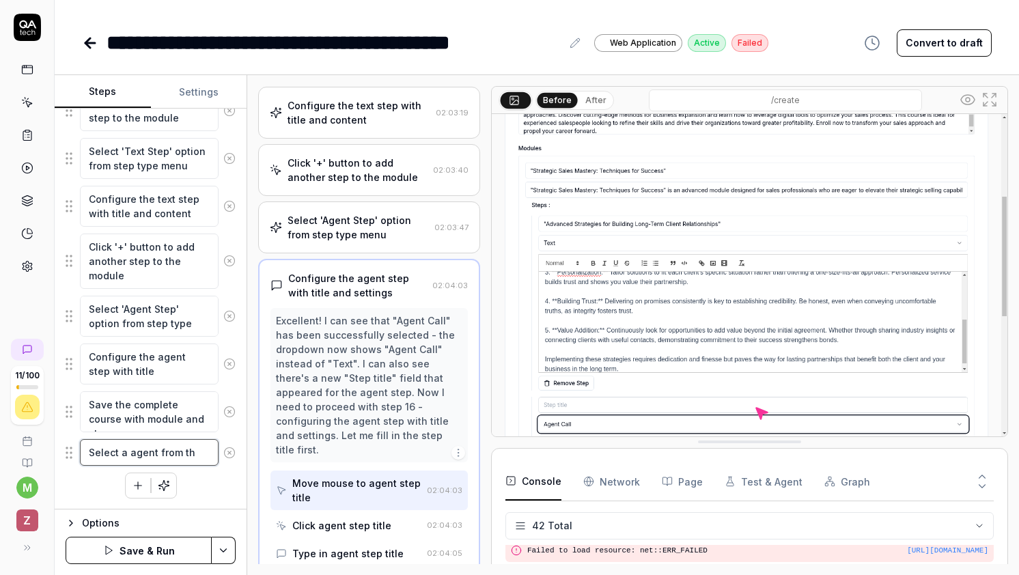
type textarea "*"
type textarea "Select a agent from the"
type textarea "*"
type textarea "Select a agent from the d"
type textarea "*"
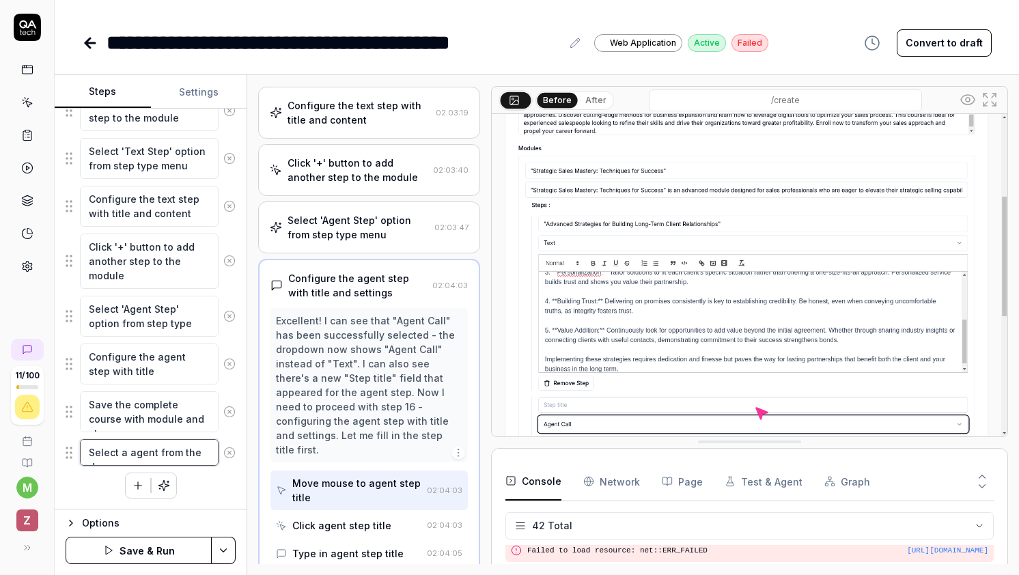
type textarea "Select a agent from the dr"
type textarea "*"
type textarea "Select a agent from the dro"
type textarea "*"
type textarea "Select a agent from the drop"
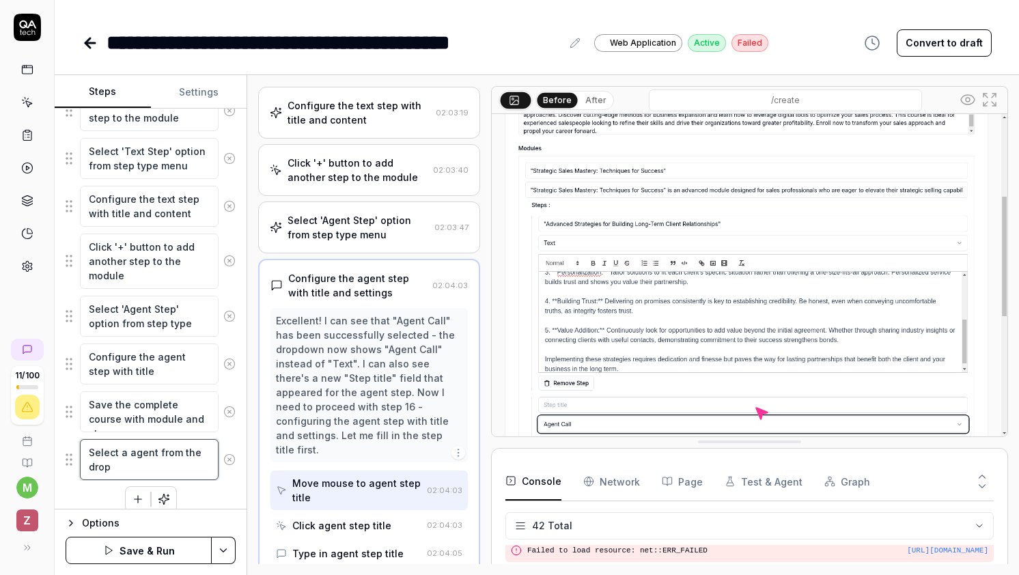
type textarea "*"
type textarea "Select a agent from the dropd"
type textarea "*"
type textarea "Select a agent from the dropdo"
type textarea "*"
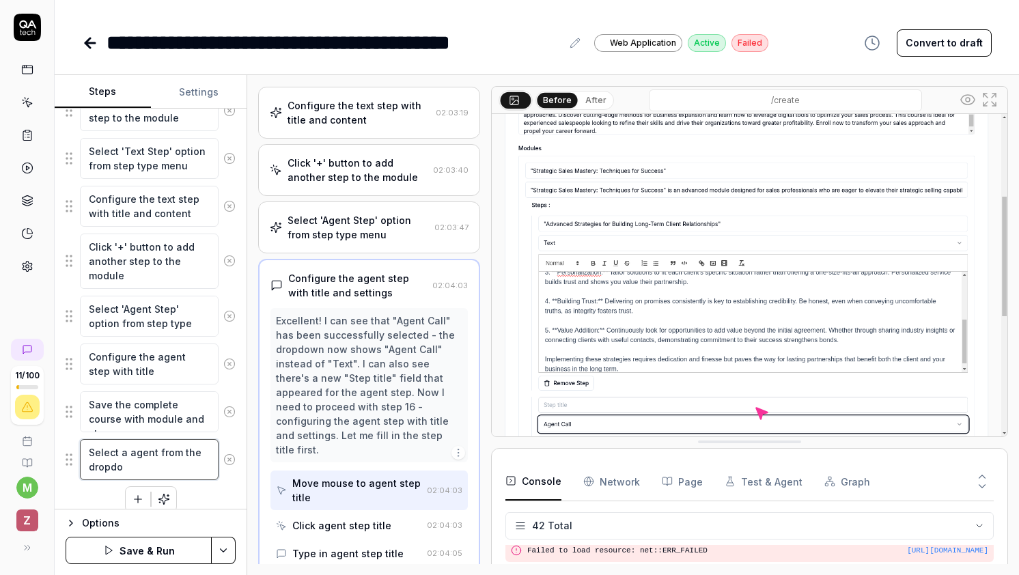
type textarea "Select a agent from the dropdow"
type textarea "*"
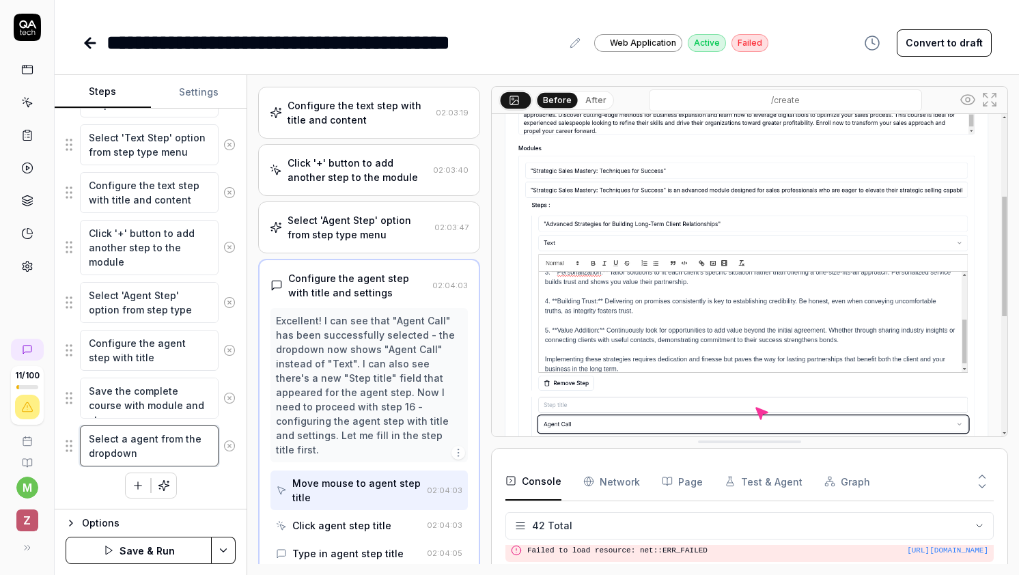
type textarea "Select a agent from the dropdown"
click at [215, 491] on div "Enter email address Enter password Click the 'Sign In' button Click on 'Team Ma…" at bounding box center [151, 88] width 170 height 819
drag, startPoint x: 67, startPoint y: 447, endPoint x: 68, endPoint y: 396, distance: 51.2
click at [68, 396] on fieldset "Enter email address Enter password Click the 'Sign In' button Click on 'Team Ma…" at bounding box center [151, 73] width 170 height 788
click at [231, 552] on html "**********" at bounding box center [509, 287] width 1019 height 575
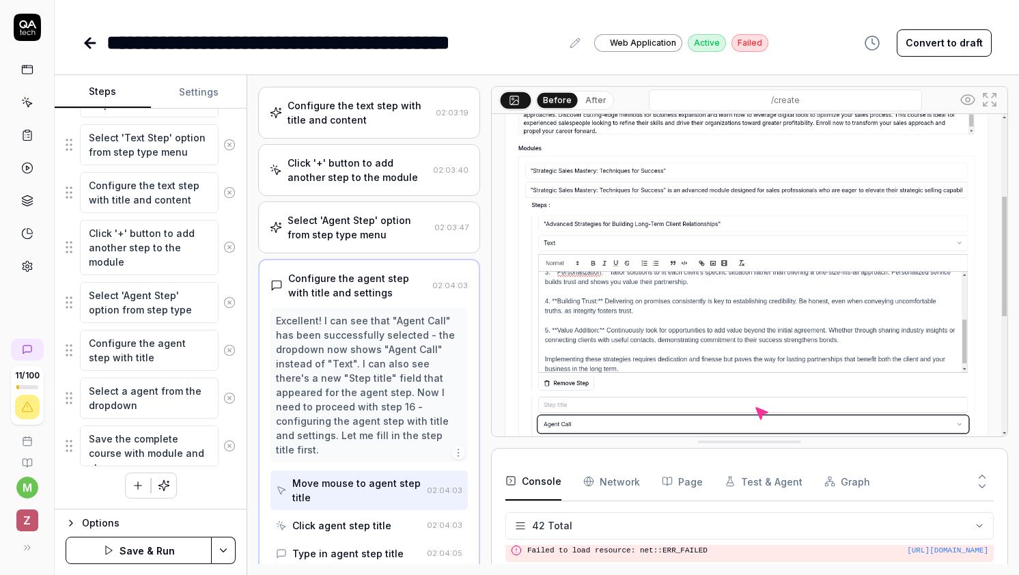
click at [159, 544] on html "**********" at bounding box center [509, 287] width 1019 height 575
click at [156, 548] on button "Save & Run" at bounding box center [139, 550] width 146 height 27
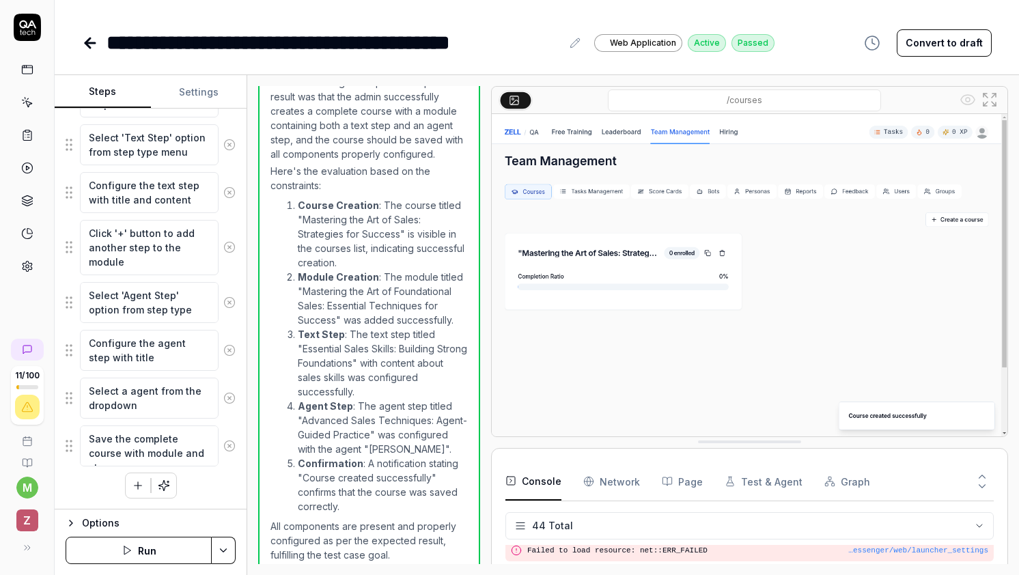
scroll to position [954, 0]
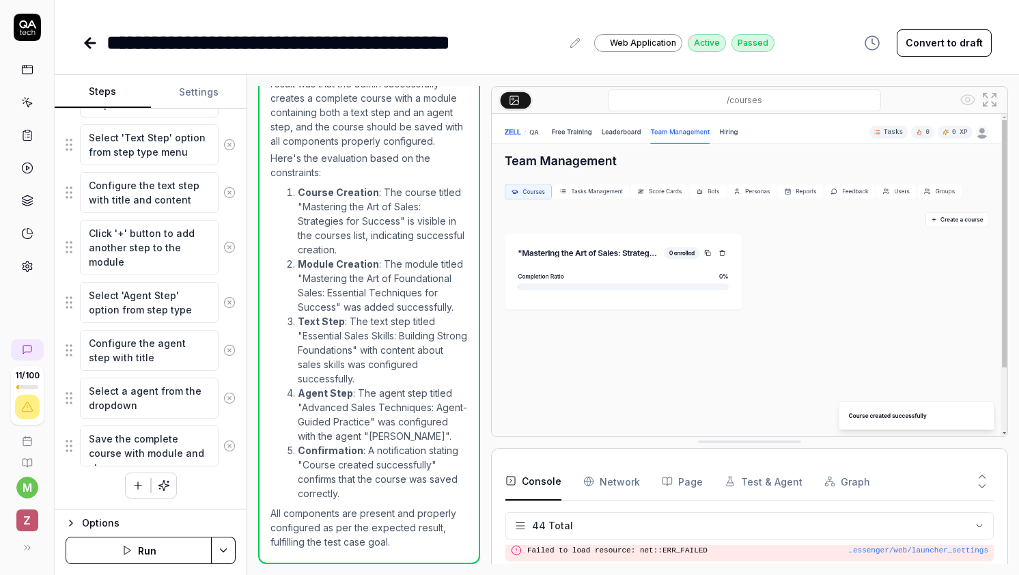
click at [101, 45] on div "**********" at bounding box center [428, 42] width 692 height 31
click at [89, 43] on icon at bounding box center [90, 43] width 10 height 0
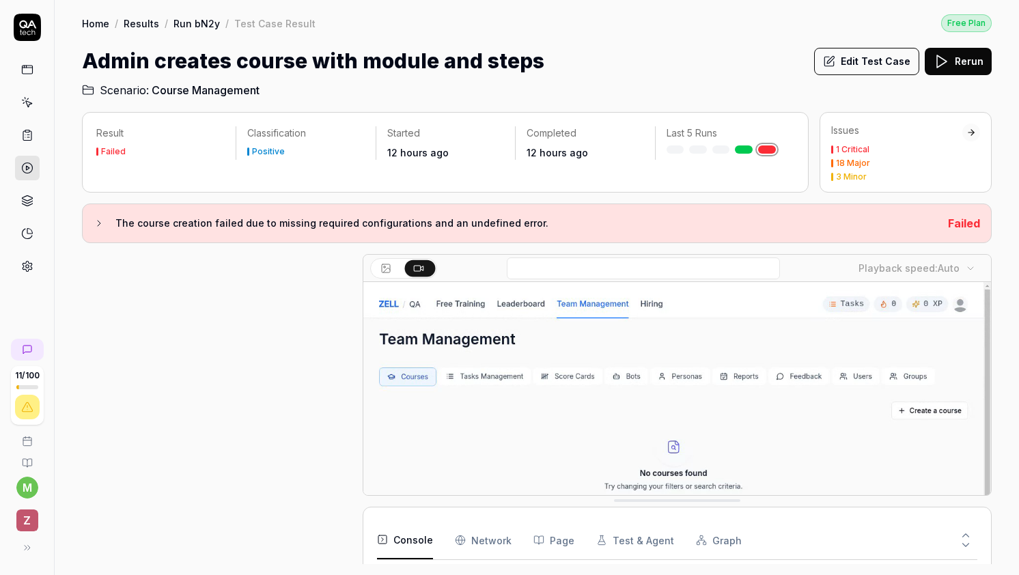
scroll to position [1078, 0]
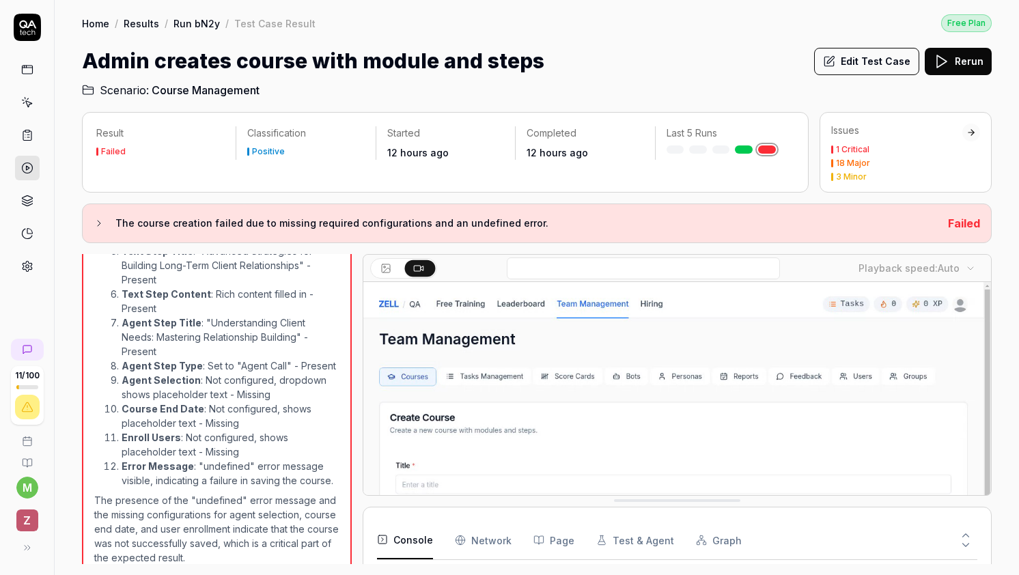
click at [22, 141] on icon at bounding box center [27, 135] width 12 height 12
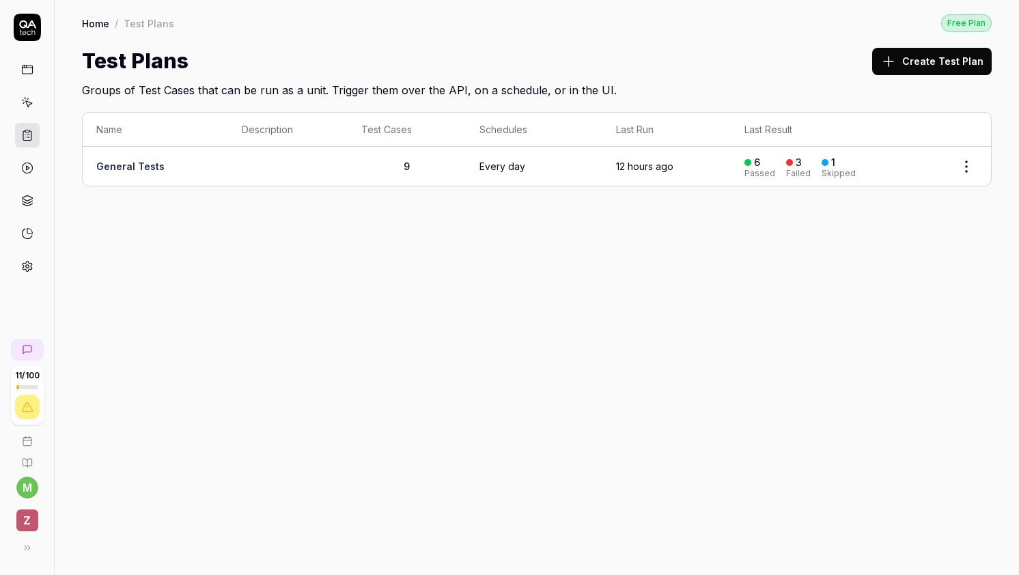
click at [146, 175] on td "General Tests" at bounding box center [155, 166] width 145 height 39
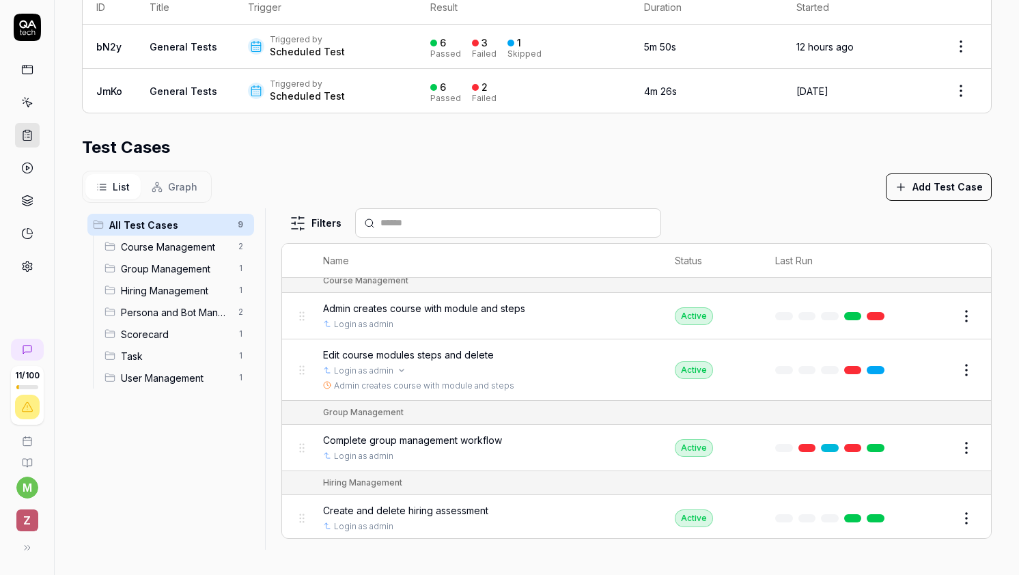
scroll to position [4, 0]
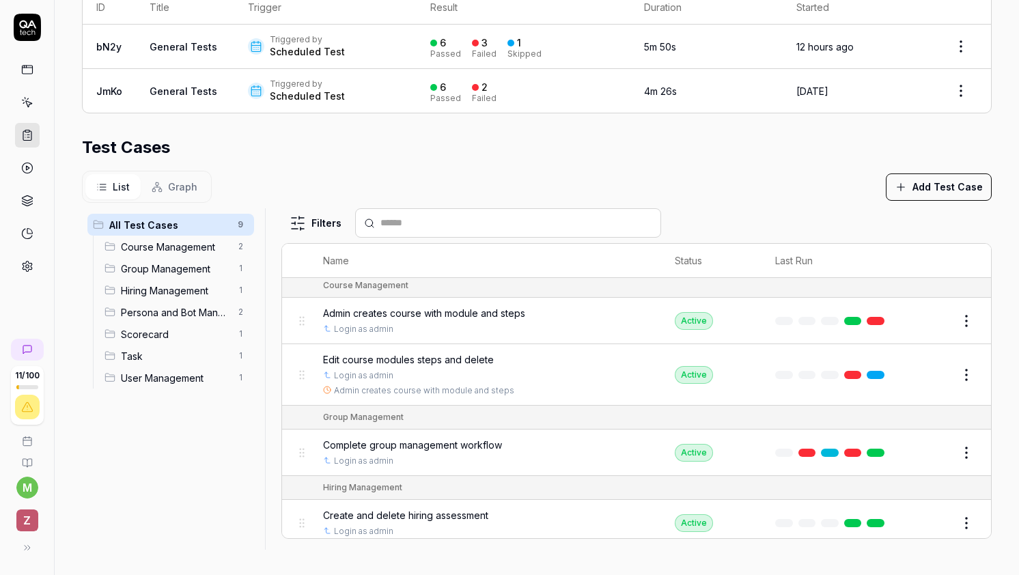
click at [945, 367] on button "Edit" at bounding box center [933, 375] width 33 height 22
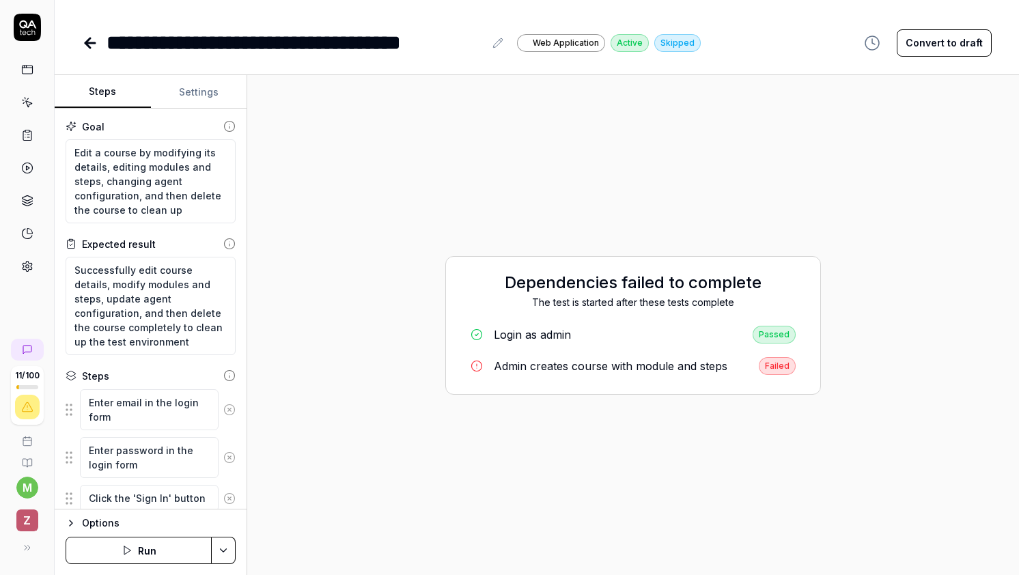
type textarea "*"
click at [95, 43] on icon at bounding box center [90, 43] width 10 height 0
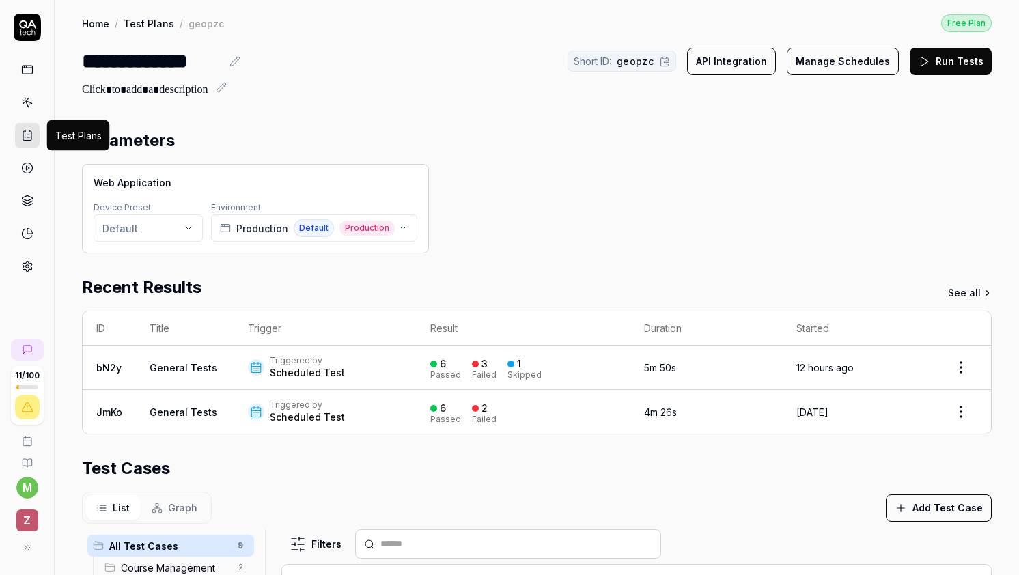
click at [26, 137] on icon at bounding box center [27, 135] width 12 height 12
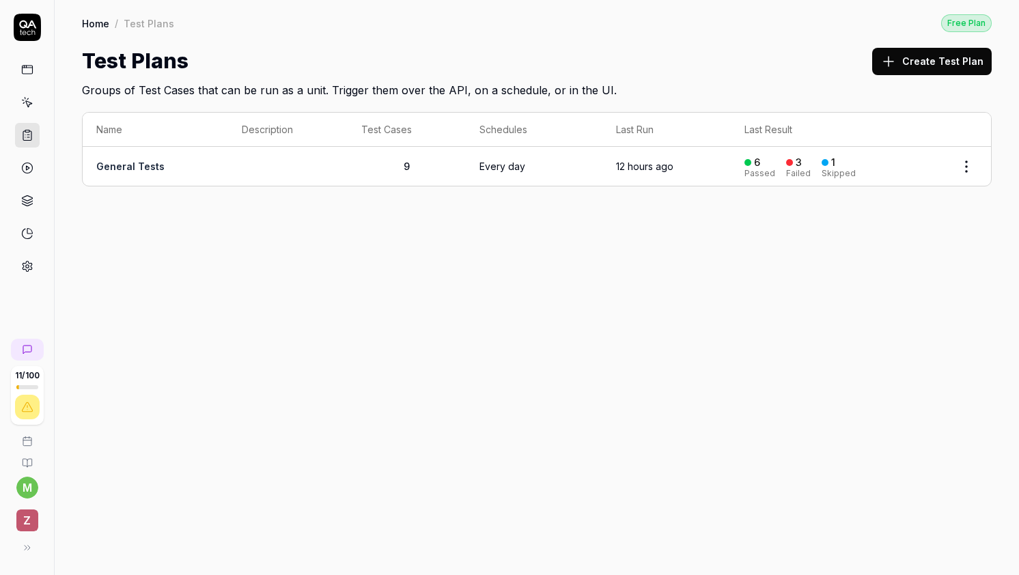
click at [162, 158] on td "General Tests" at bounding box center [155, 166] width 145 height 39
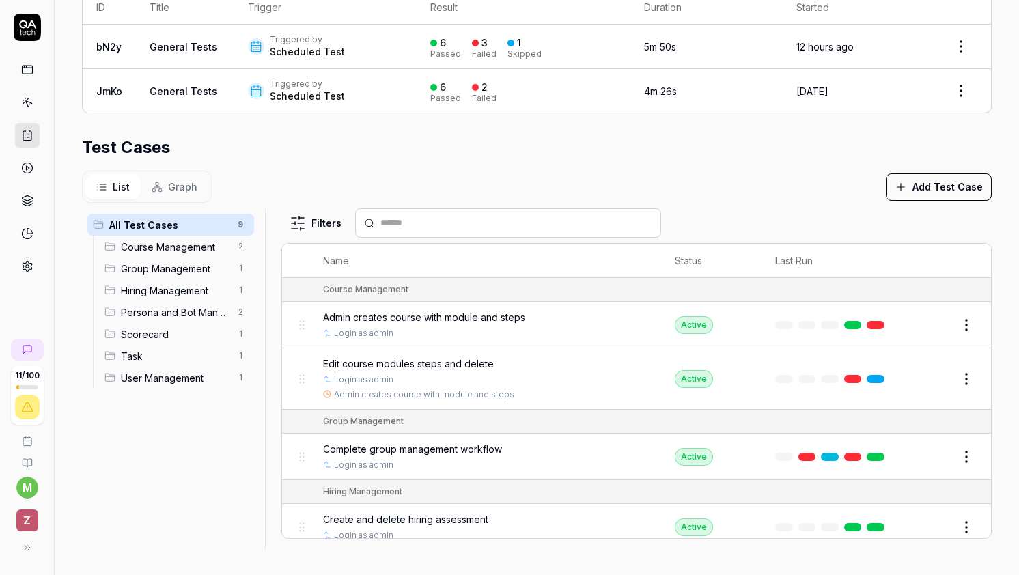
click at [494, 316] on span "Admin creates course with module and steps" at bounding box center [424, 317] width 202 height 14
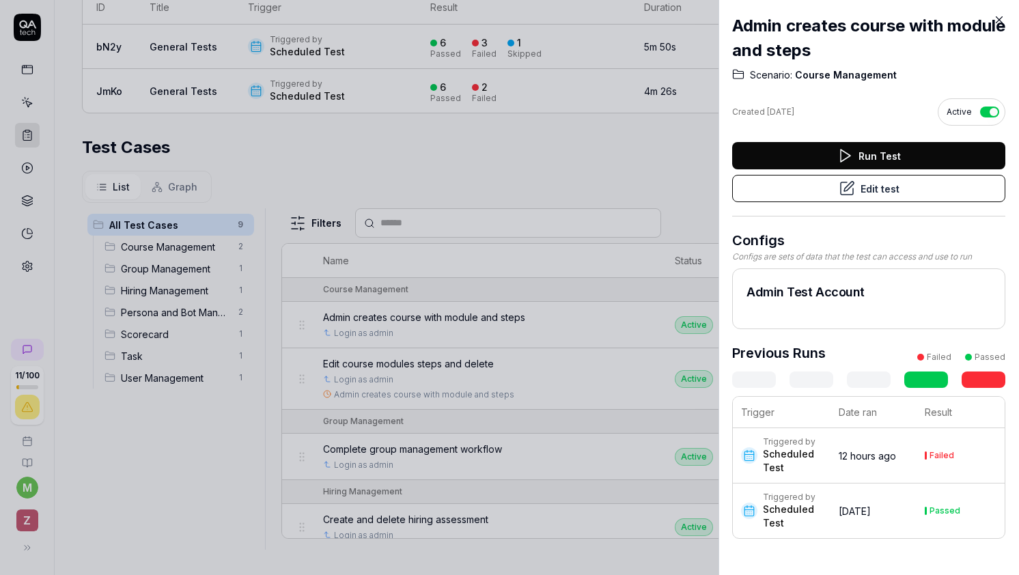
click at [893, 155] on button "Run Test" at bounding box center [868, 155] width 273 height 27
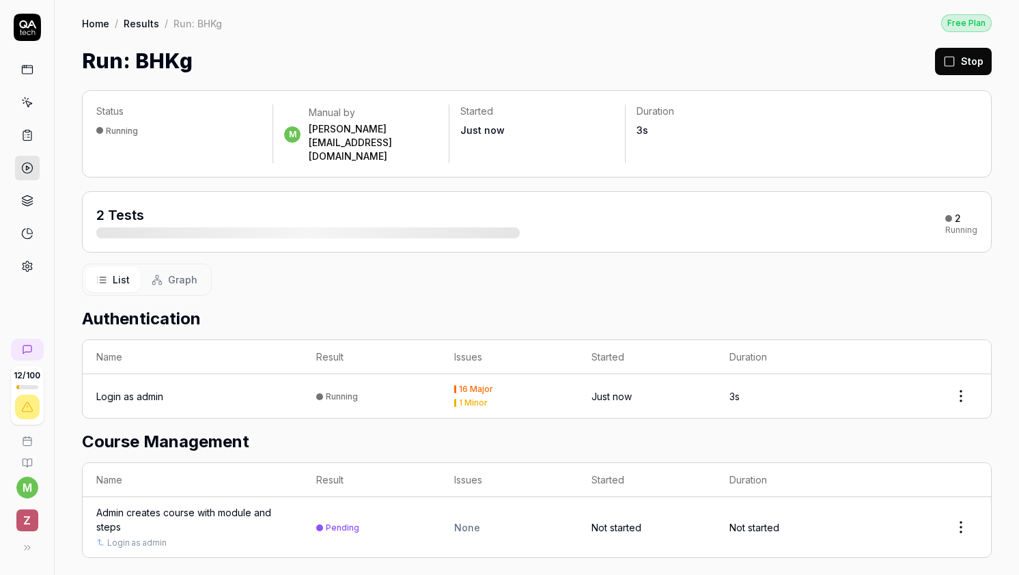
click at [143, 25] on link "Results" at bounding box center [142, 23] width 36 height 14
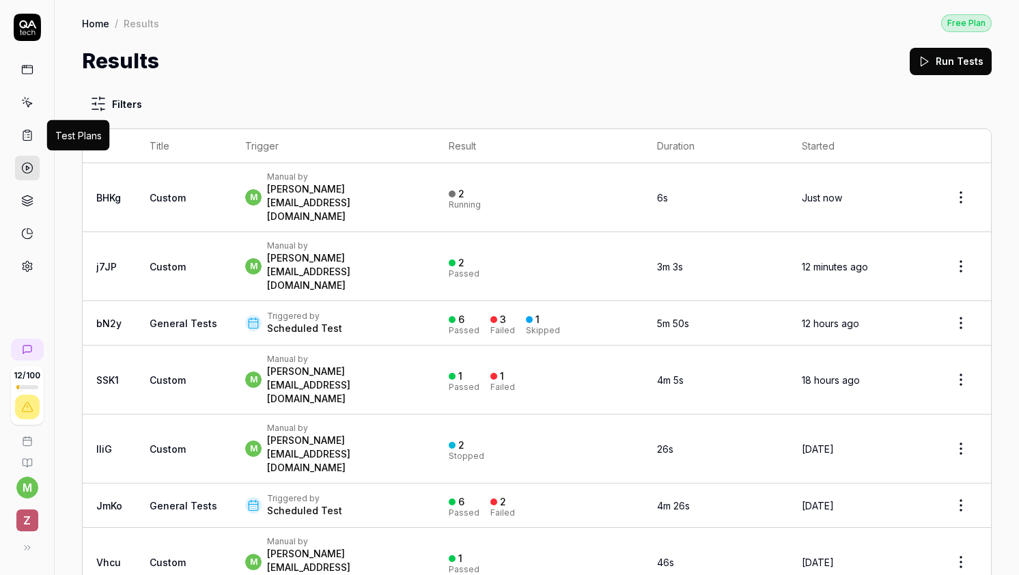
click at [28, 132] on rect at bounding box center [27, 131] width 4 height 2
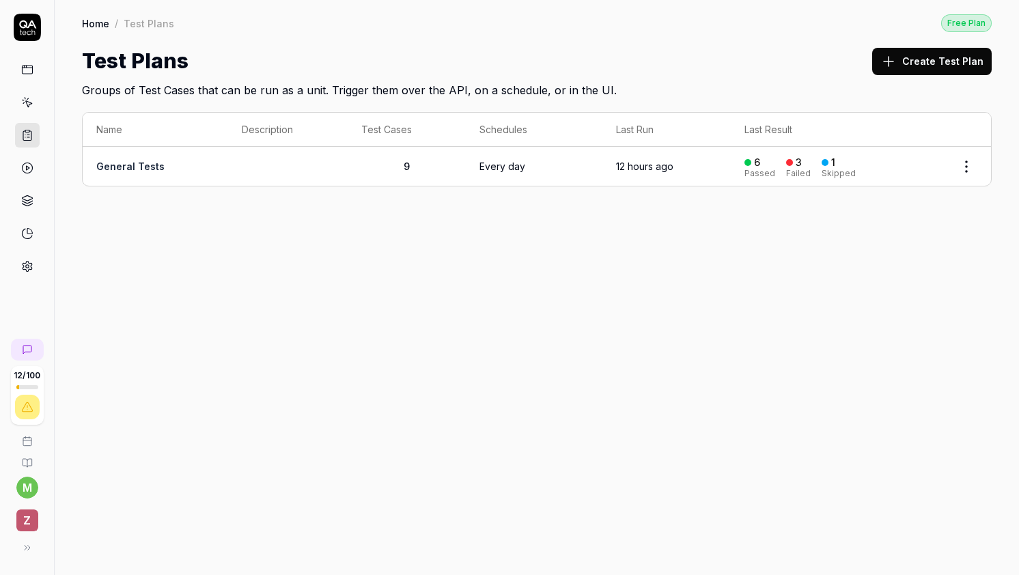
click at [442, 160] on td "9" at bounding box center [407, 166] width 118 height 39
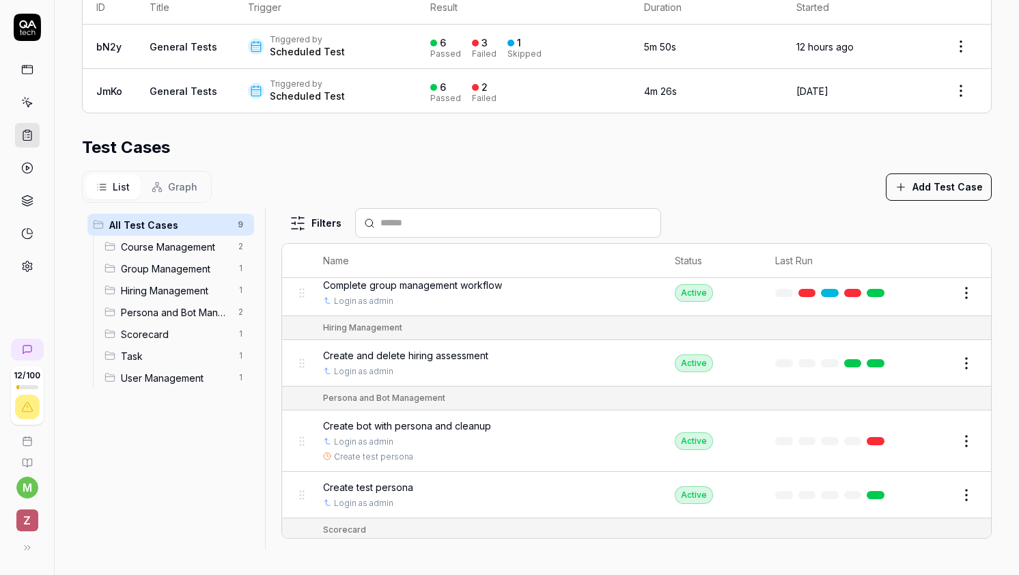
scroll to position [278, 0]
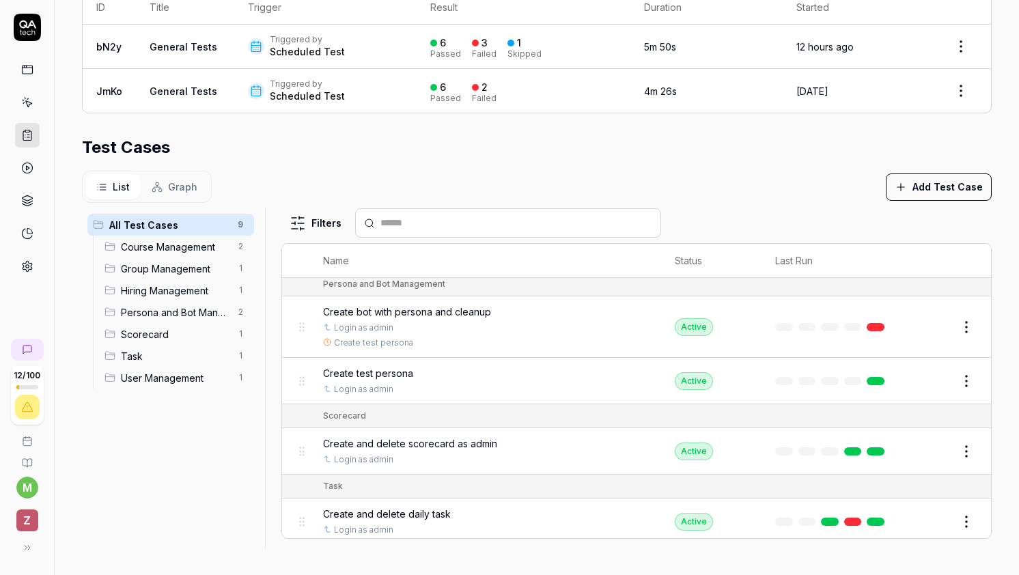
click at [972, 326] on html "**********" at bounding box center [509, 287] width 1019 height 575
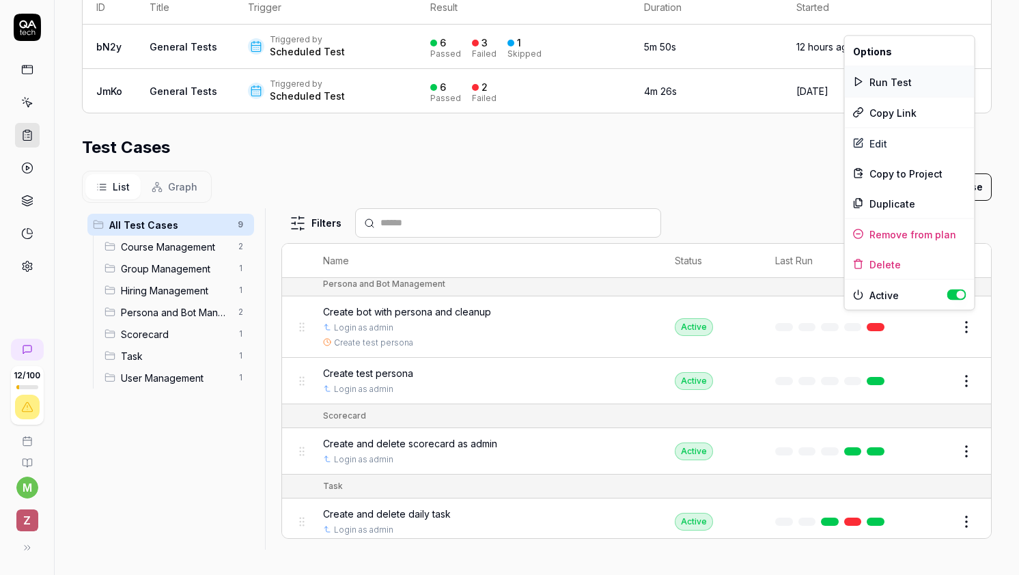
click at [912, 87] on div "Run Test" at bounding box center [910, 82] width 130 height 30
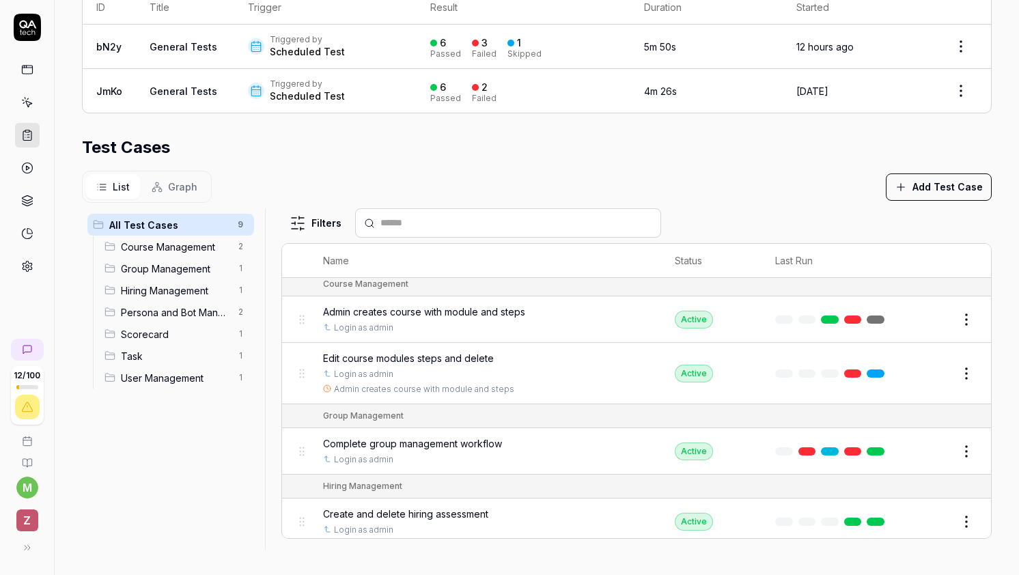
scroll to position [0, 0]
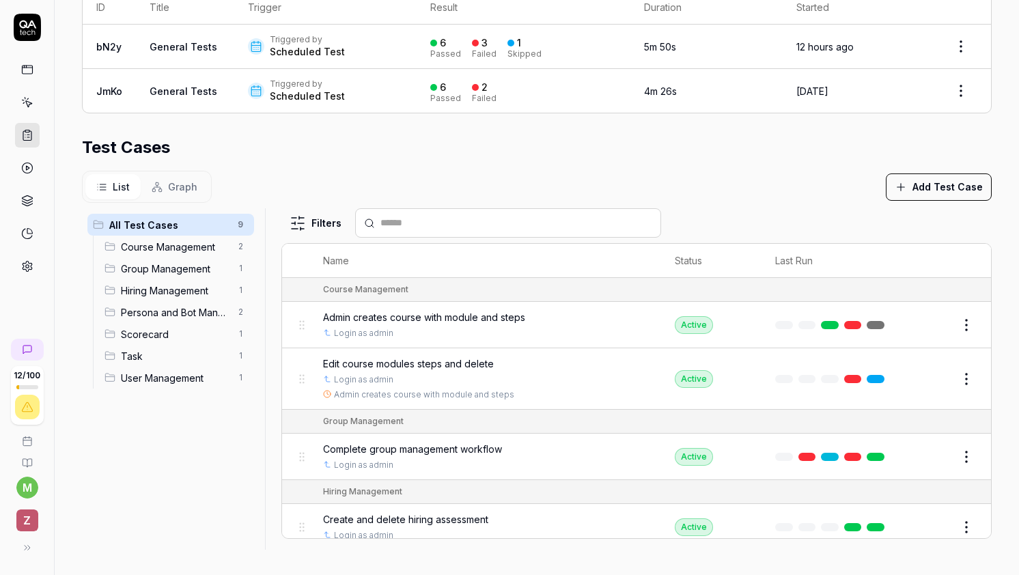
click at [973, 369] on html "**********" at bounding box center [509, 287] width 1019 height 575
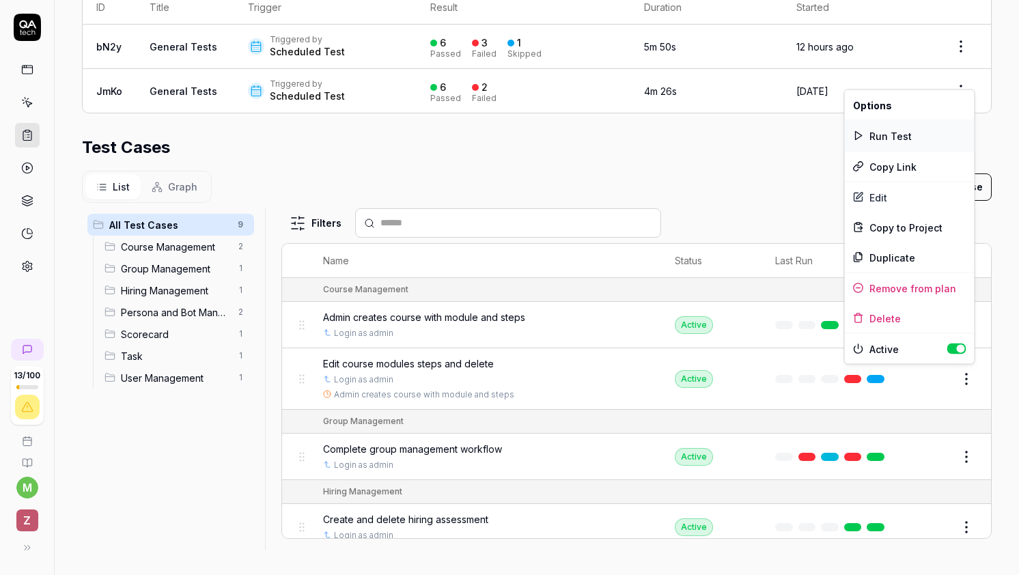
click at [904, 124] on div "Run Test" at bounding box center [910, 136] width 130 height 30
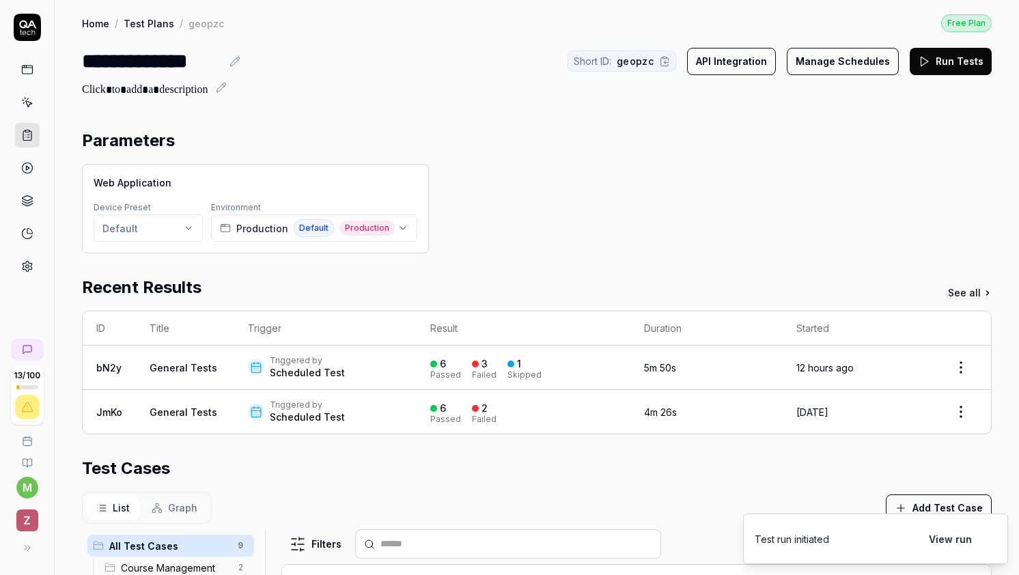
click at [946, 542] on button "View run" at bounding box center [950, 538] width 59 height 27
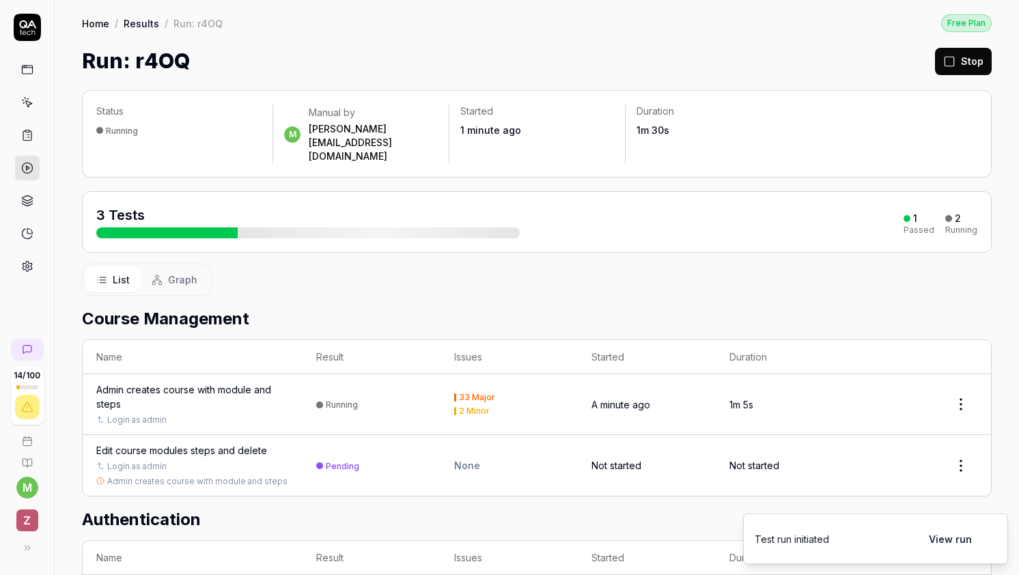
click at [915, 212] on div "1" at bounding box center [910, 218] width 14 height 12
click at [34, 141] on link at bounding box center [27, 135] width 25 height 25
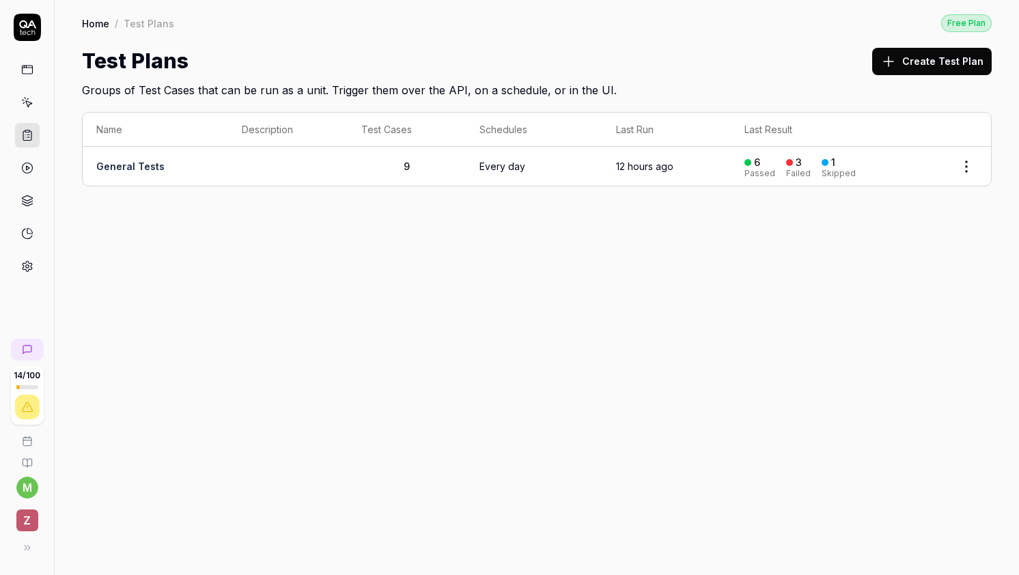
click at [143, 160] on link "General Tests" at bounding box center [130, 166] width 68 height 12
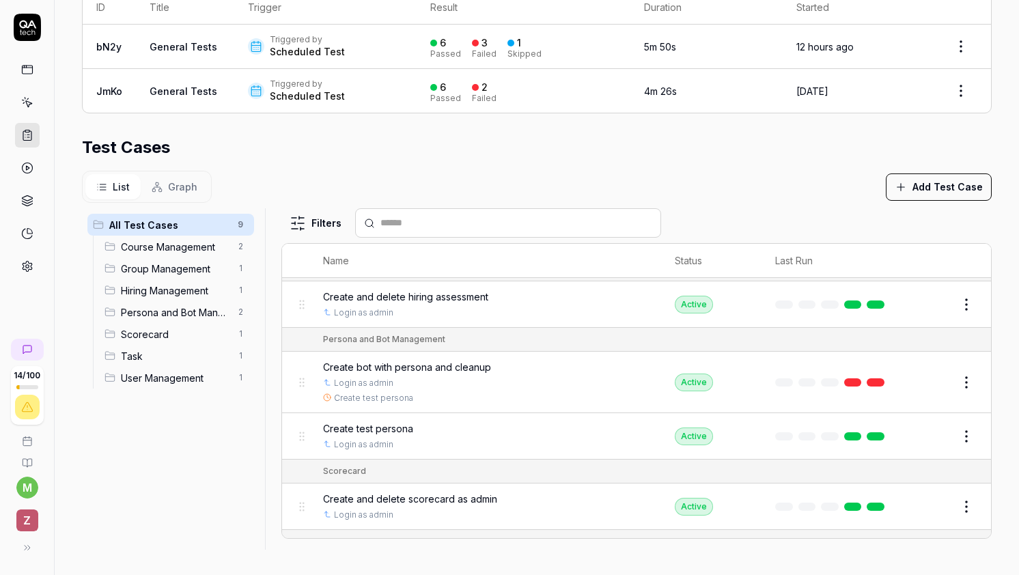
scroll to position [205, 0]
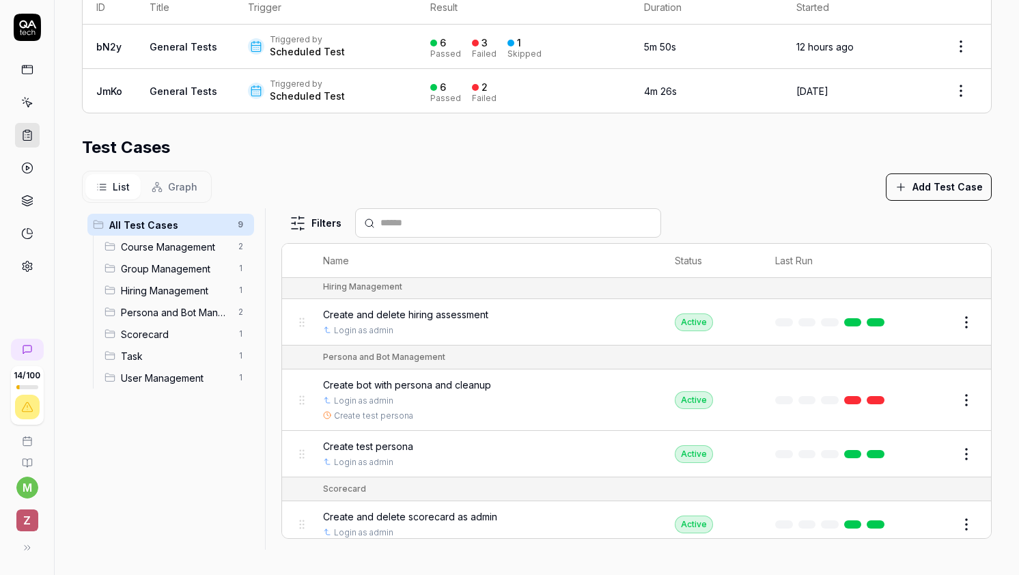
click at [880, 396] on link at bounding box center [876, 400] width 18 height 8
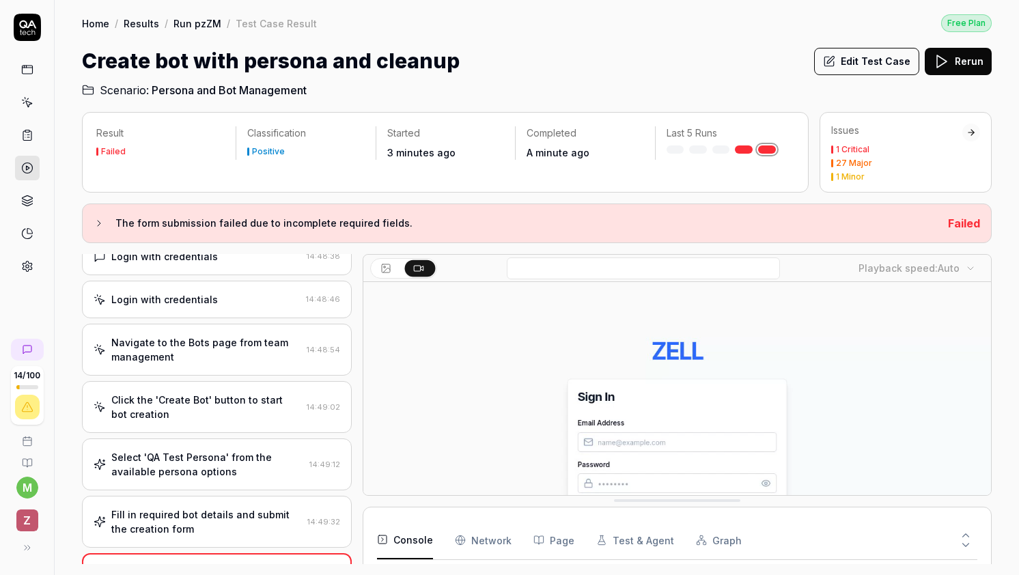
scroll to position [126, 0]
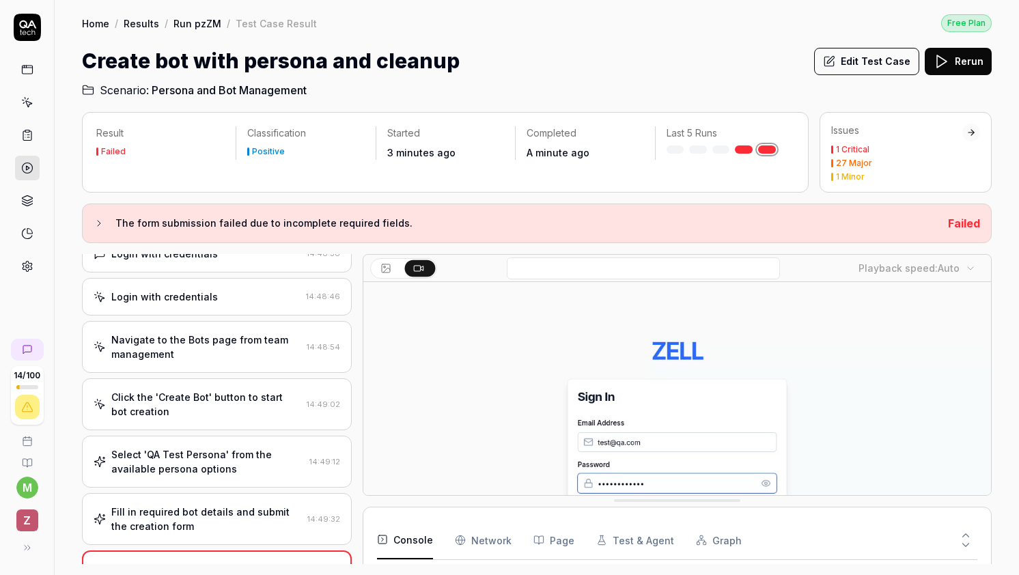
click at [197, 445] on div "Select 'QA Test Persona' from the available persona options 14:49:12" at bounding box center [217, 462] width 270 height 52
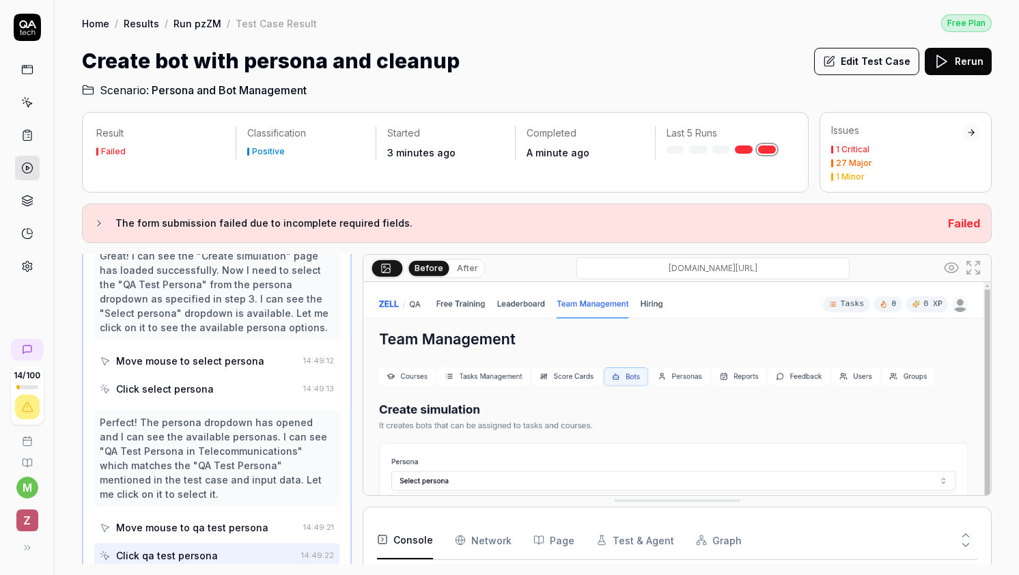
scroll to position [368, 0]
click at [205, 25] on link "Run pzZM" at bounding box center [197, 23] width 48 height 14
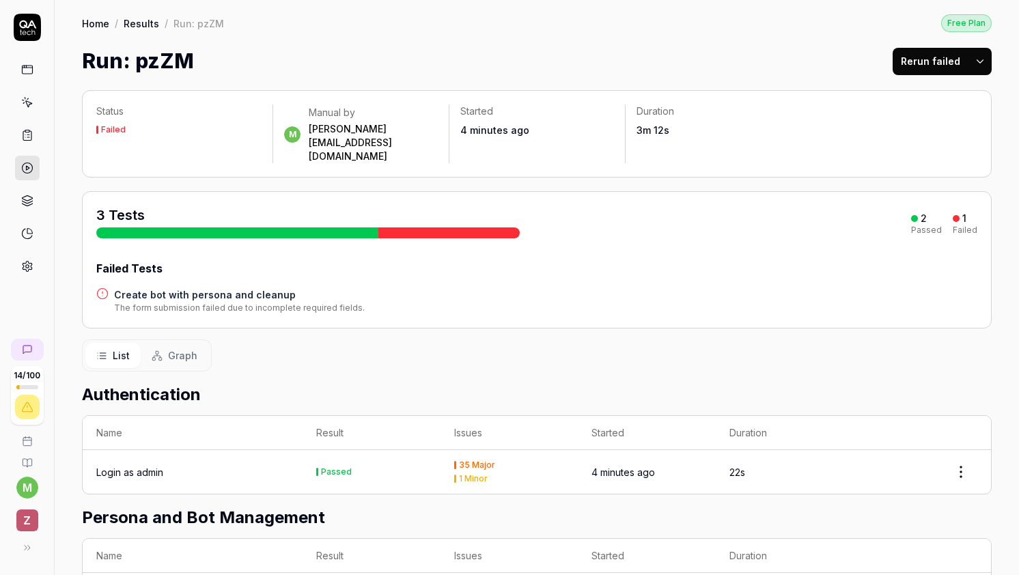
click at [141, 27] on link "Results" at bounding box center [142, 23] width 36 height 14
